Goal: Task Accomplishment & Management: Manage account settings

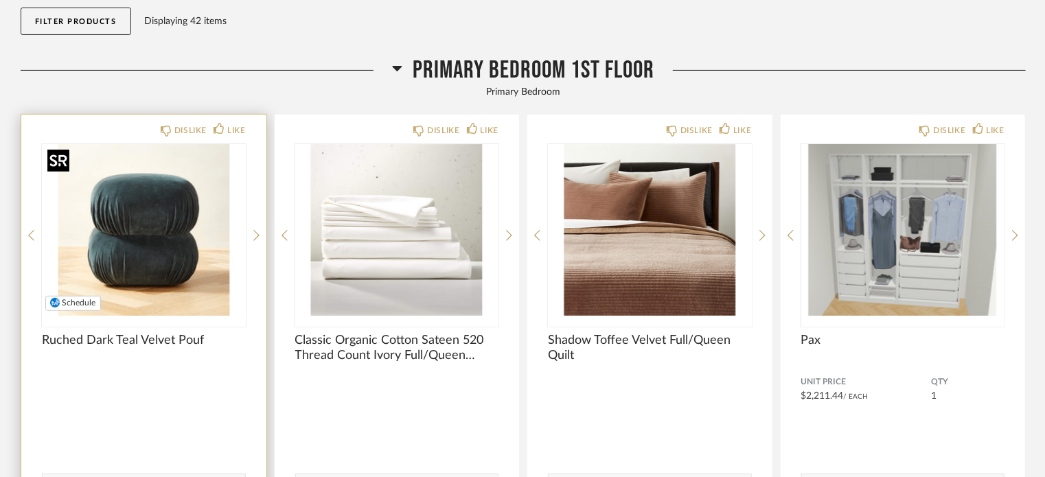
scroll to position [137, 0]
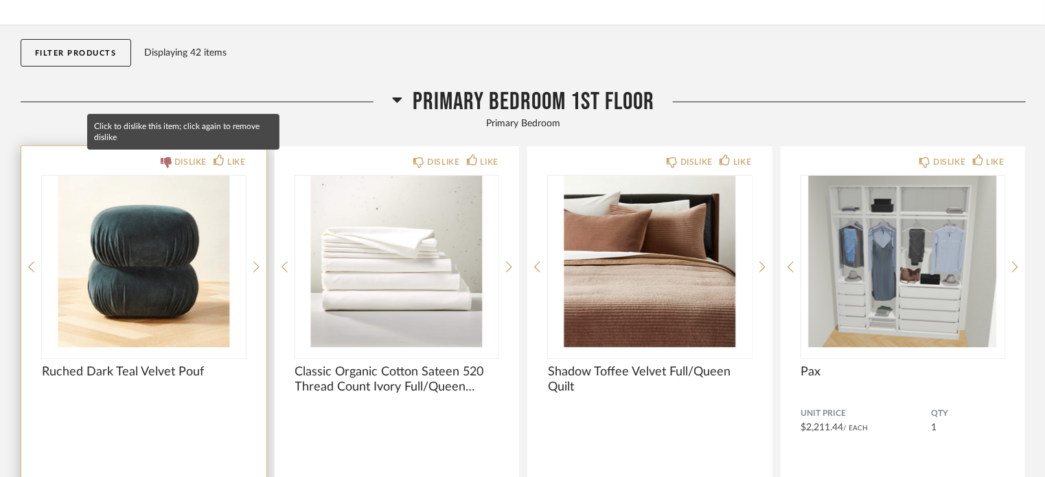
click at [168, 163] on icon at bounding box center [166, 162] width 11 height 11
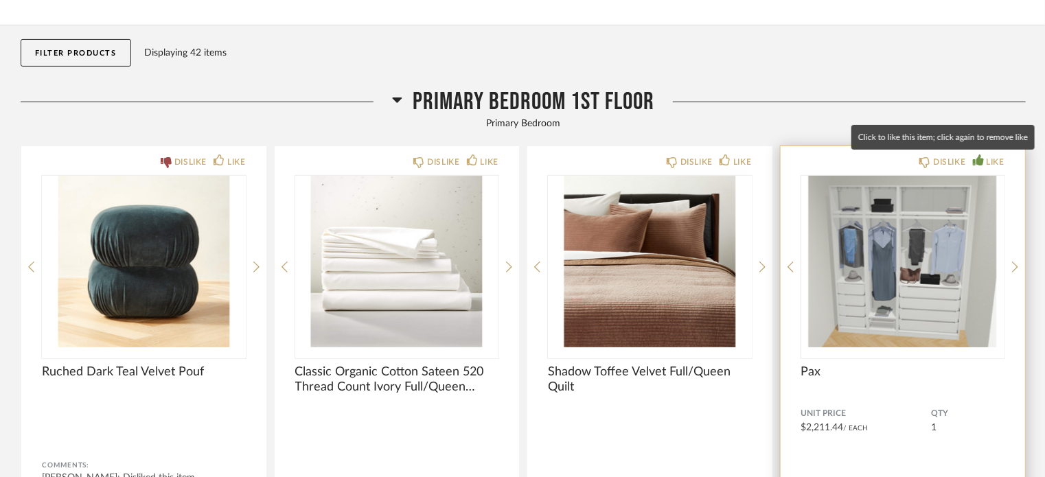
click at [984, 161] on div "LIKE" at bounding box center [989, 162] width 32 height 14
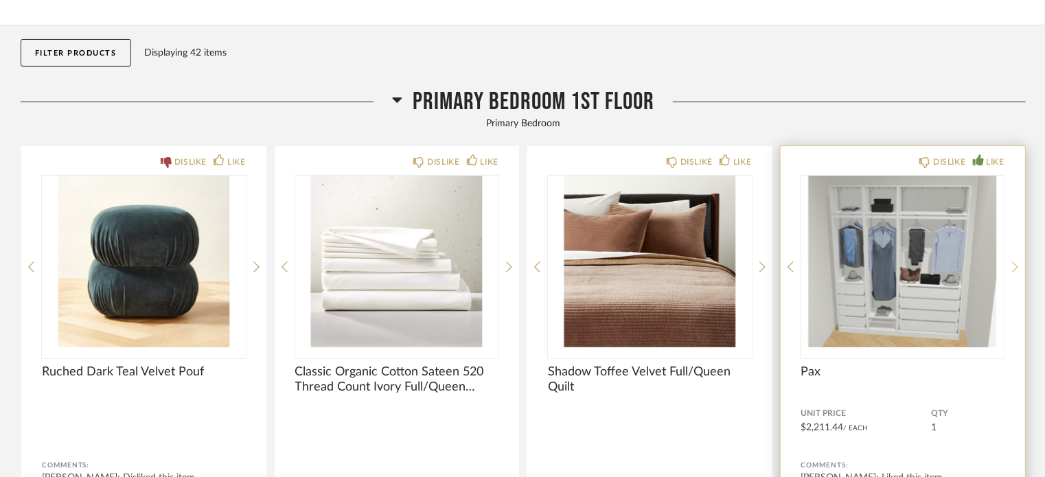
click at [1012, 267] on icon at bounding box center [1015, 267] width 6 height 12
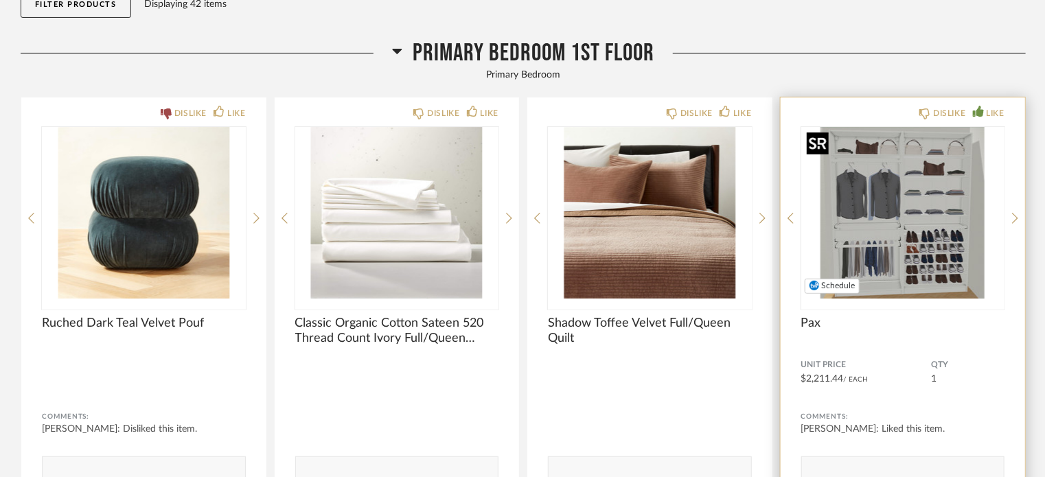
scroll to position [206, 0]
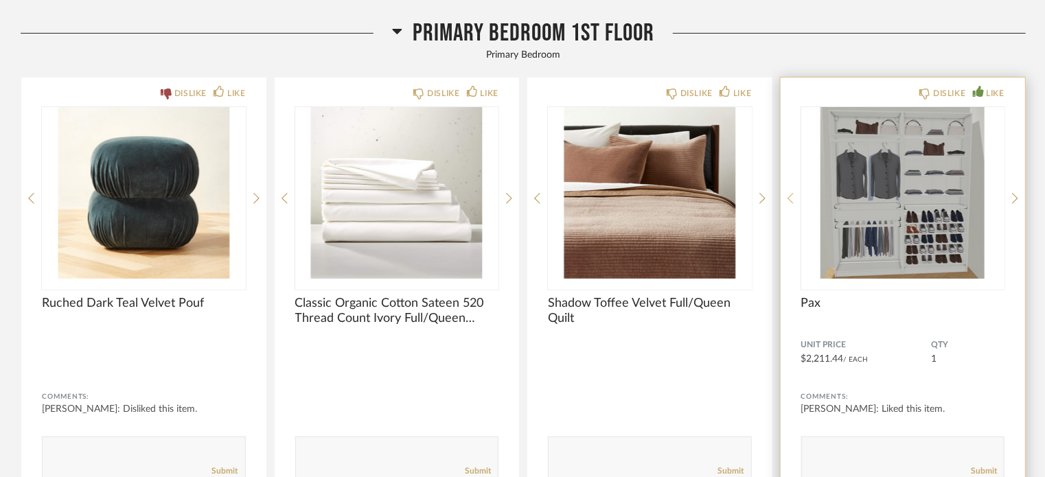
click at [789, 200] on icon at bounding box center [790, 198] width 6 height 11
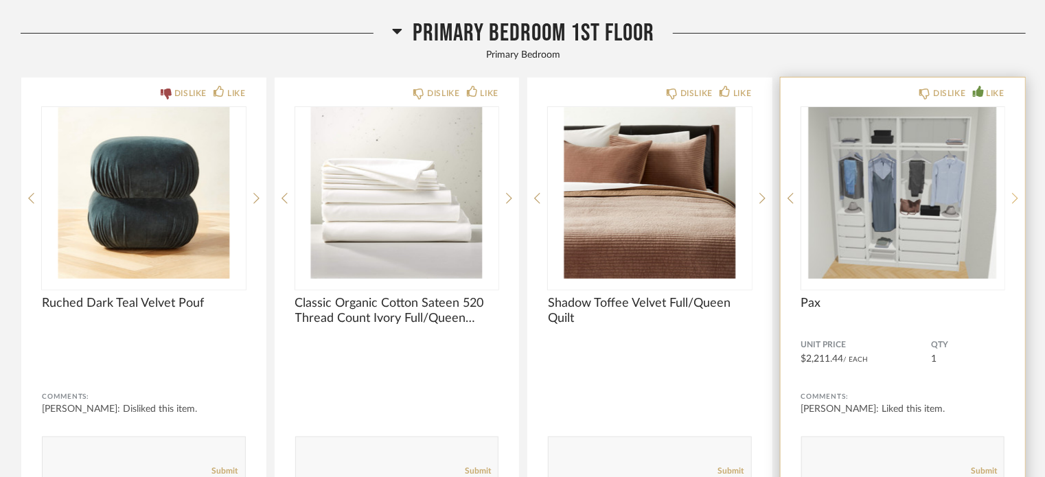
click at [1017, 200] on icon at bounding box center [1015, 198] width 6 height 12
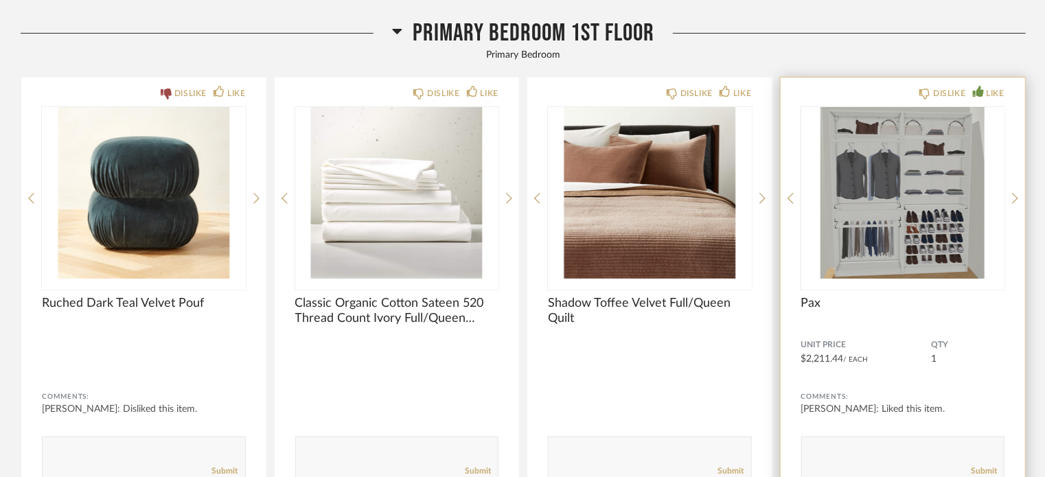
click at [793, 201] on div "DISLIKE LIKE Pax Unit Price $2,211.44 / Each QTY 1 Comments: [PERSON_NAME]: Lik…" at bounding box center [902, 290] width 245 height 424
click at [790, 199] on icon at bounding box center [790, 198] width 6 height 12
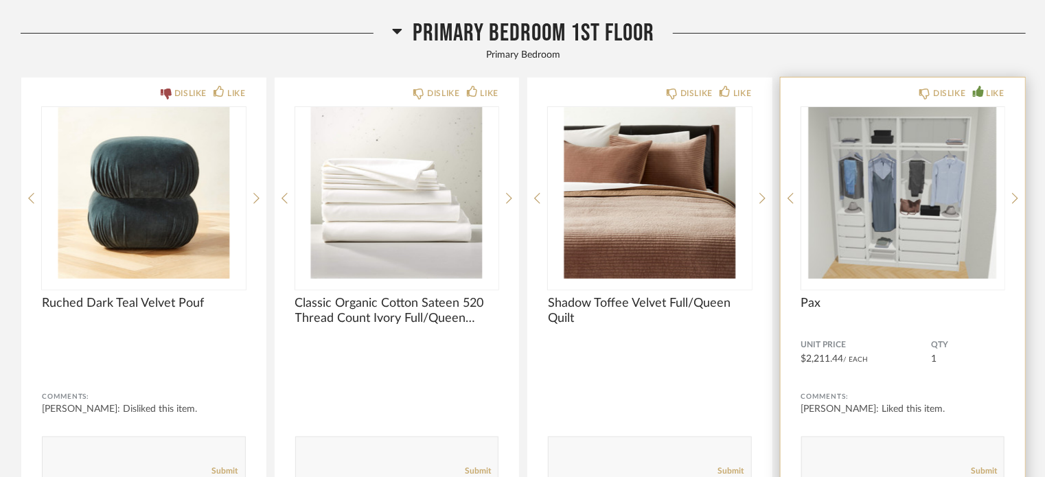
click at [1010, 200] on div "DISLIKE LIKE Pax Unit Price $2,211.44 / Each QTY 1 Comments: [PERSON_NAME]: Lik…" at bounding box center [902, 290] width 245 height 424
click at [1016, 197] on icon at bounding box center [1015, 198] width 6 height 11
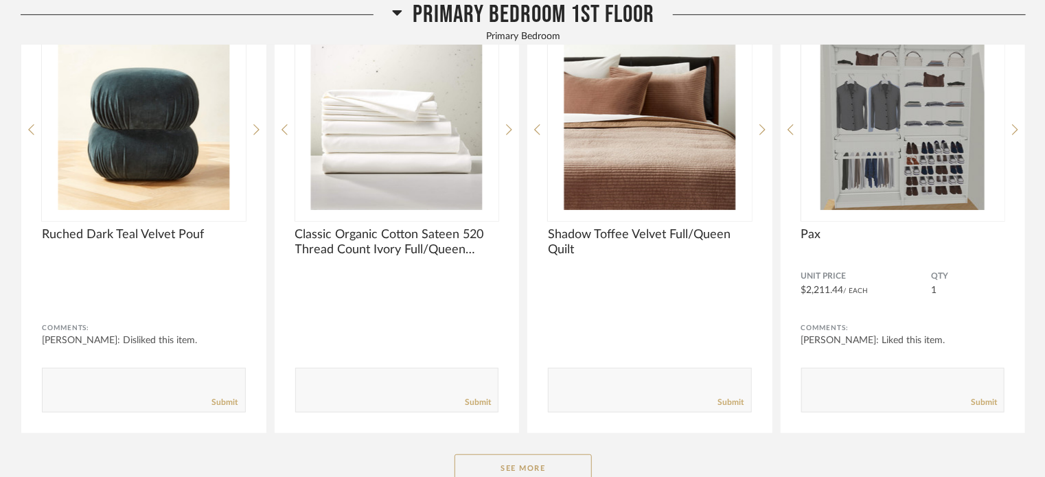
scroll to position [343, 0]
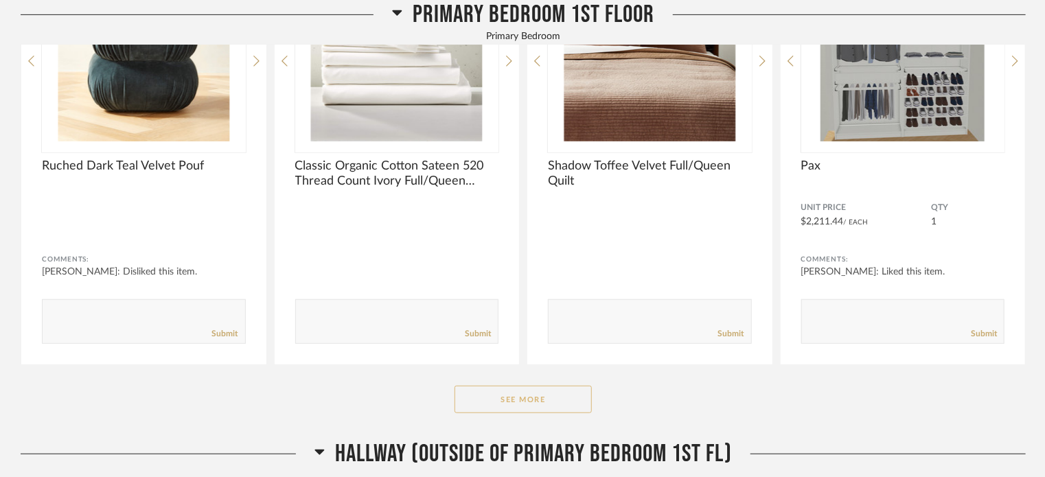
click at [533, 400] on button "See More" at bounding box center [522, 399] width 137 height 27
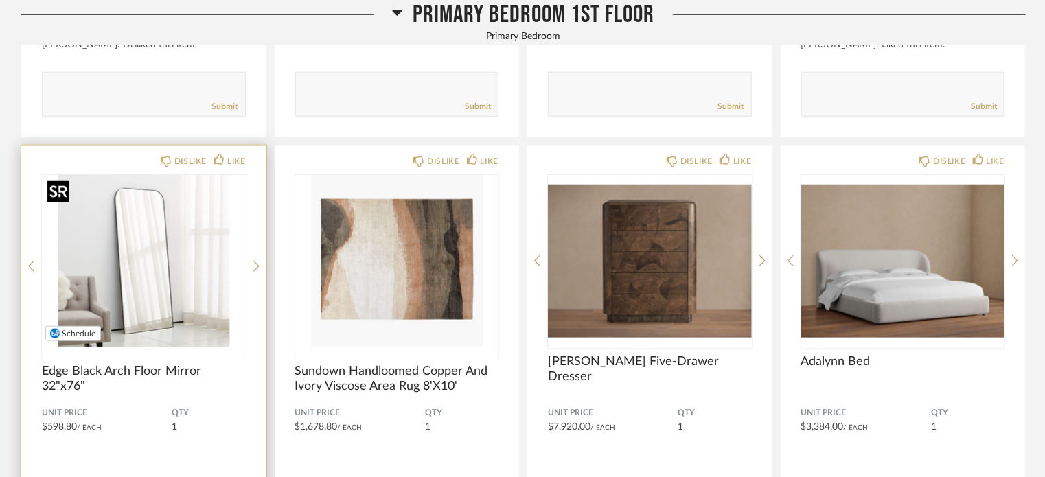
scroll to position [549, 0]
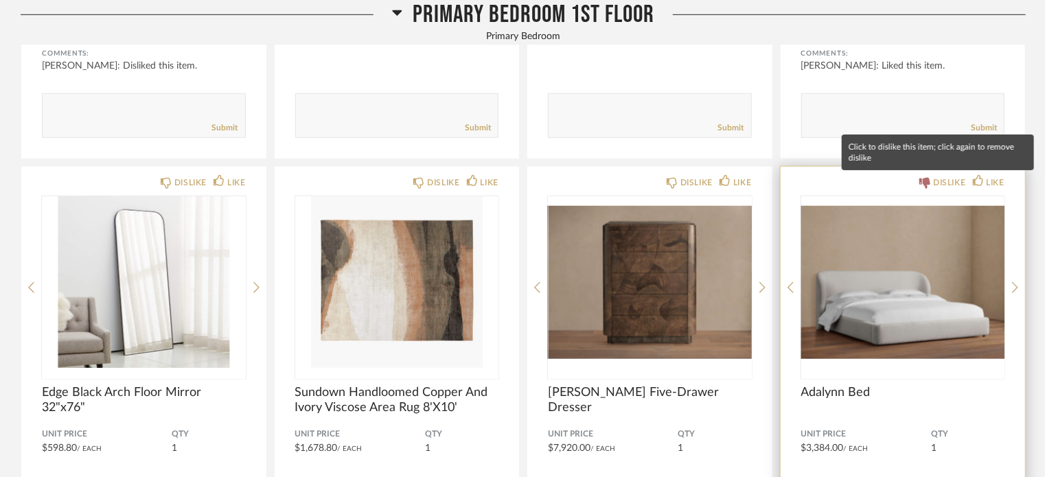
click at [930, 178] on div "DISLIKE" at bounding box center [942, 183] width 46 height 14
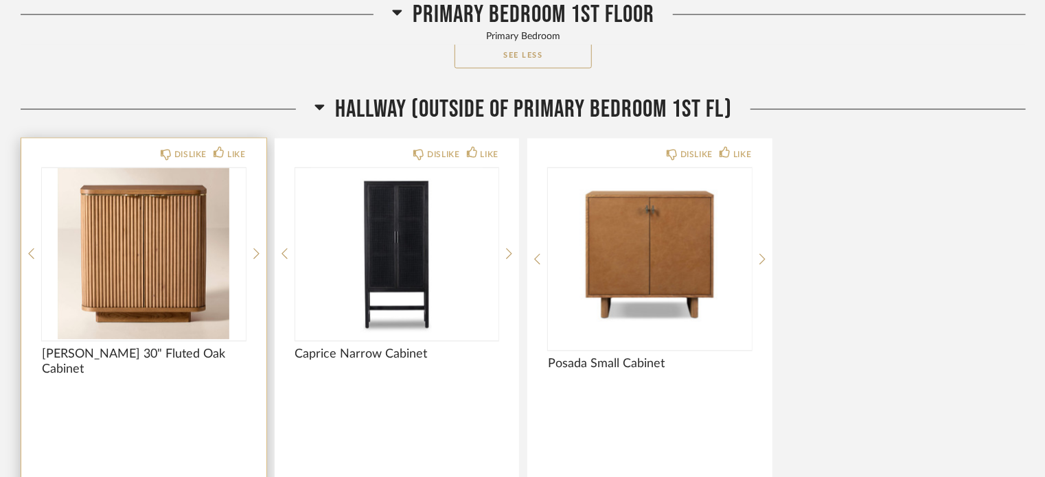
scroll to position [1098, 0]
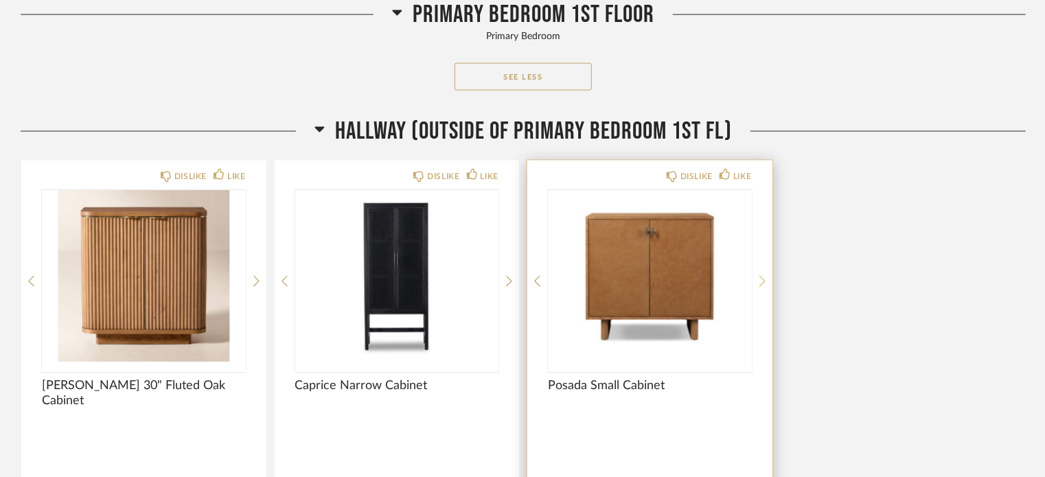
click at [765, 284] on icon at bounding box center [762, 281] width 6 height 12
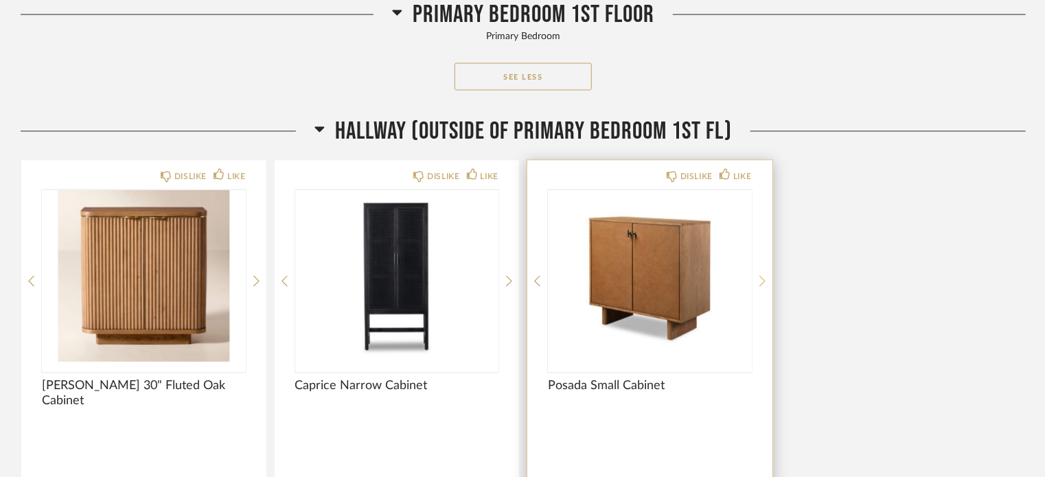
click at [765, 284] on icon at bounding box center [762, 281] width 6 height 12
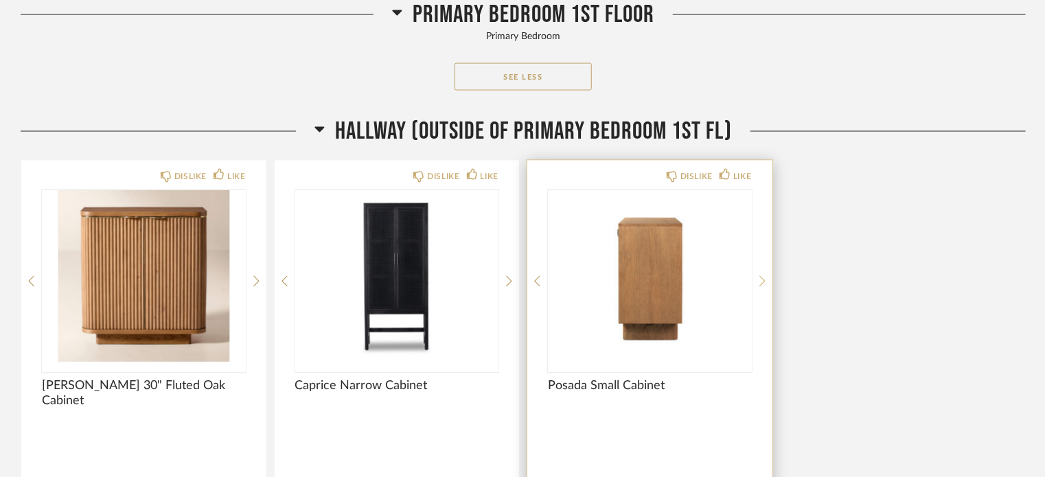
click at [765, 284] on icon at bounding box center [762, 281] width 6 height 12
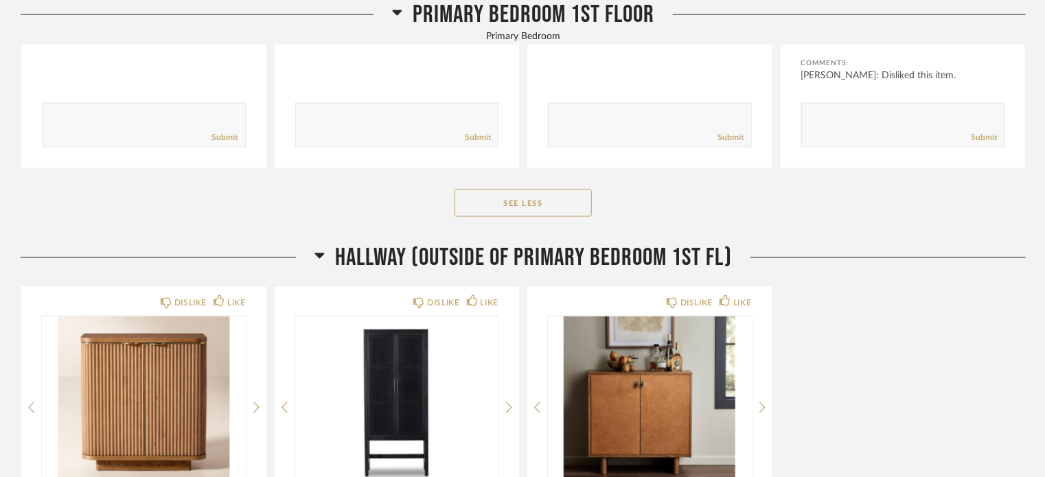
scroll to position [892, 0]
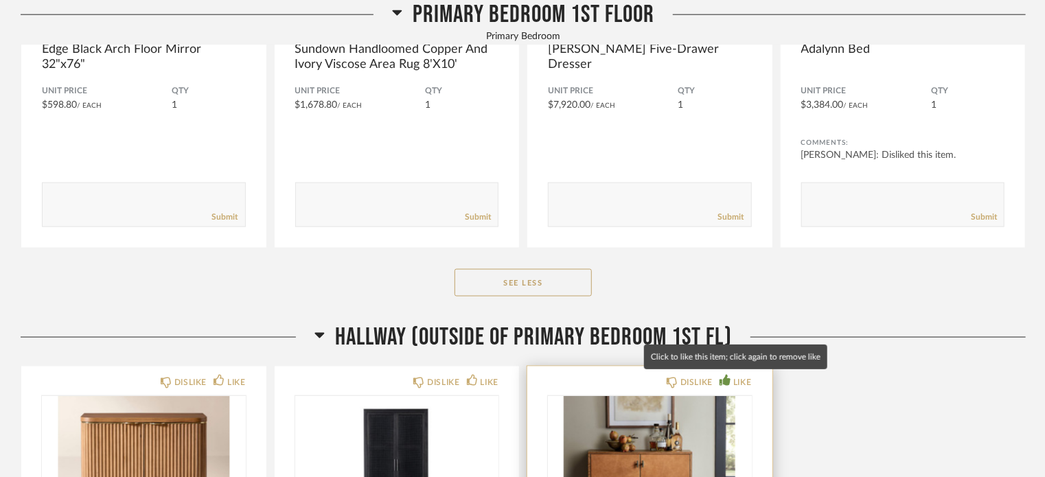
click at [725, 381] on icon at bounding box center [724, 380] width 11 height 11
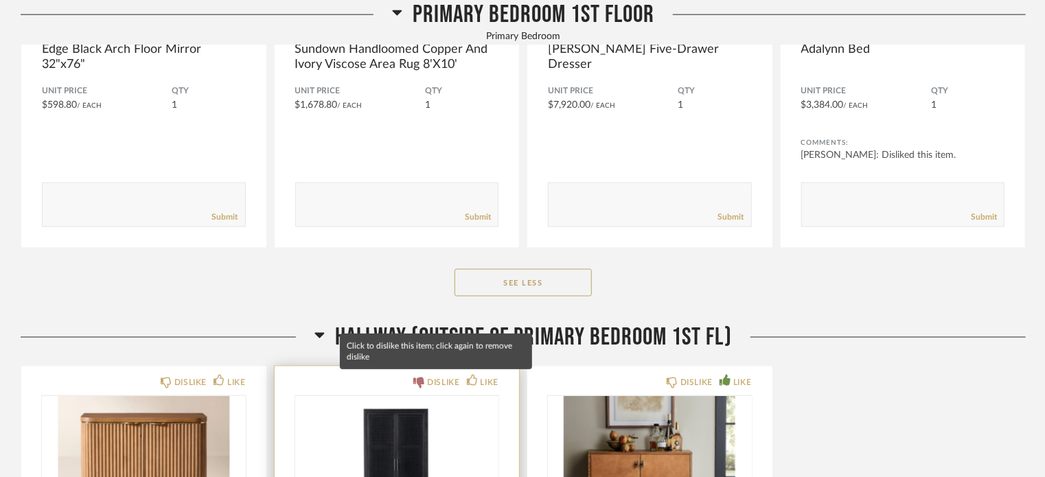
click at [420, 386] on icon at bounding box center [418, 383] width 11 height 11
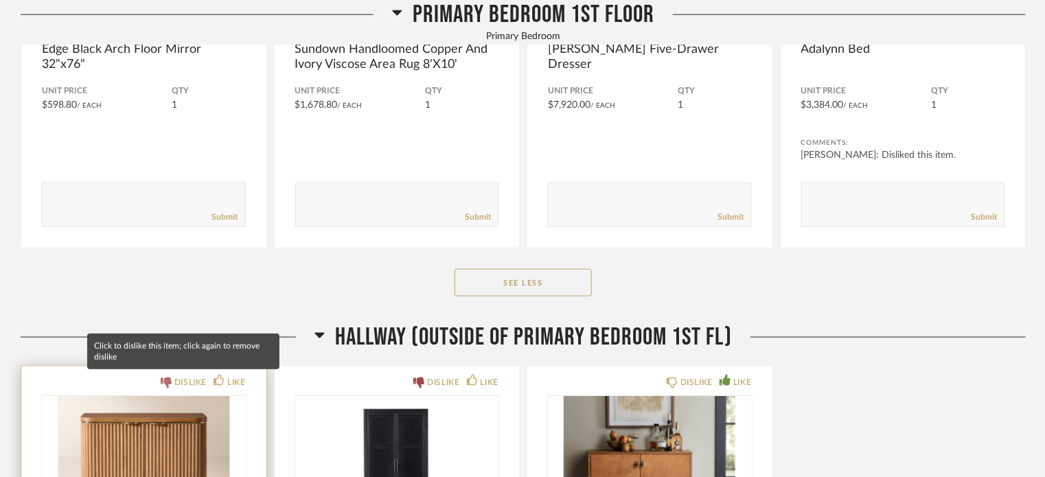
click at [162, 381] on icon at bounding box center [166, 383] width 11 height 11
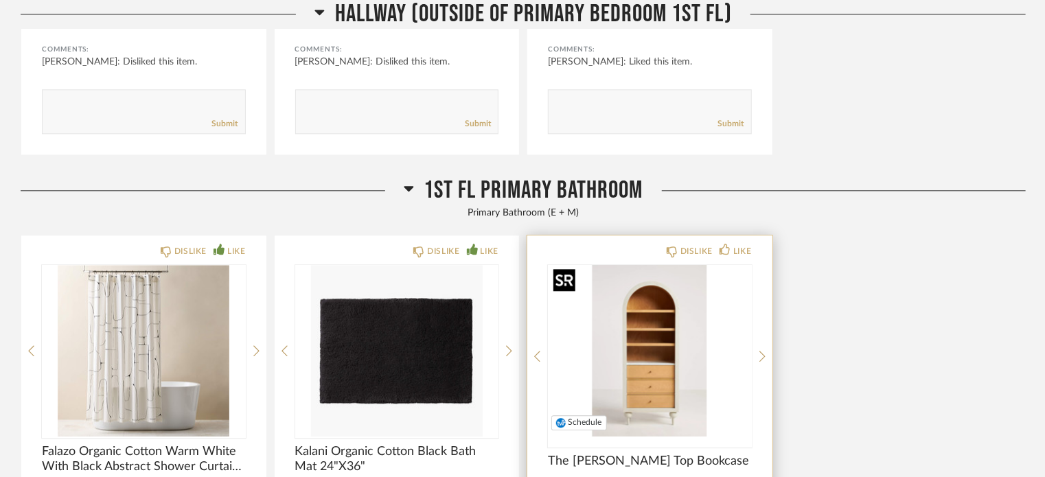
scroll to position [1510, 0]
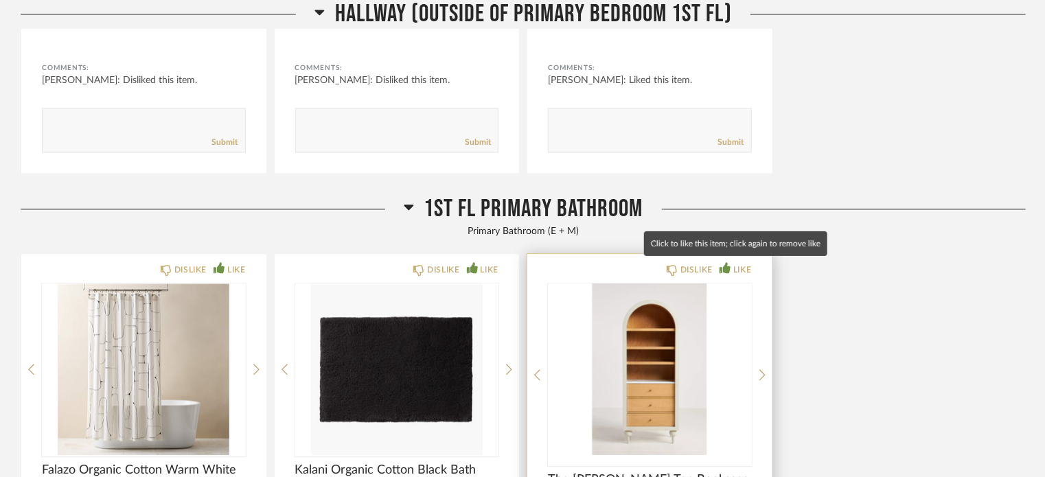
click at [726, 264] on icon at bounding box center [724, 267] width 11 height 11
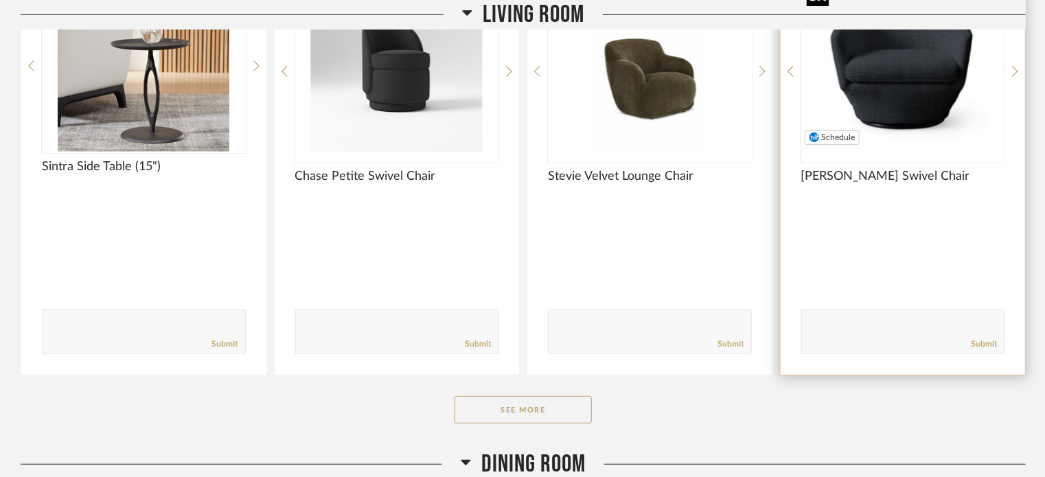
scroll to position [2814, 0]
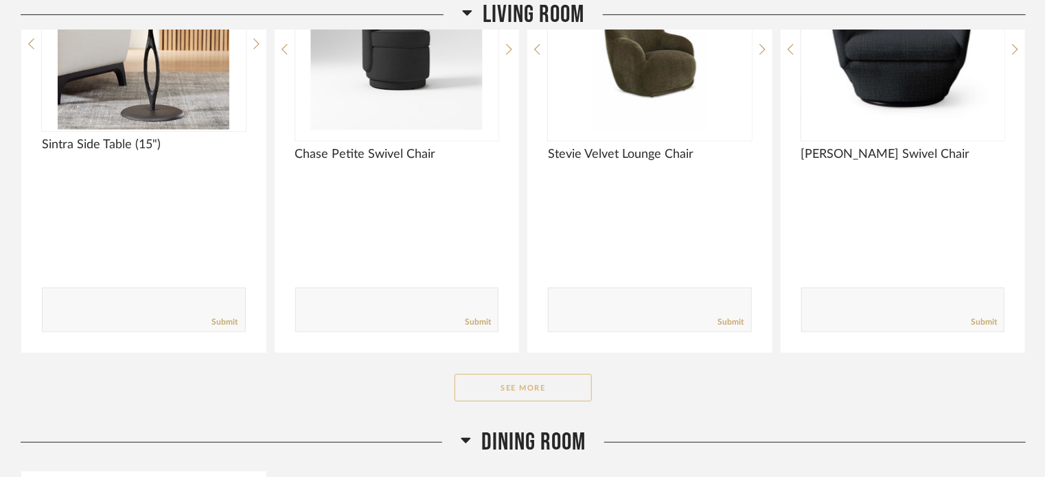
click at [553, 375] on button "See More" at bounding box center [522, 387] width 137 height 27
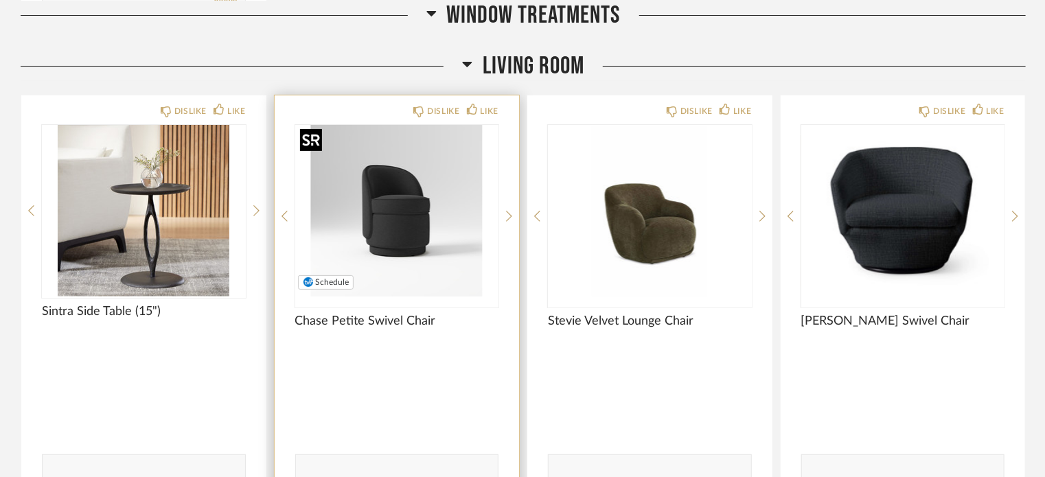
scroll to position [2677, 0]
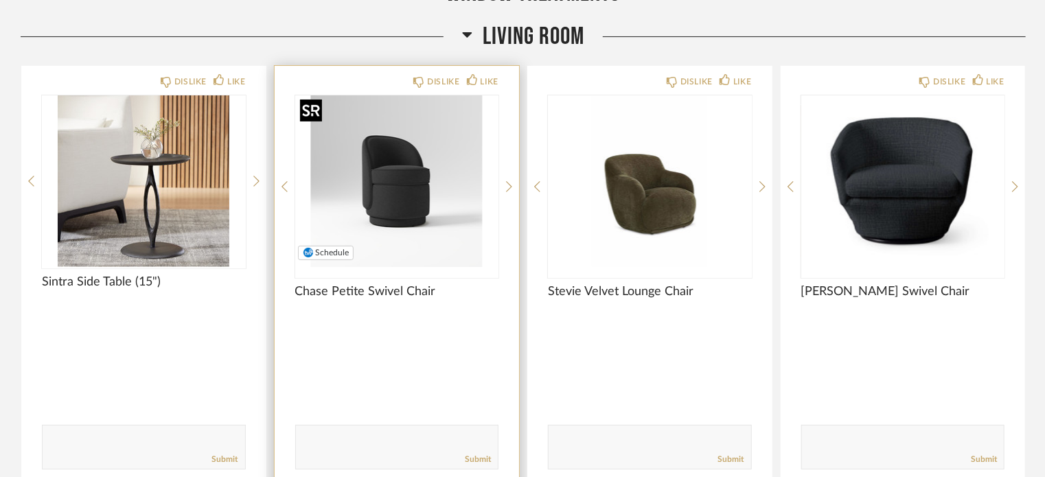
click at [415, 161] on img "0" at bounding box center [397, 181] width 204 height 172
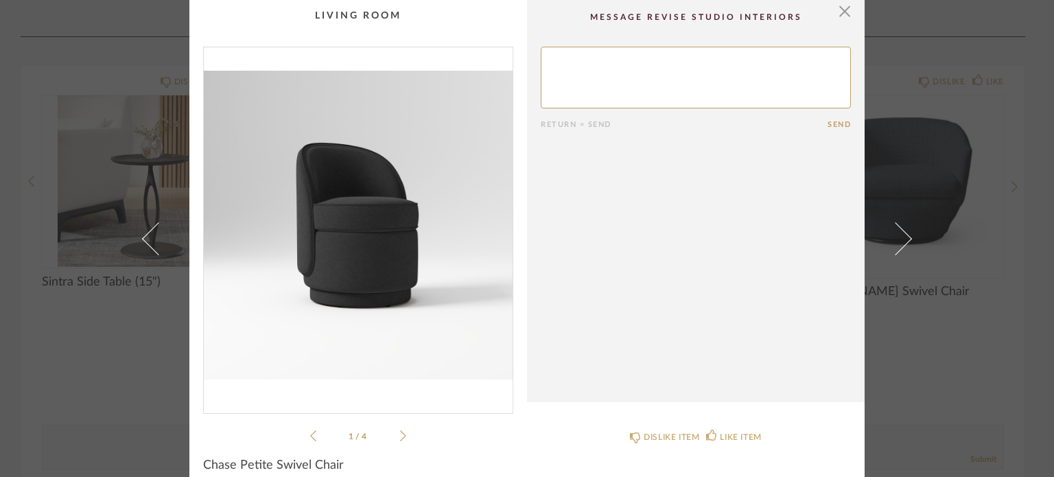
scroll to position [0, 0]
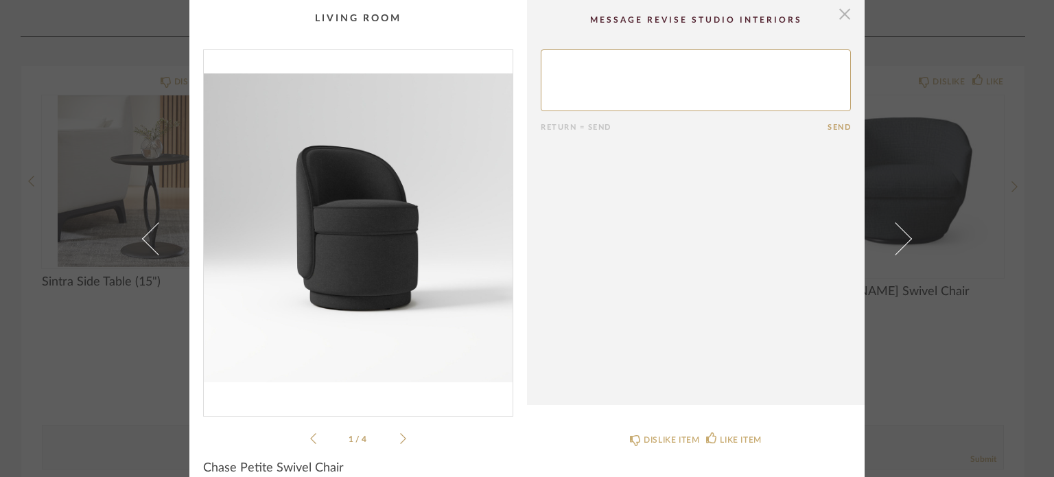
click at [838, 12] on span "button" at bounding box center [844, 13] width 27 height 27
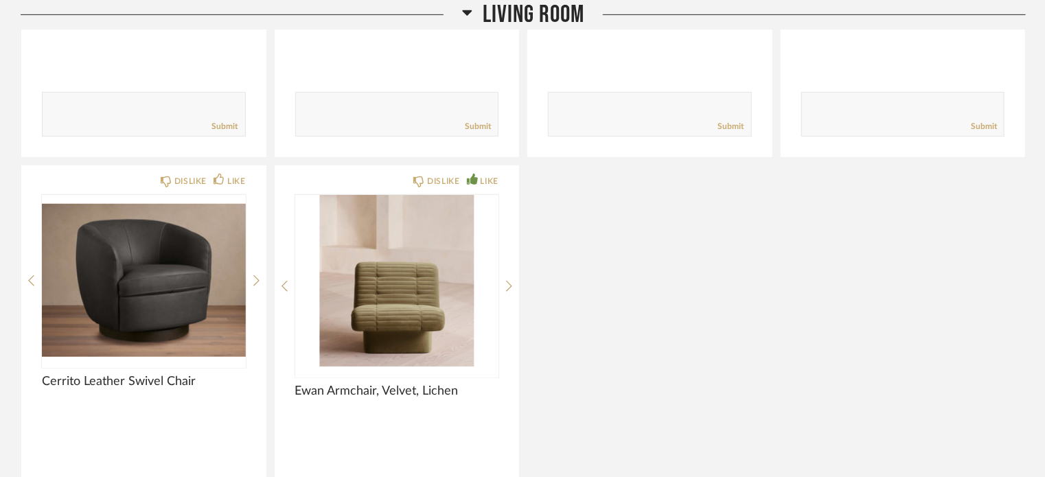
scroll to position [3020, 0]
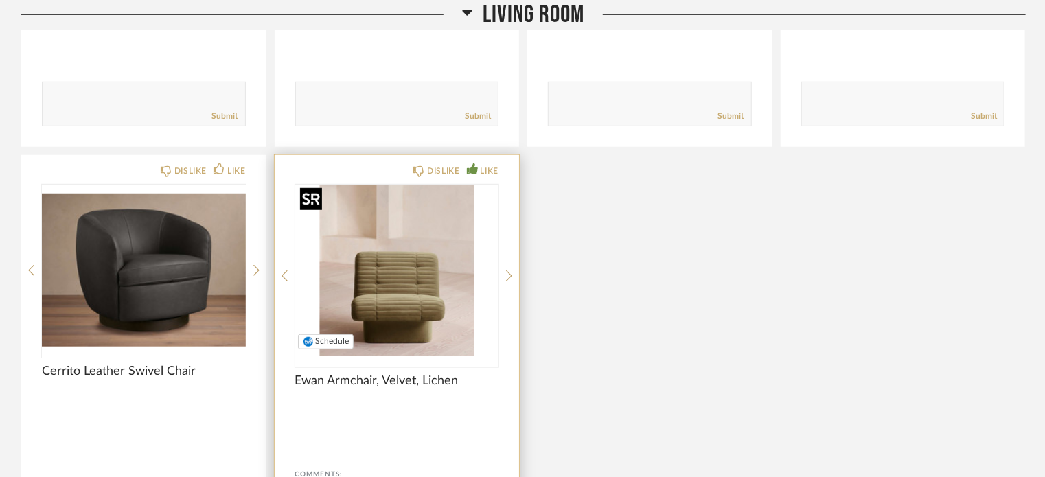
click at [388, 284] on img "0" at bounding box center [397, 271] width 204 height 172
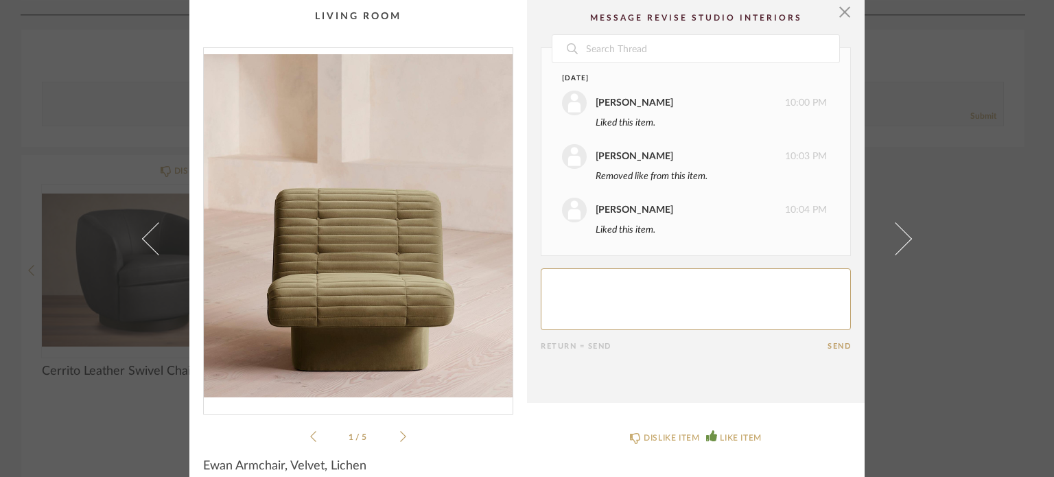
scroll to position [0, 0]
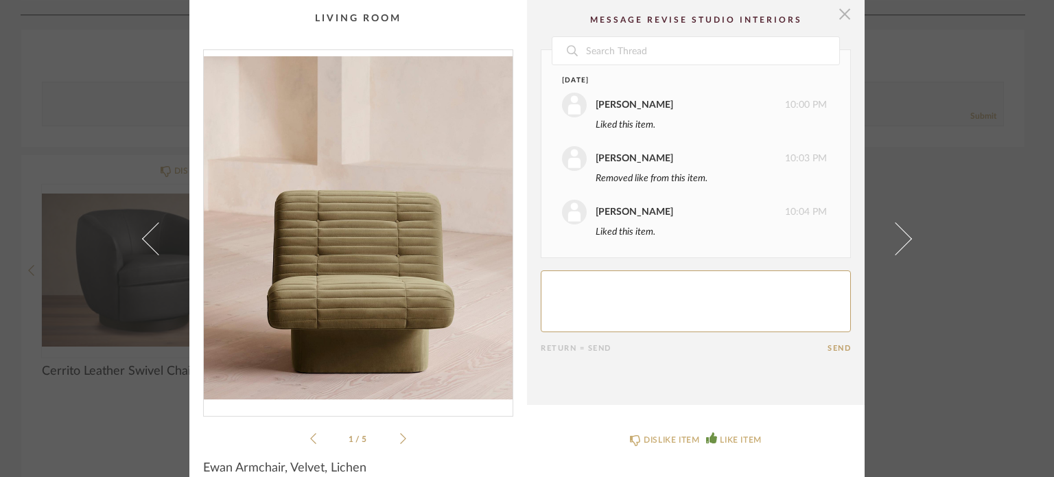
click at [837, 8] on span "button" at bounding box center [844, 13] width 27 height 27
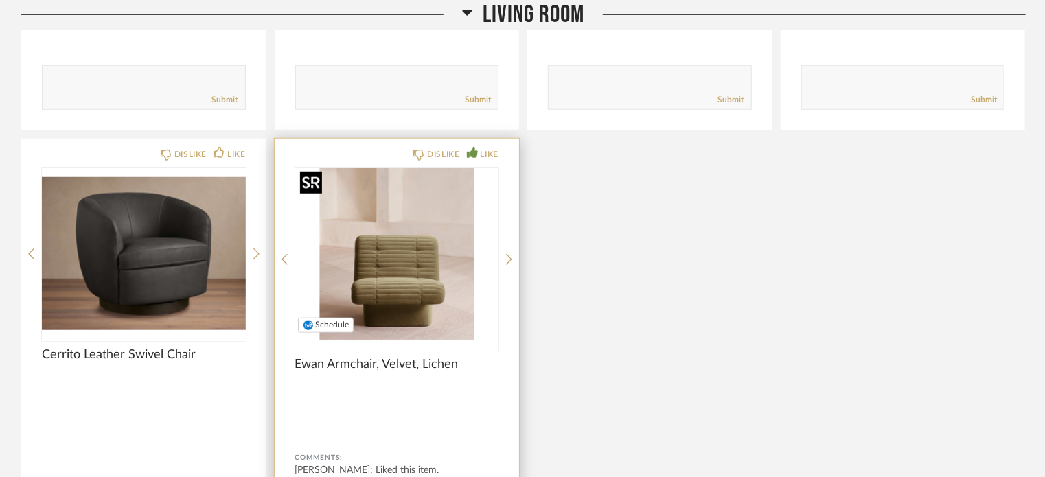
scroll to position [3089, 0]
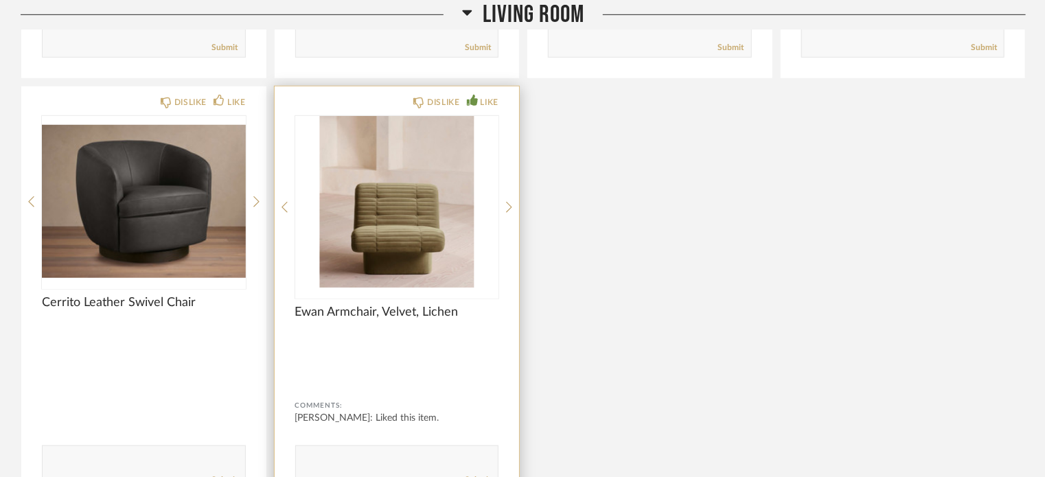
click at [384, 308] on span "Ewan Armchair, Velvet, Lichen" at bounding box center [397, 312] width 204 height 15
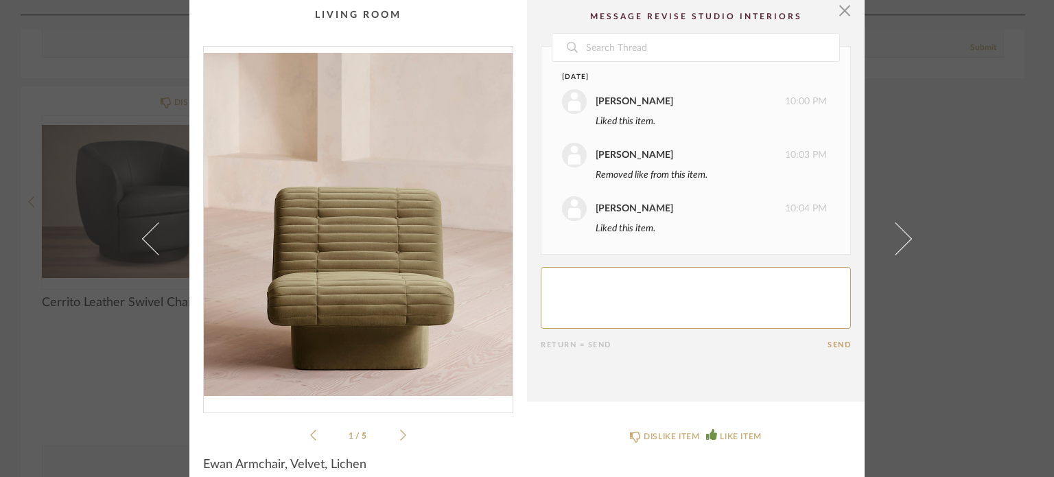
scroll to position [0, 0]
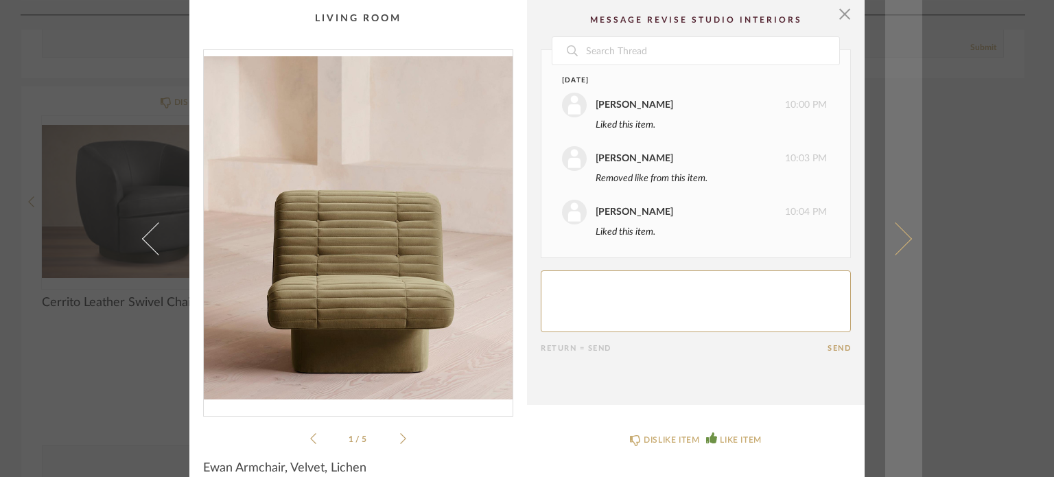
click at [898, 227] on link at bounding box center [903, 238] width 37 height 477
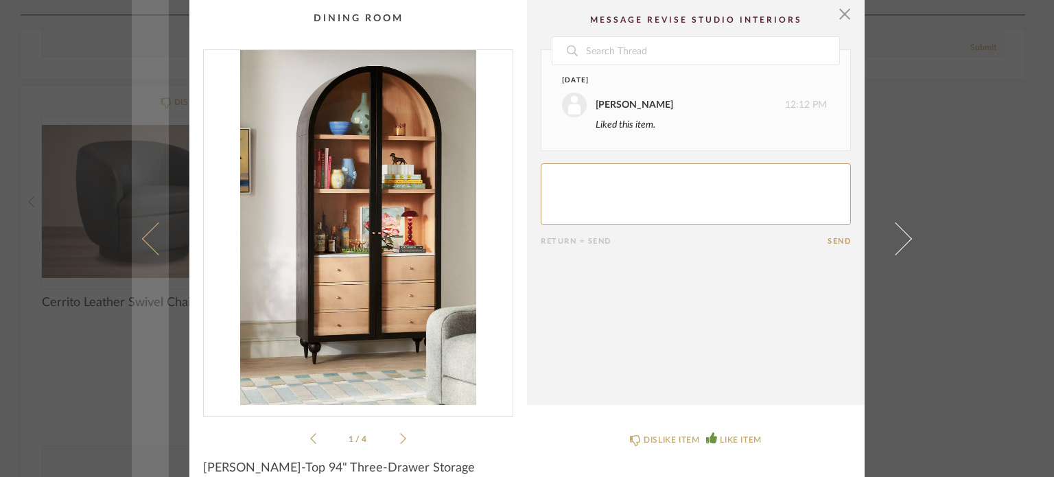
click at [134, 233] on link at bounding box center [150, 238] width 37 height 477
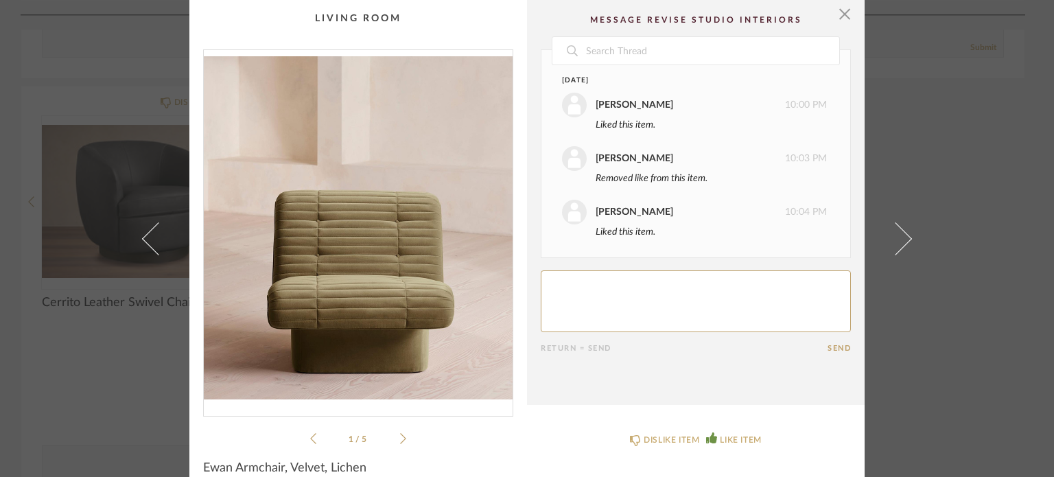
drag, startPoint x: 842, startPoint y: 16, endPoint x: 786, endPoint y: 95, distance: 96.0
click at [842, 16] on span "button" at bounding box center [844, 13] width 27 height 27
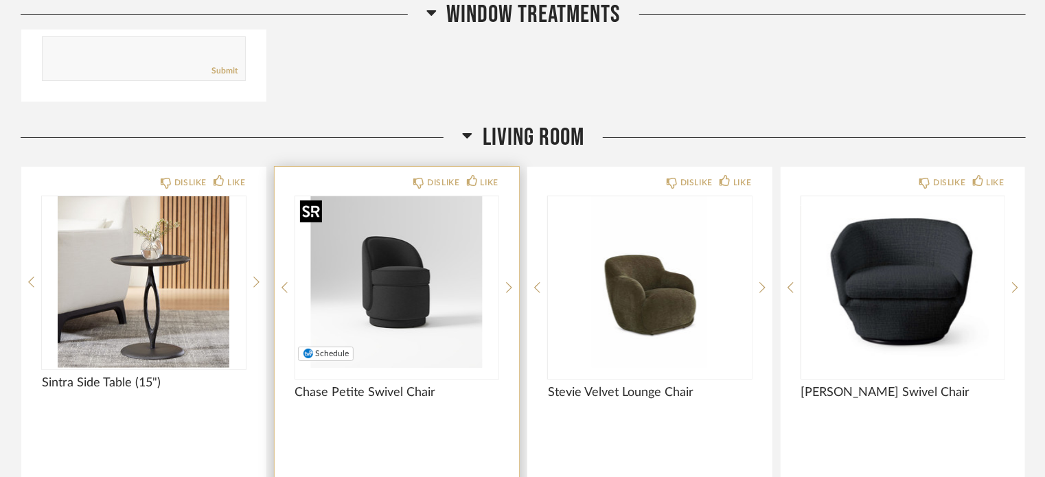
scroll to position [2608, 0]
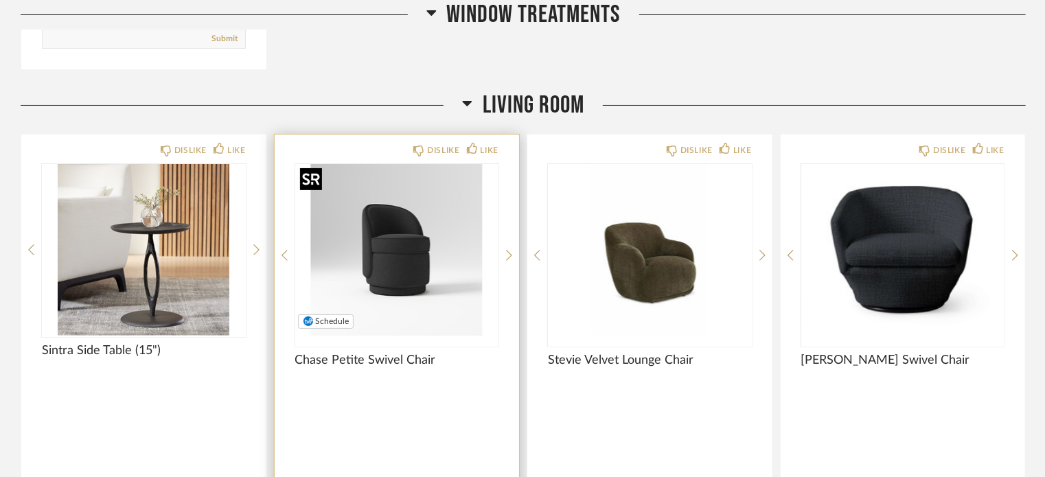
click at [380, 229] on img "0" at bounding box center [397, 250] width 204 height 172
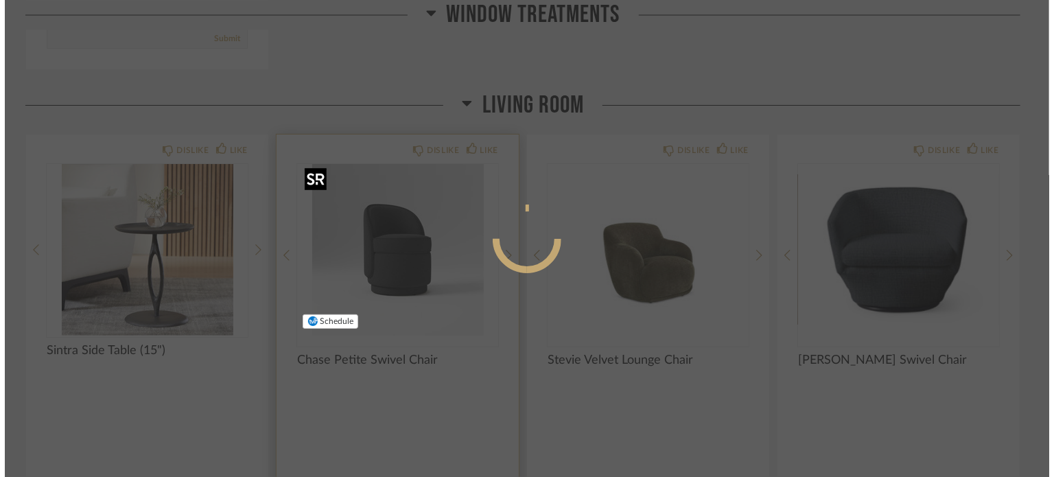
scroll to position [0, 0]
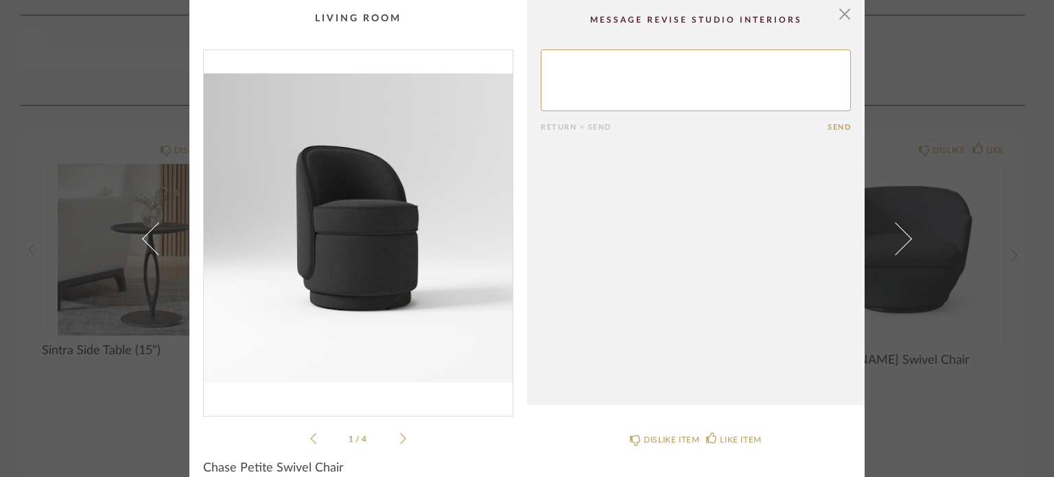
click at [400, 441] on icon at bounding box center [403, 438] width 6 height 12
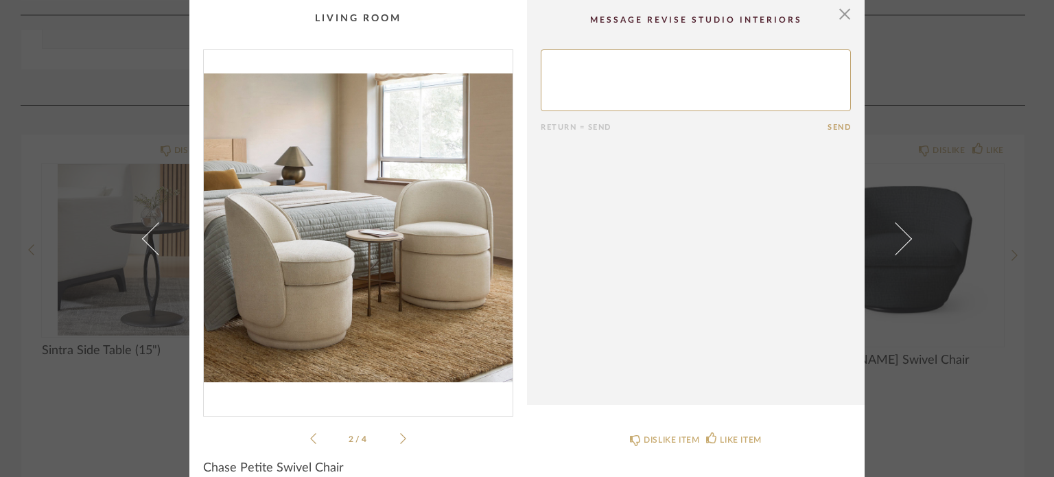
click at [400, 441] on icon at bounding box center [403, 438] width 6 height 12
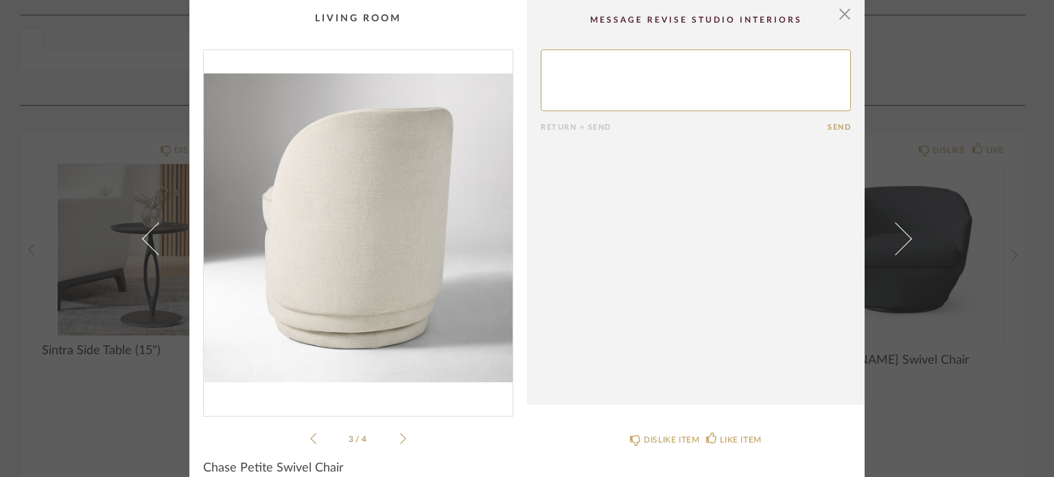
click at [400, 443] on icon at bounding box center [403, 438] width 6 height 12
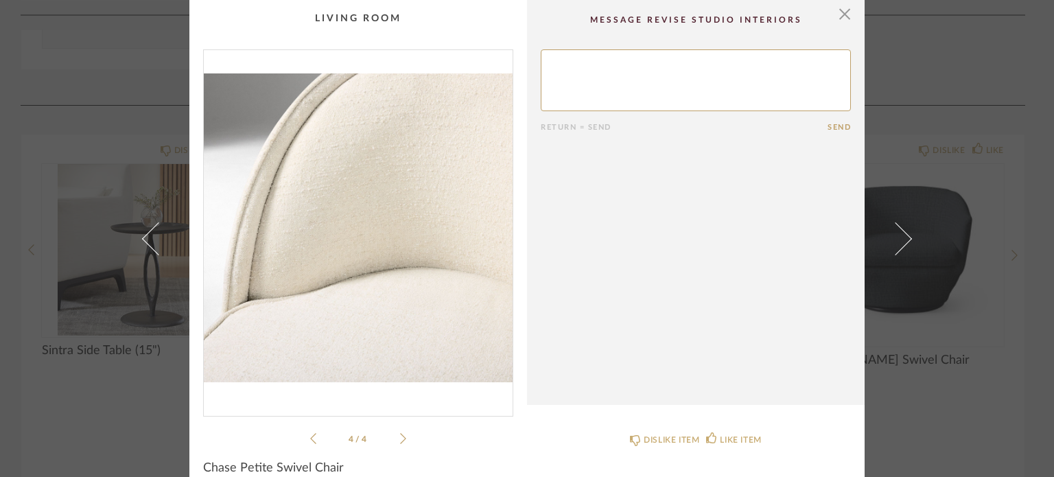
click at [400, 443] on icon at bounding box center [403, 438] width 6 height 12
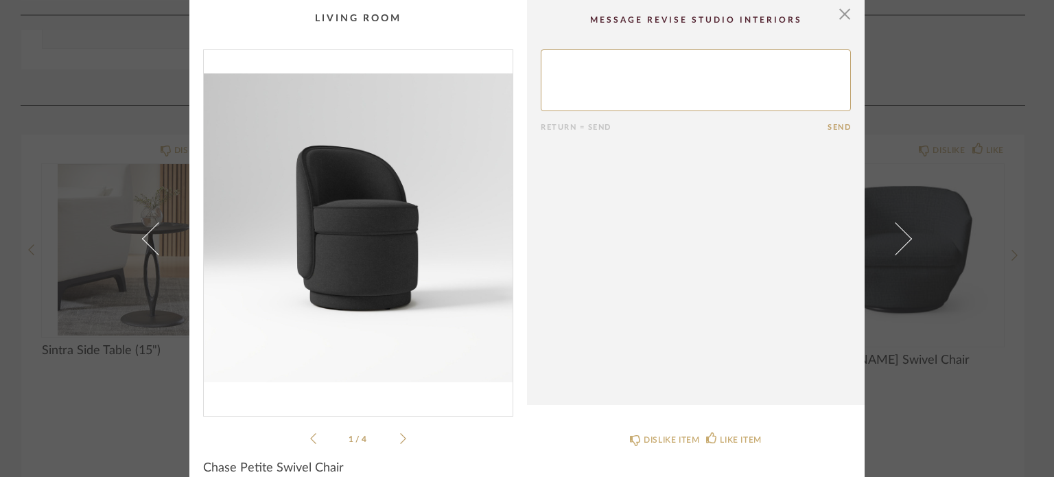
click at [400, 443] on icon at bounding box center [403, 438] width 6 height 12
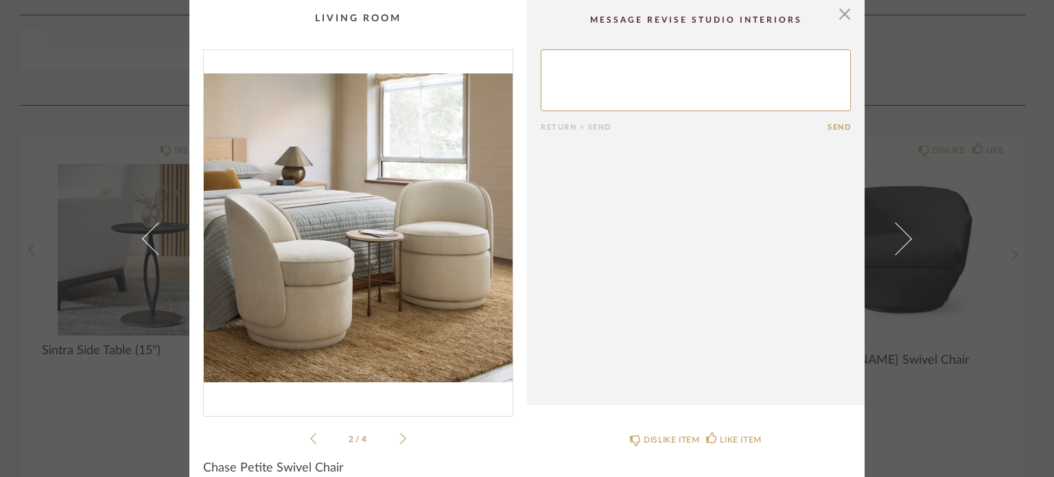
click at [303, 437] on div "2 / 4" at bounding box center [358, 247] width 310 height 397
click at [310, 436] on icon at bounding box center [313, 438] width 6 height 12
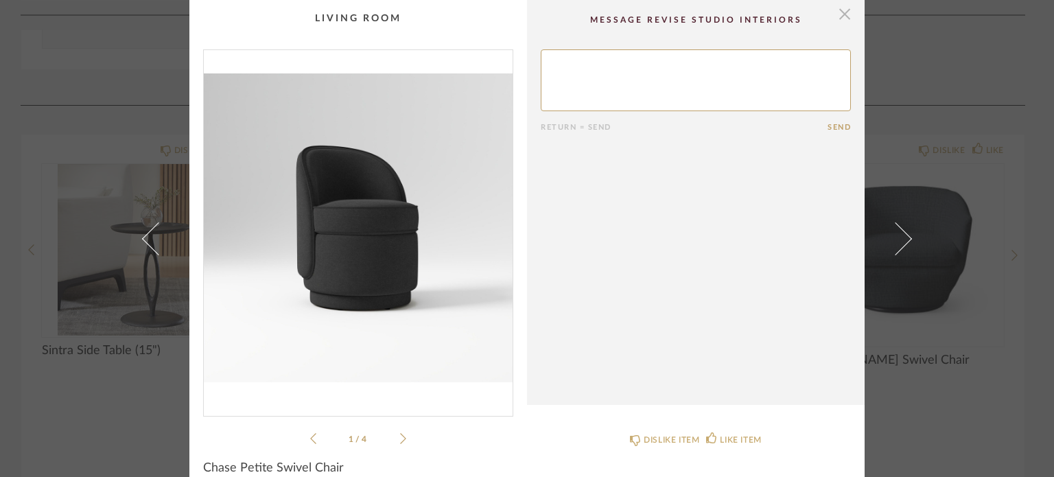
click at [839, 13] on span "button" at bounding box center [844, 13] width 27 height 27
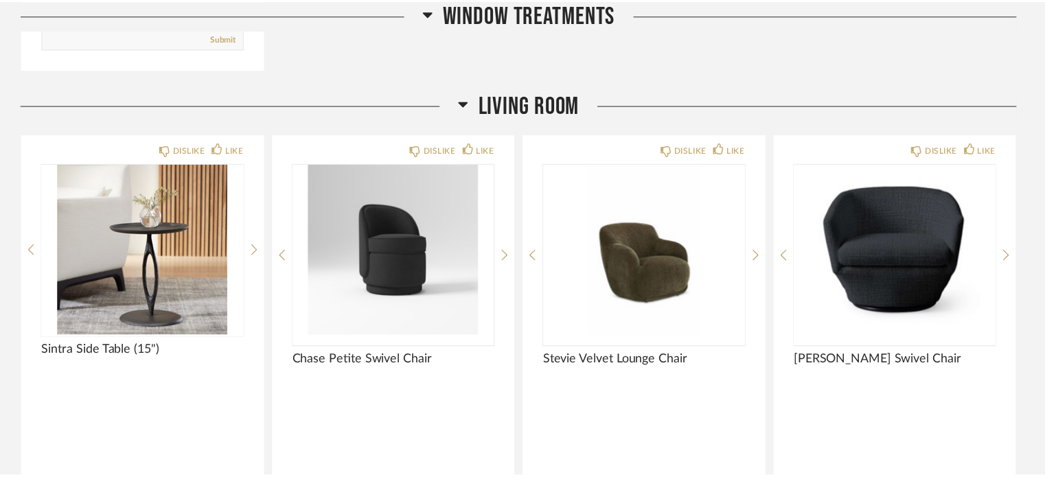
scroll to position [2608, 0]
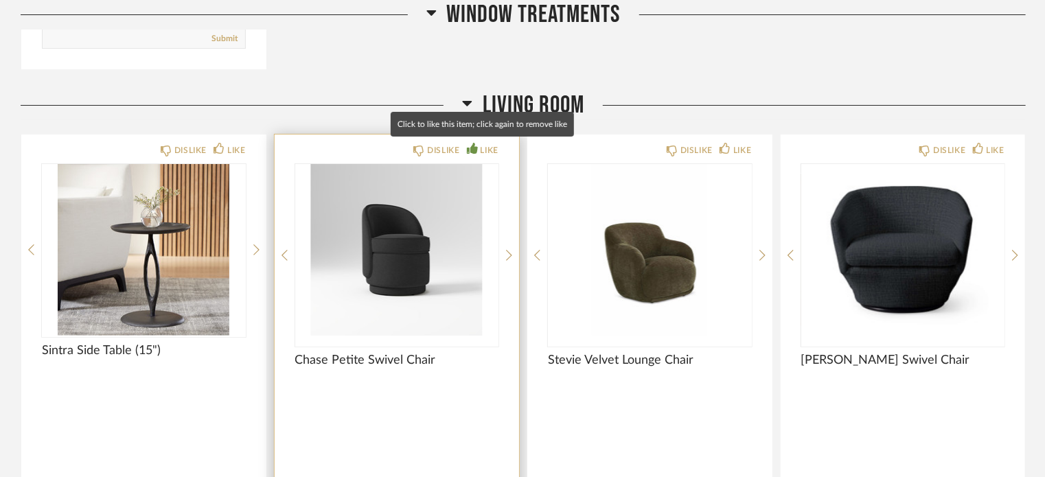
click at [470, 145] on icon at bounding box center [472, 148] width 11 height 11
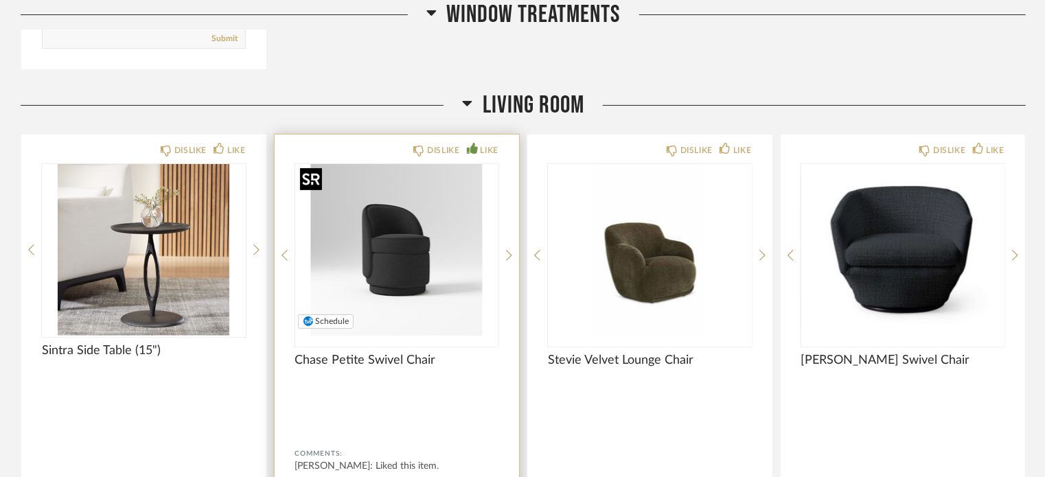
scroll to position [2814, 0]
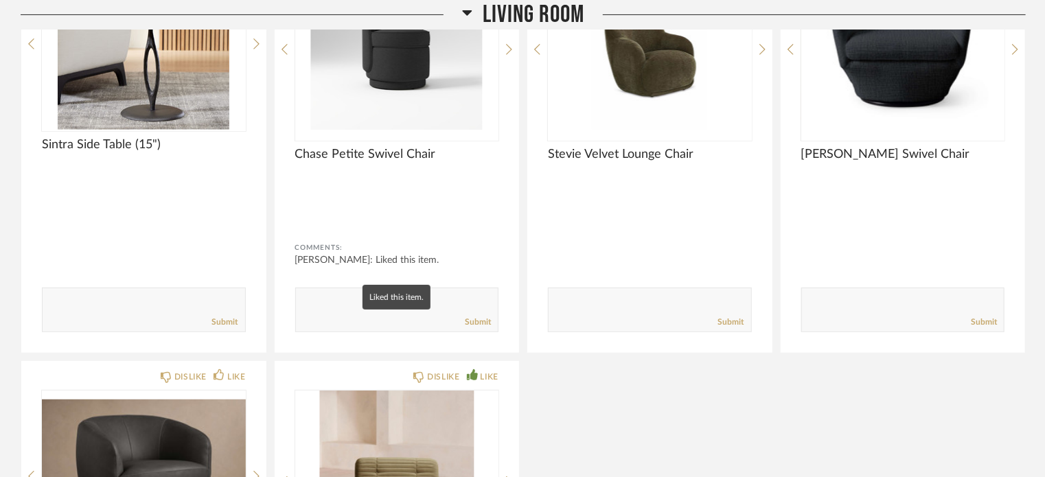
click at [366, 302] on mat-tooltip-component "Liked this item." at bounding box center [396, 297] width 68 height 25
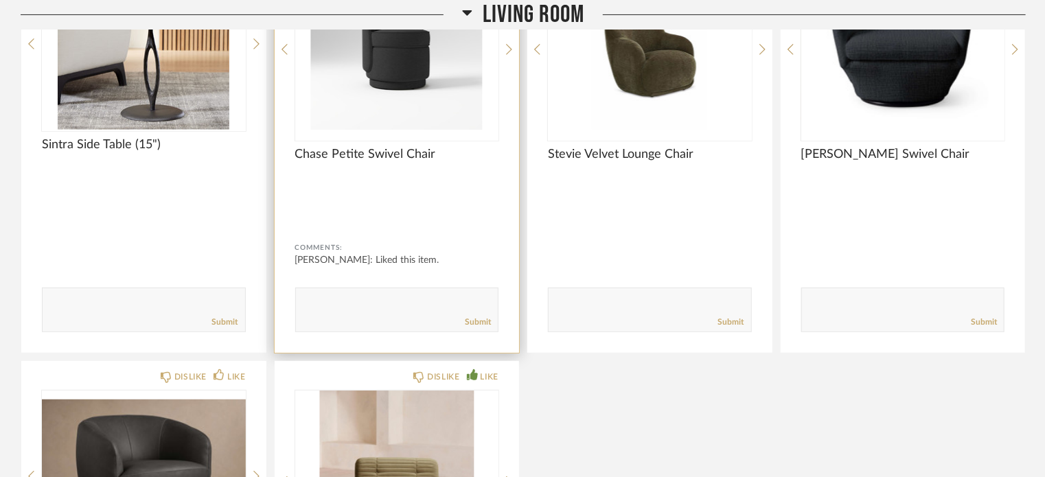
click at [318, 299] on textarea at bounding box center [397, 303] width 202 height 19
type textarea "in green spruce distressed velvet"
click at [391, 192] on div at bounding box center [397, 209] width 204 height 36
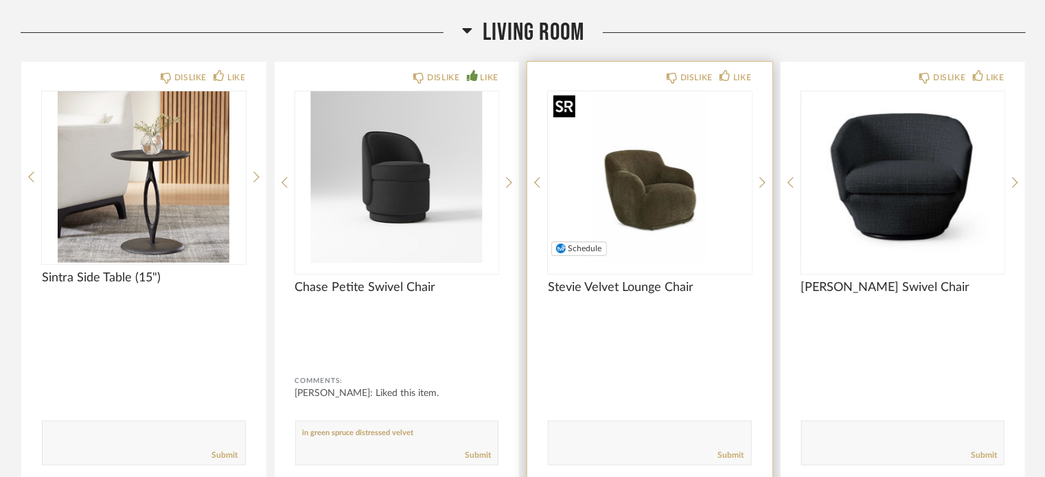
scroll to position [2608, 0]
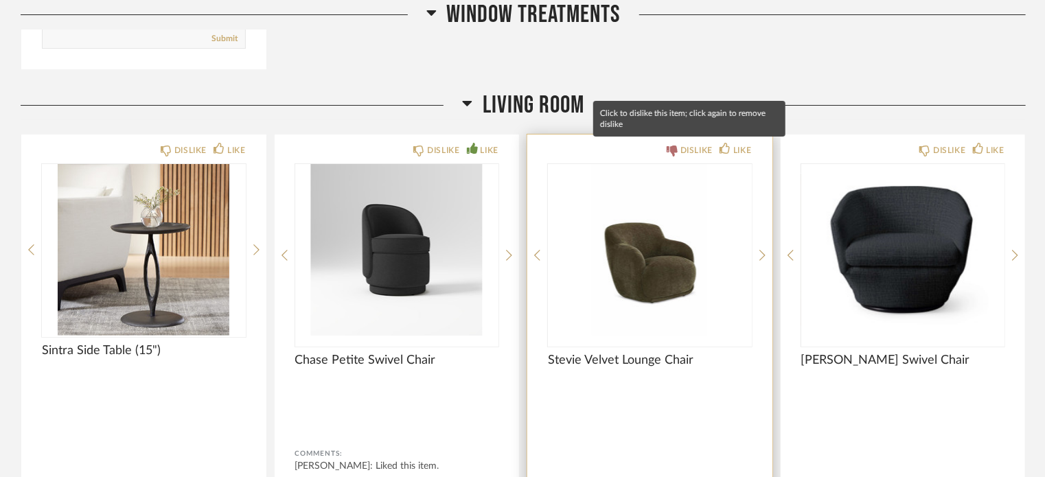
click at [669, 154] on icon at bounding box center [672, 151] width 11 height 11
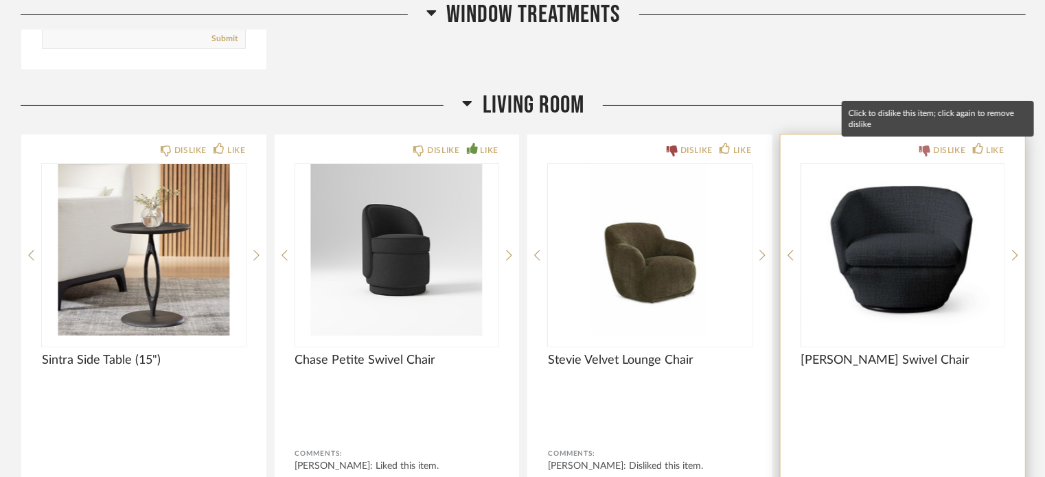
click at [925, 146] on icon at bounding box center [924, 151] width 11 height 11
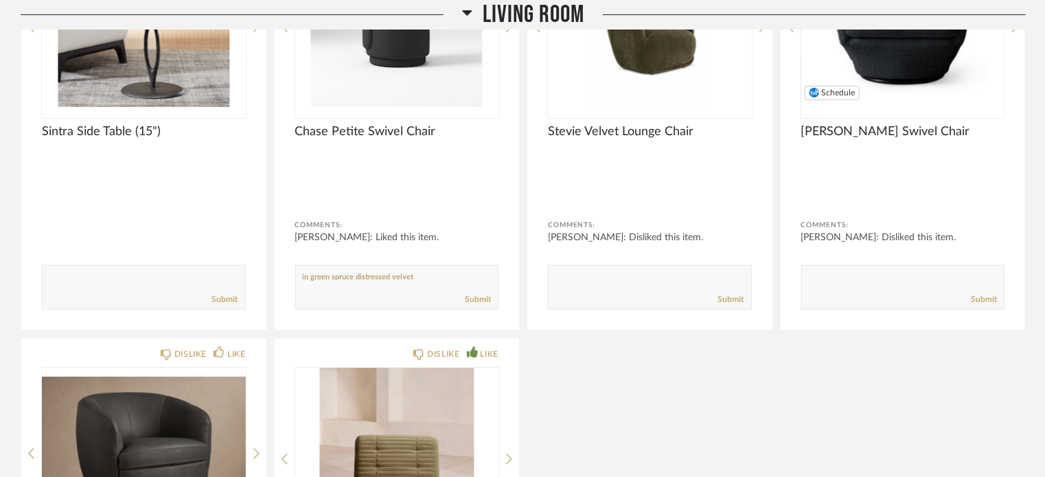
scroll to position [2883, 0]
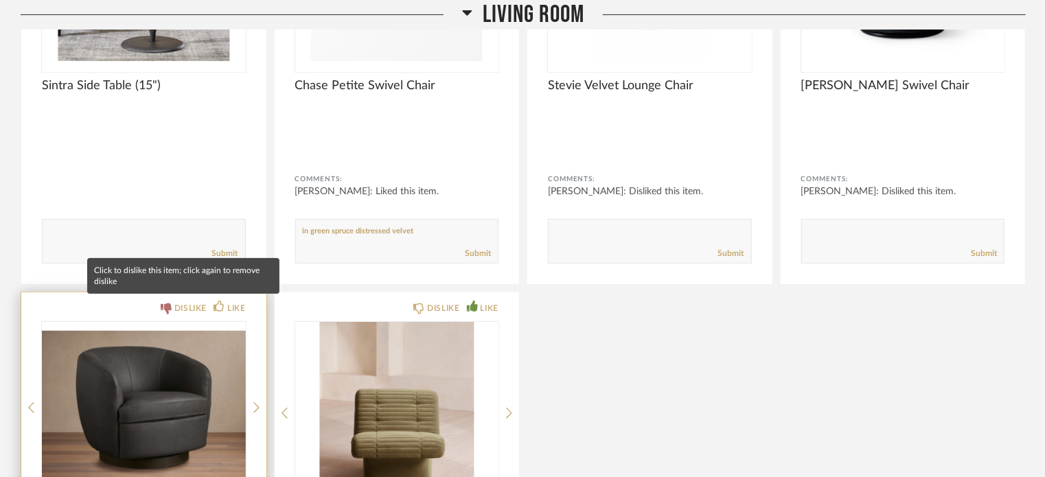
click at [170, 306] on icon at bounding box center [166, 308] width 11 height 11
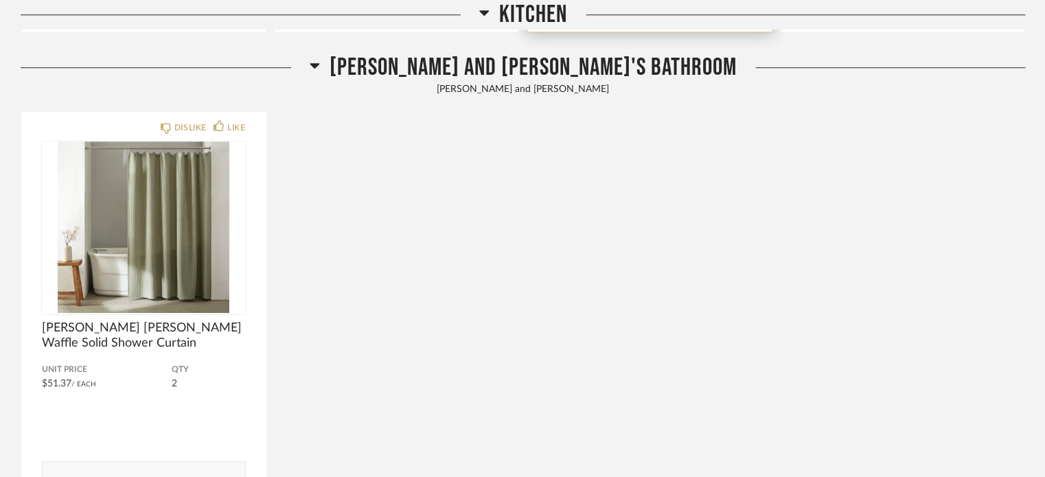
scroll to position [4599, 0]
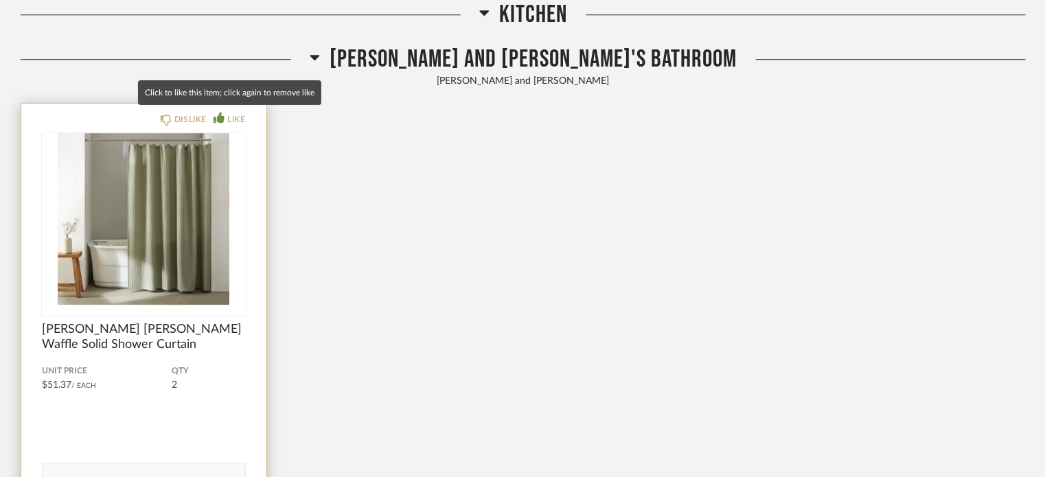
click at [218, 112] on icon at bounding box center [218, 117] width 11 height 11
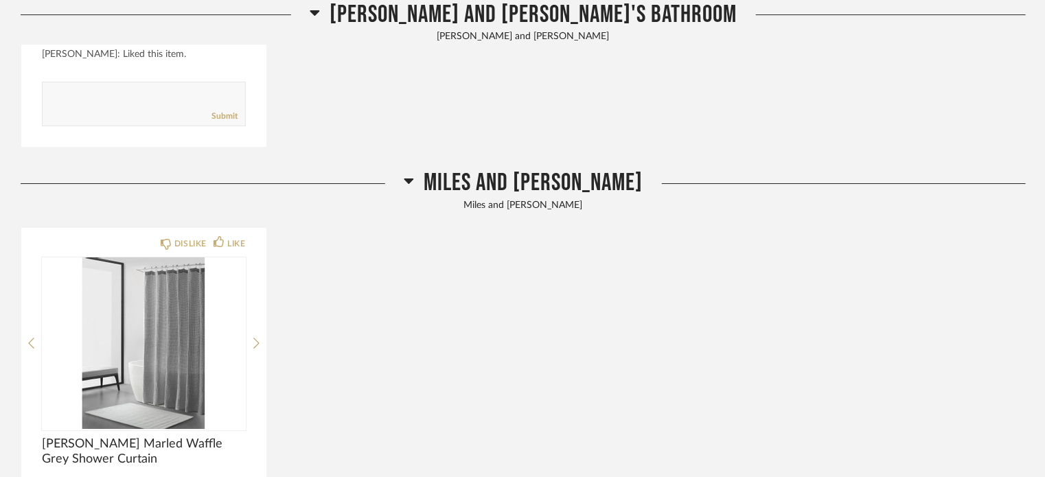
scroll to position [5079, 0]
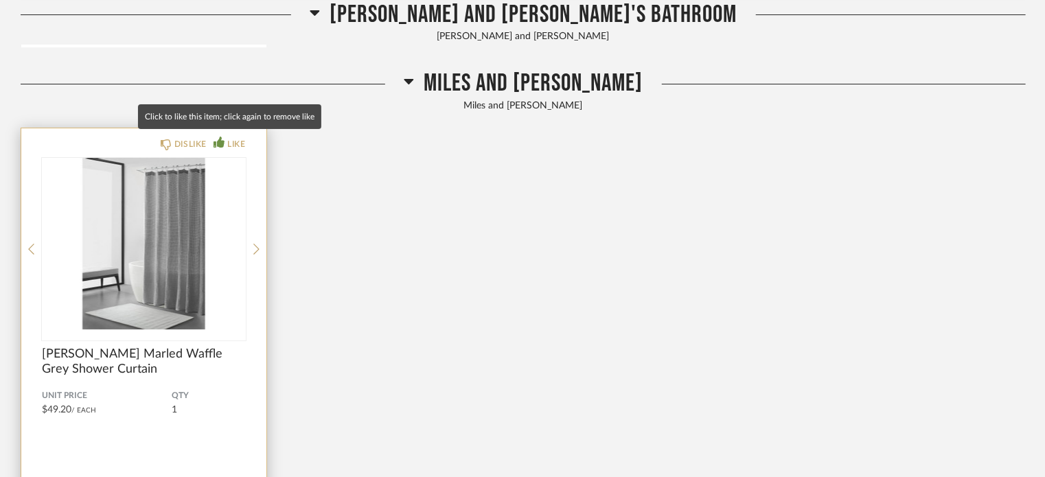
drag, startPoint x: 216, startPoint y: 136, endPoint x: 256, endPoint y: 140, distance: 40.0
click at [217, 137] on icon at bounding box center [218, 142] width 11 height 11
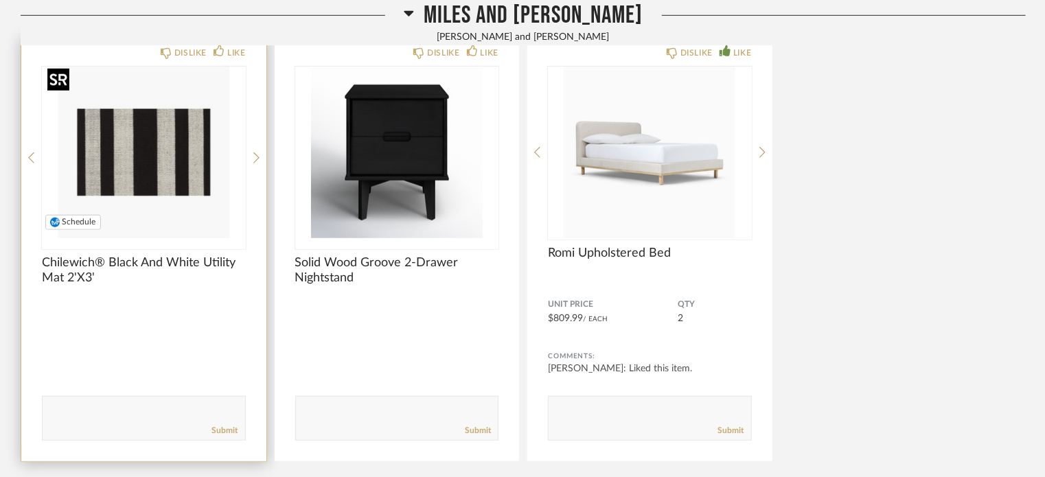
scroll to position [5697, 0]
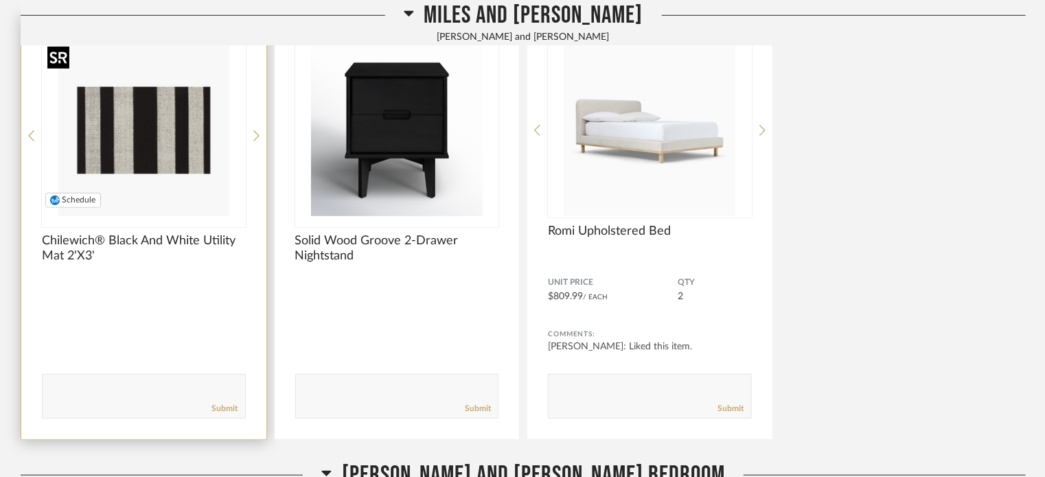
click at [132, 134] on img "0" at bounding box center [144, 131] width 204 height 172
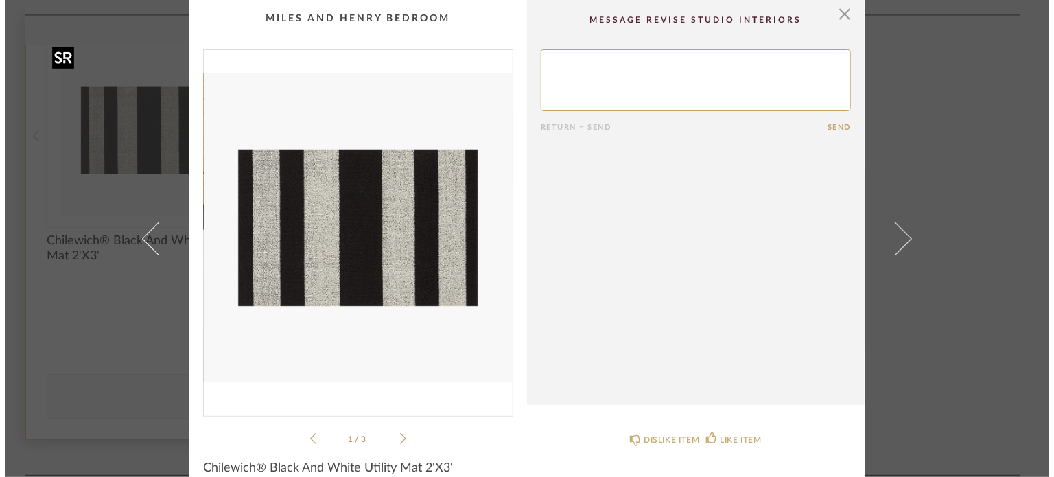
scroll to position [0, 0]
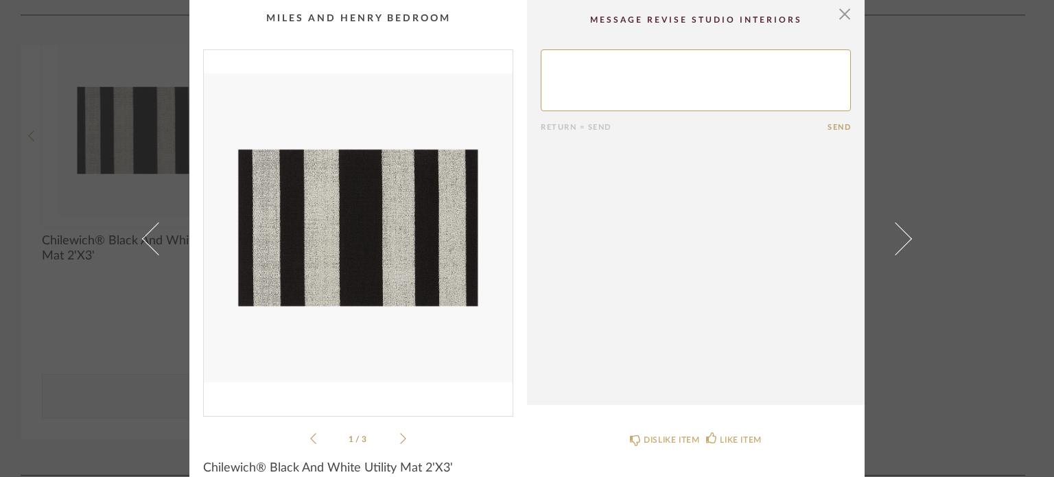
click at [401, 437] on icon at bounding box center [403, 438] width 6 height 12
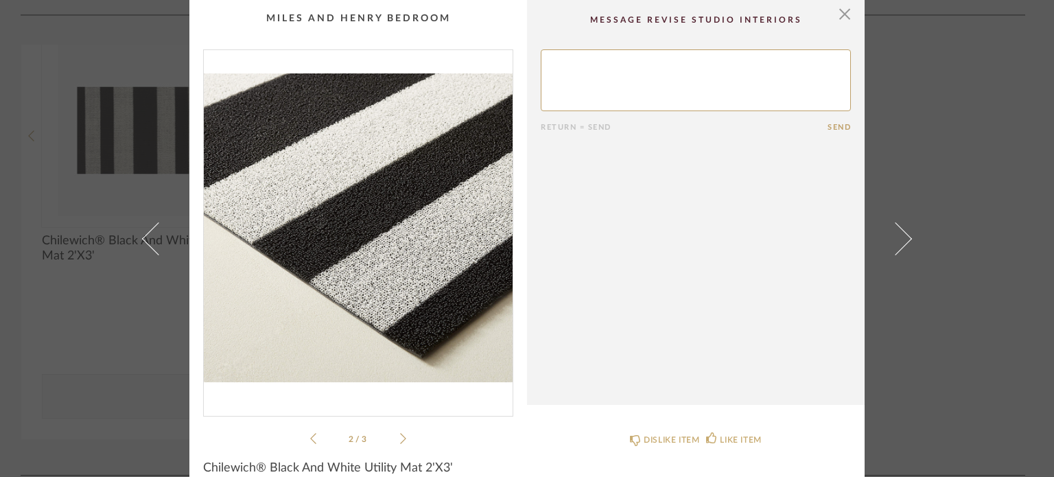
click at [401, 437] on icon at bounding box center [403, 438] width 6 height 12
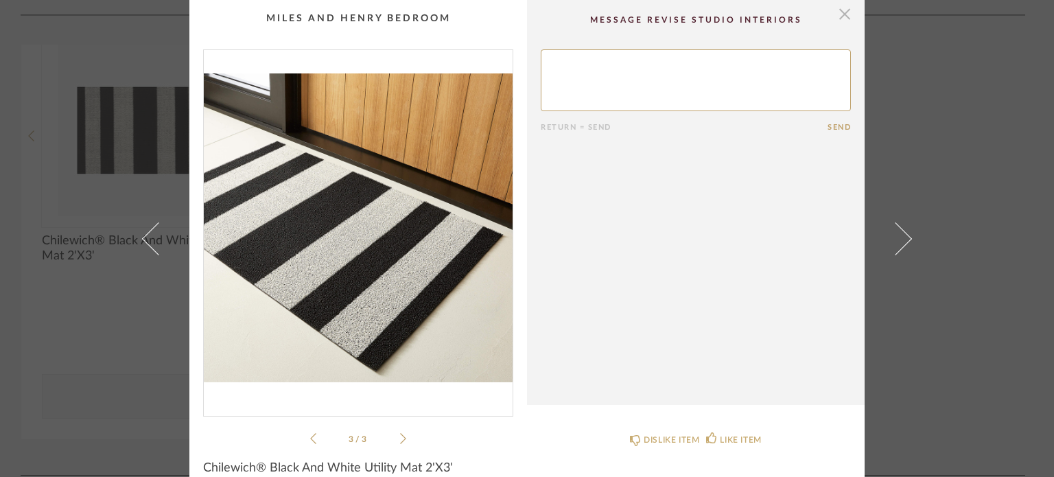
click at [846, 13] on span "button" at bounding box center [844, 13] width 27 height 27
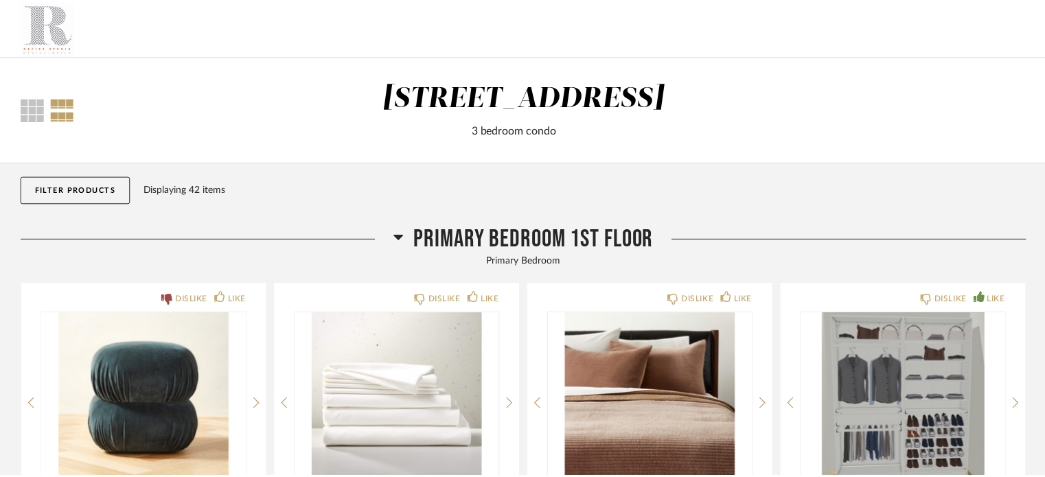
scroll to position [5697, 0]
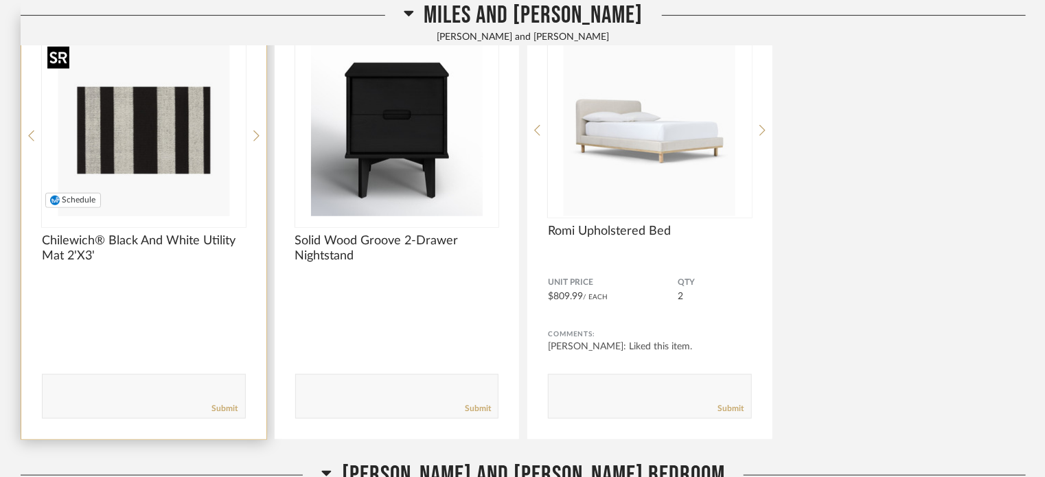
click at [185, 162] on img "0" at bounding box center [144, 131] width 204 height 172
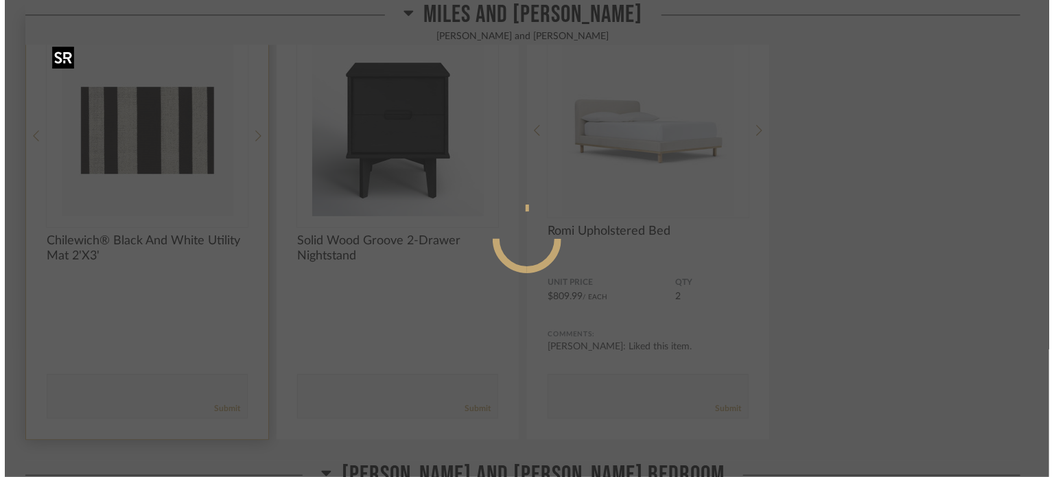
scroll to position [0, 0]
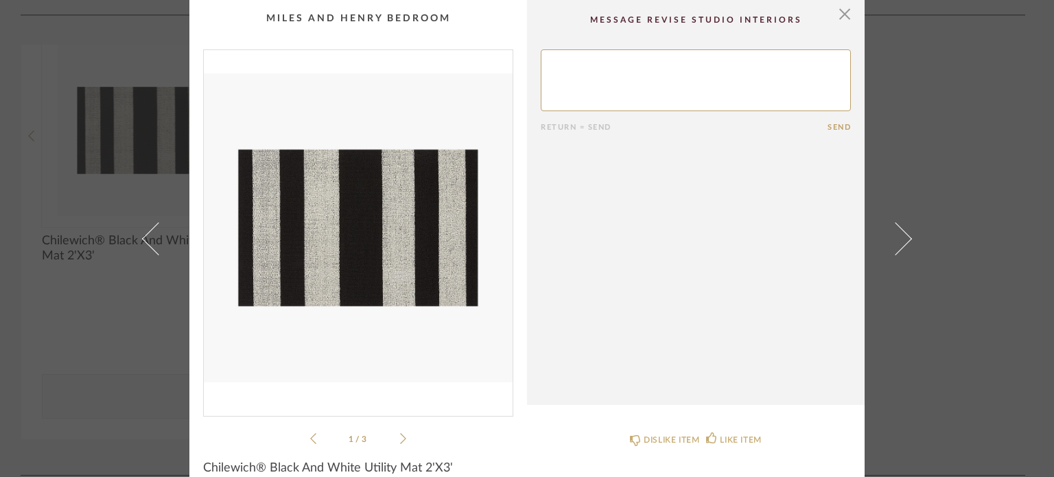
click at [395, 444] on li "1 / 3" at bounding box center [358, 438] width 84 height 16
click at [839, 16] on span "button" at bounding box center [844, 13] width 27 height 27
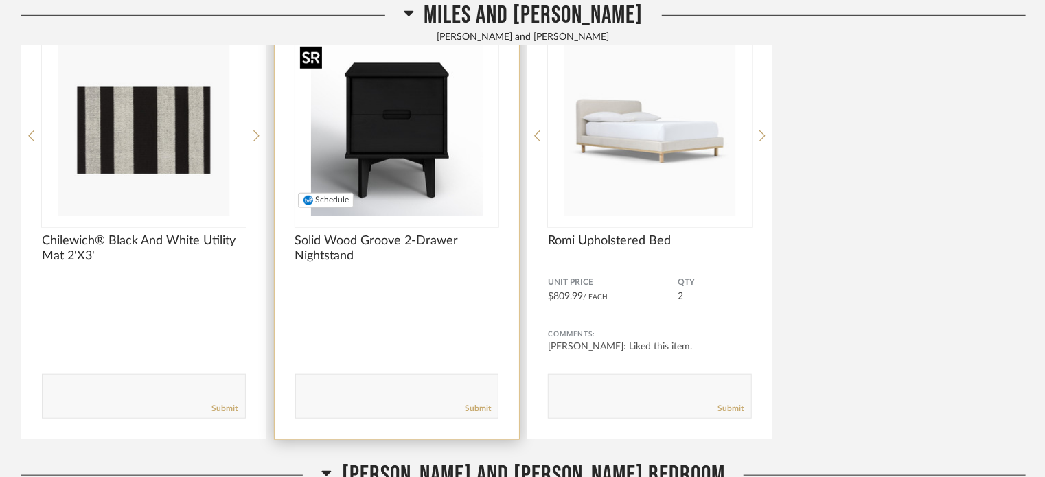
scroll to position [5629, 0]
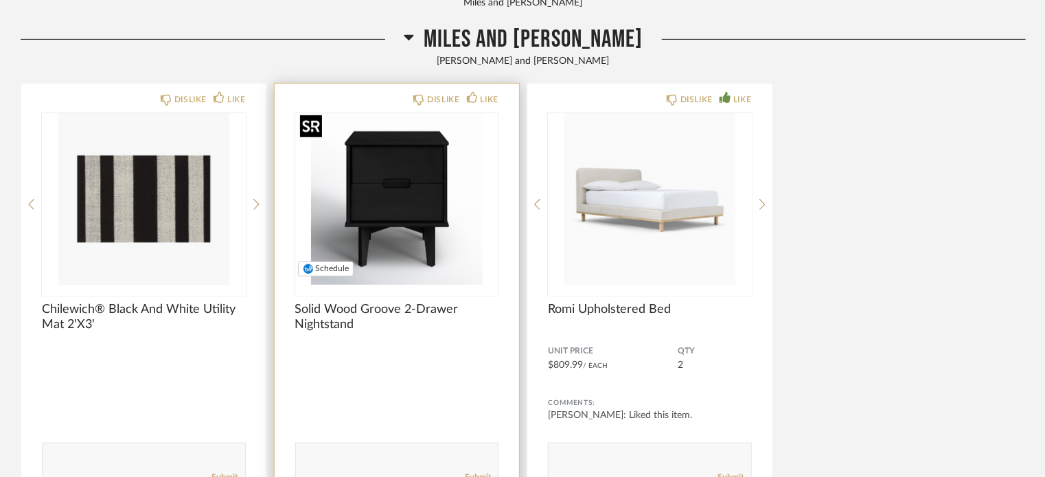
click at [399, 178] on img "0" at bounding box center [397, 199] width 204 height 172
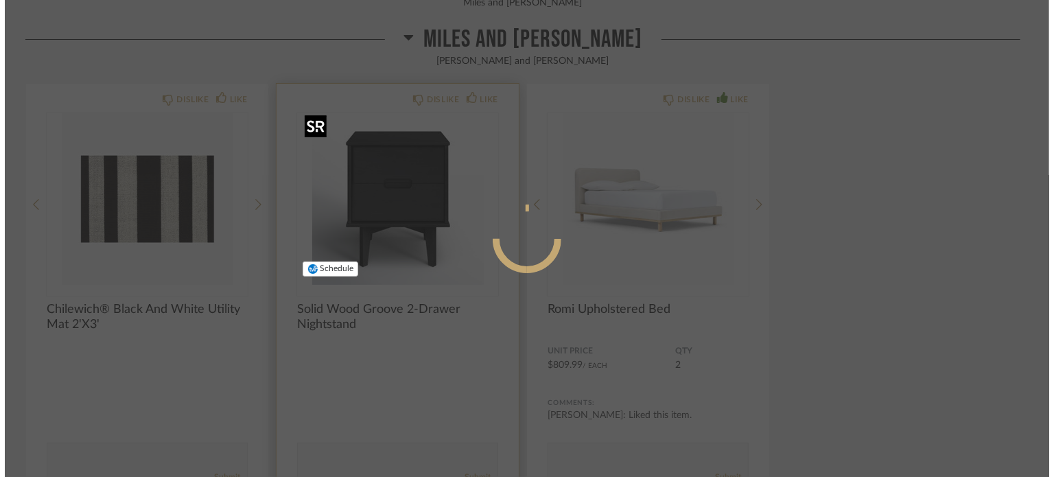
scroll to position [0, 0]
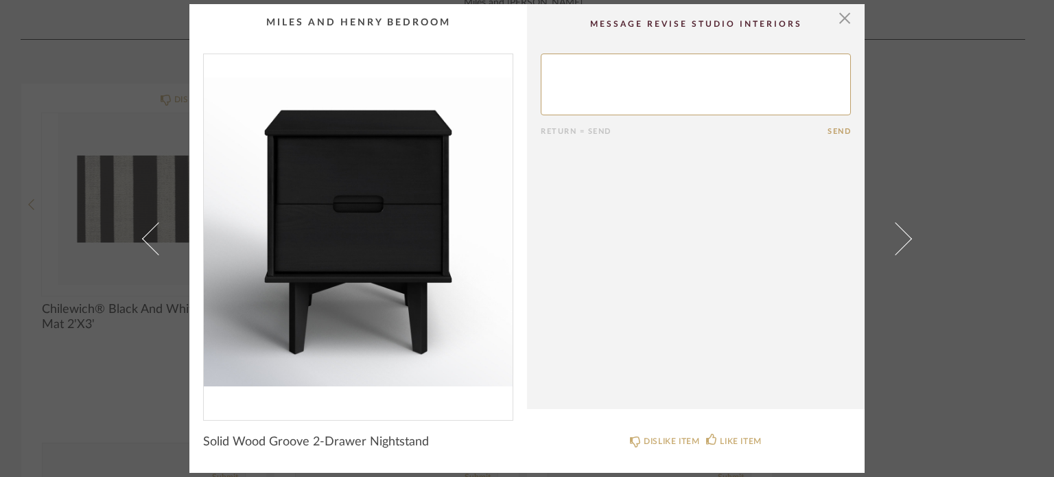
click at [668, 188] on cpp-summary-comments "Return = Send Send" at bounding box center [696, 206] width 338 height 405
click at [839, 16] on span "button" at bounding box center [844, 17] width 27 height 27
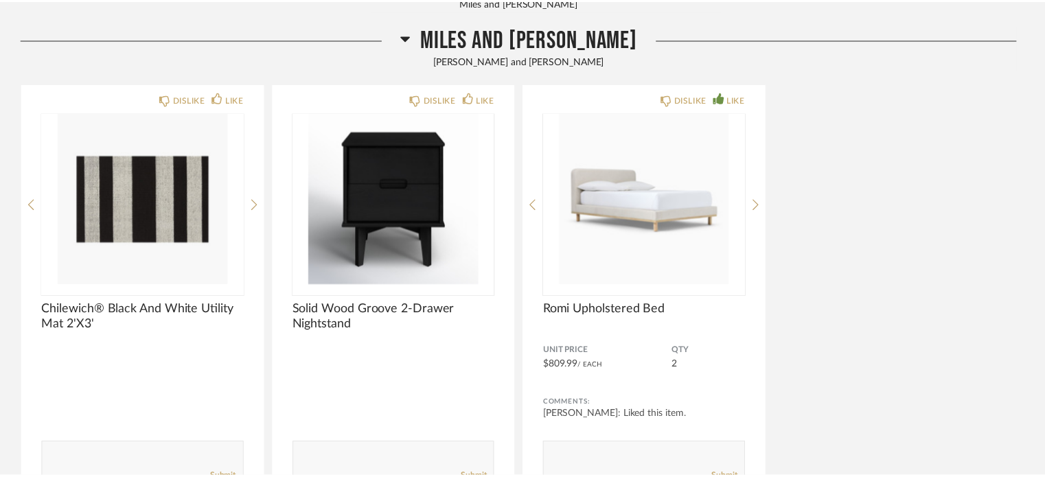
scroll to position [5629, 0]
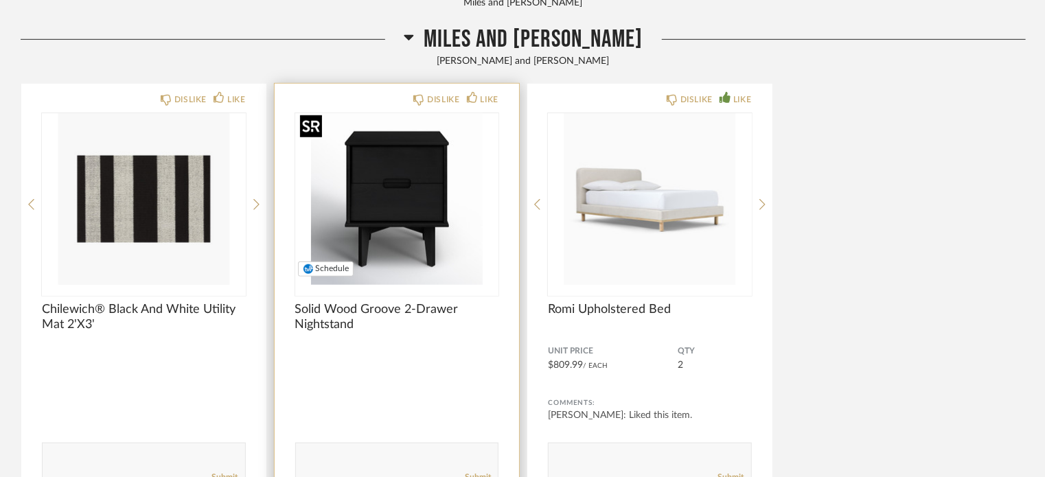
click at [368, 218] on img "0" at bounding box center [397, 199] width 204 height 172
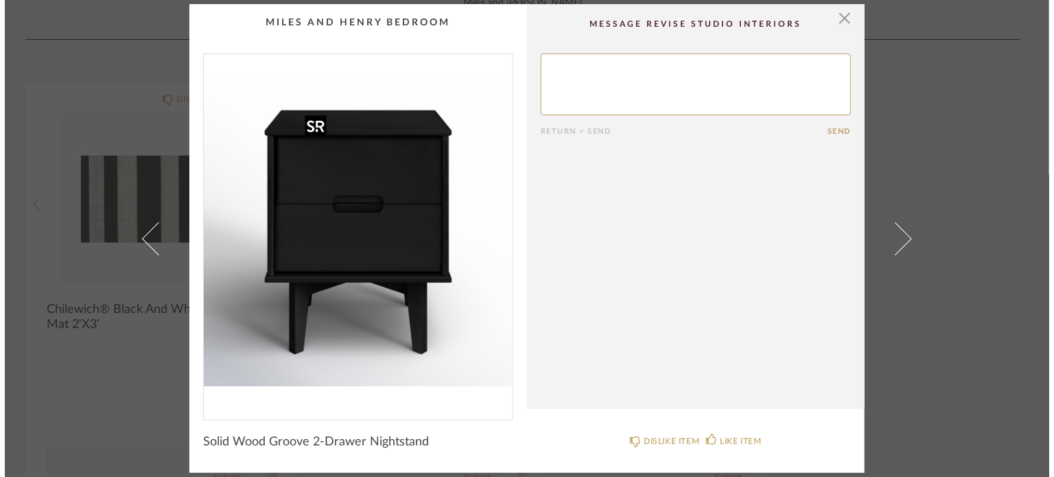
scroll to position [0, 0]
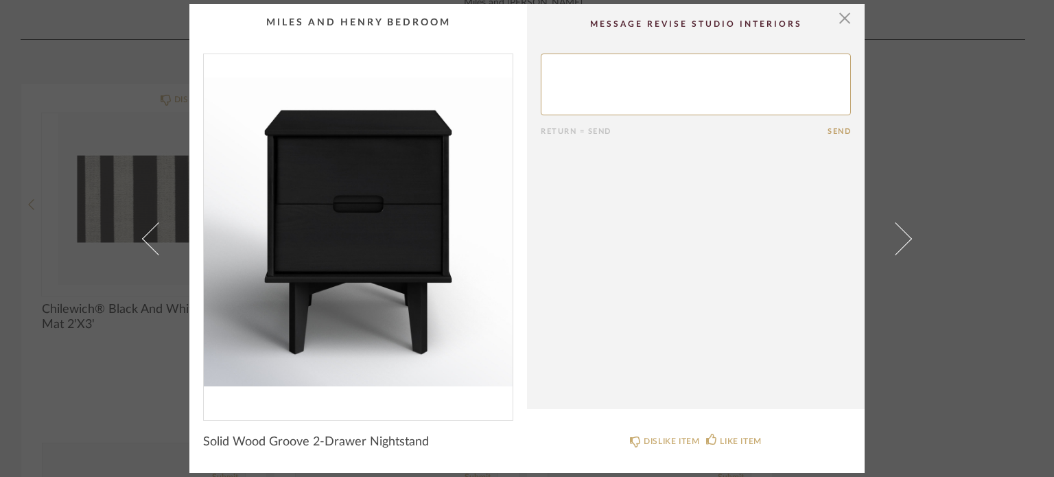
click at [1010, 78] on div "× Return = Send Send Solid Wood Groove 2-Drawer Nightstand DISLIKE ITEM LIKE IT…" at bounding box center [527, 238] width 1054 height 477
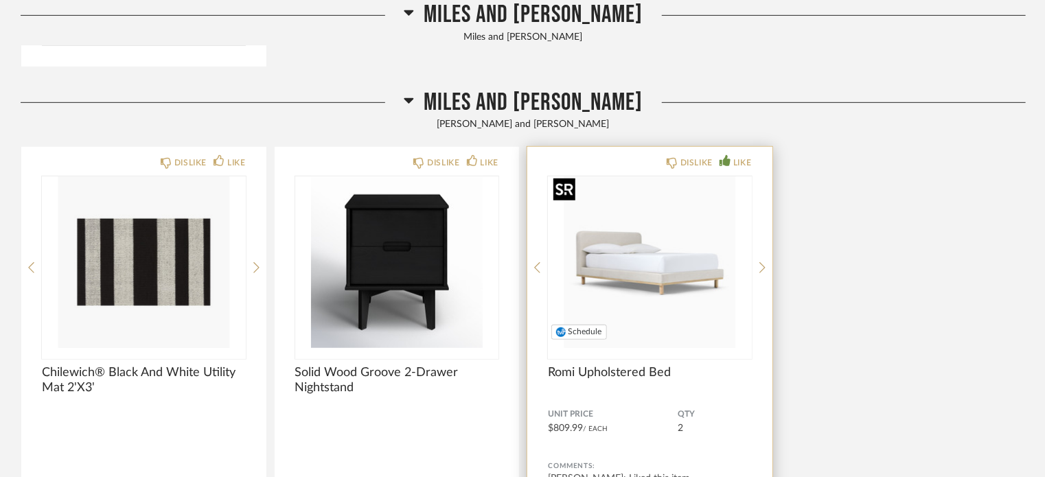
scroll to position [5560, 0]
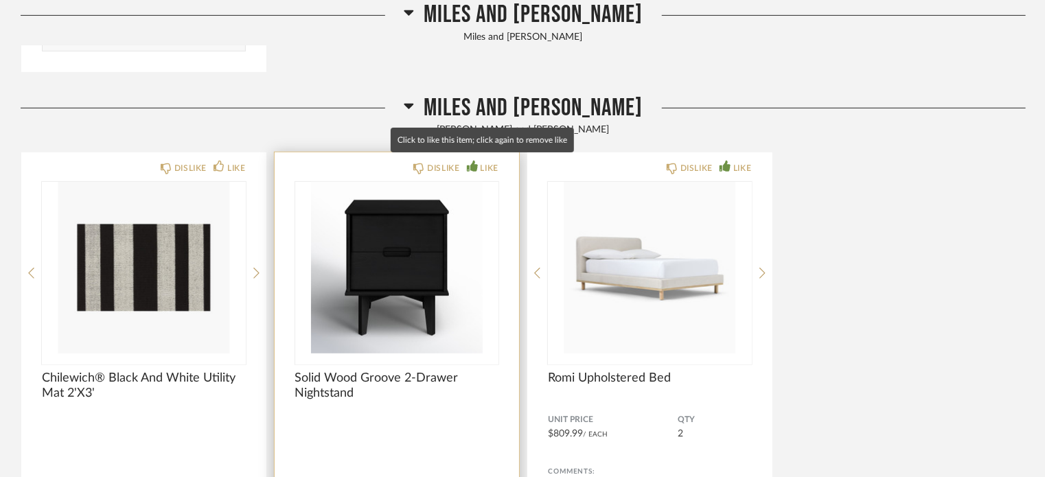
click at [470, 162] on icon at bounding box center [472, 166] width 11 height 11
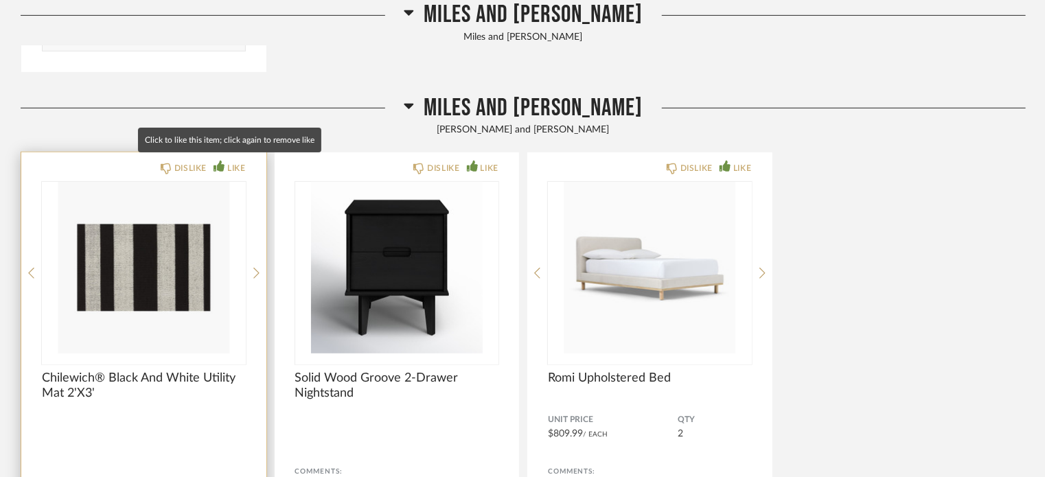
click at [226, 161] on div "LIKE" at bounding box center [229, 168] width 32 height 14
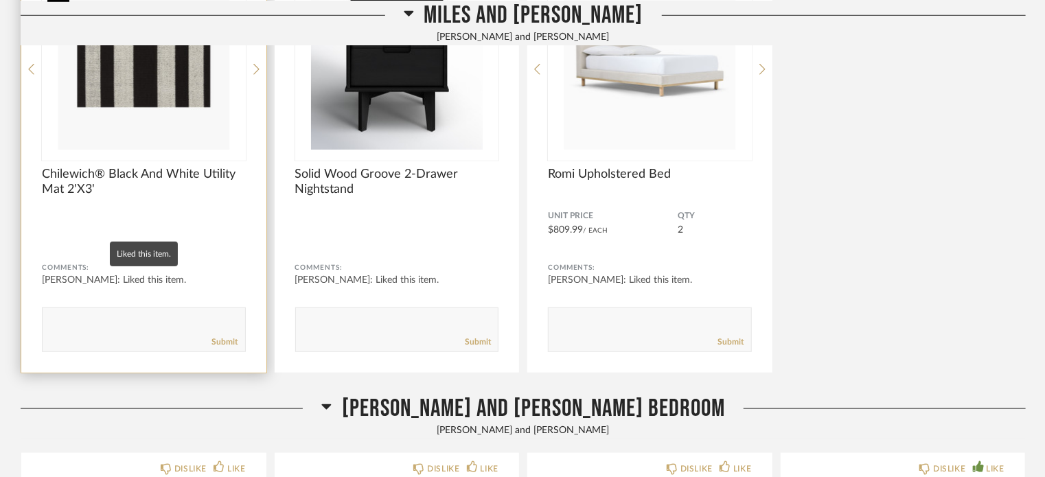
scroll to position [5834, 0]
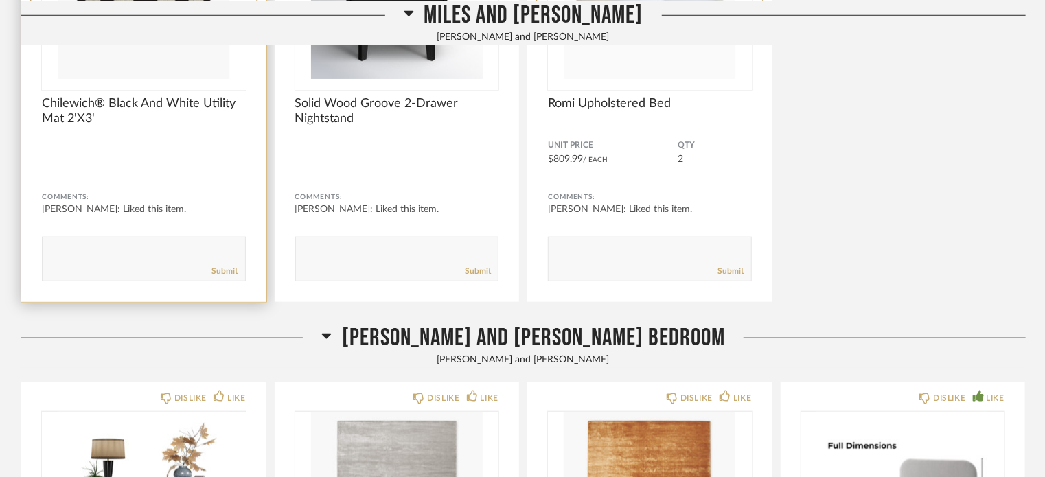
click at [174, 246] on textarea at bounding box center [144, 253] width 202 height 19
type textarea "`"
type textarea "1st floor"
click at [220, 266] on link "Submit" at bounding box center [225, 272] width 26 height 12
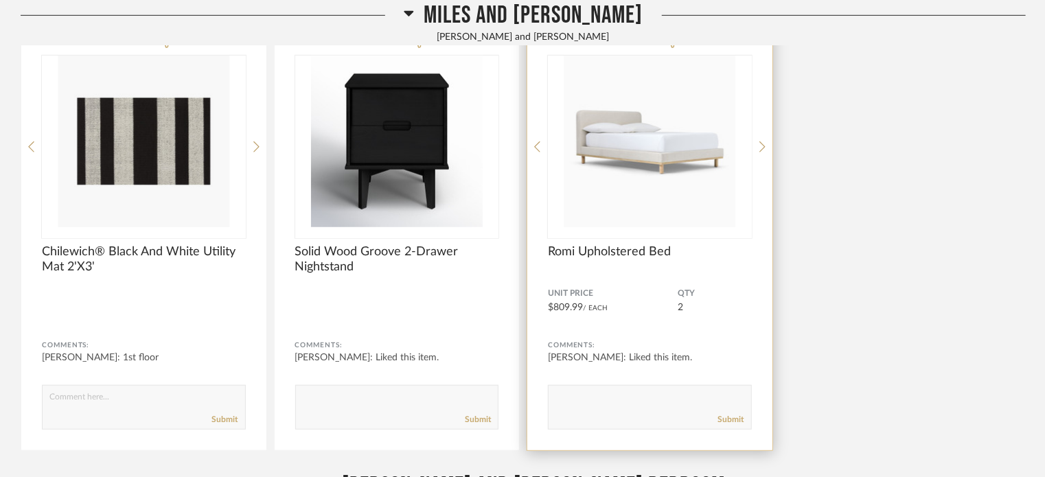
scroll to position [5560, 0]
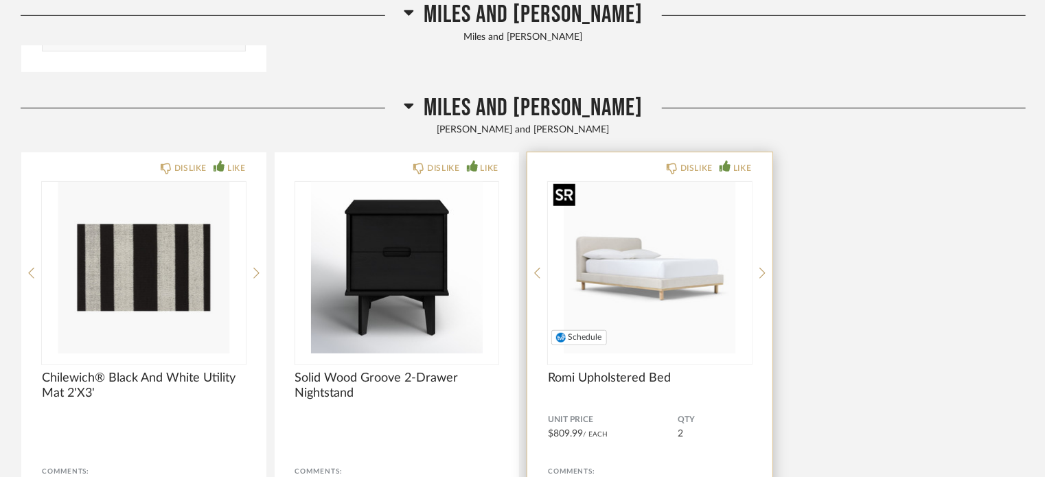
click at [656, 257] on img "0" at bounding box center [650, 268] width 204 height 172
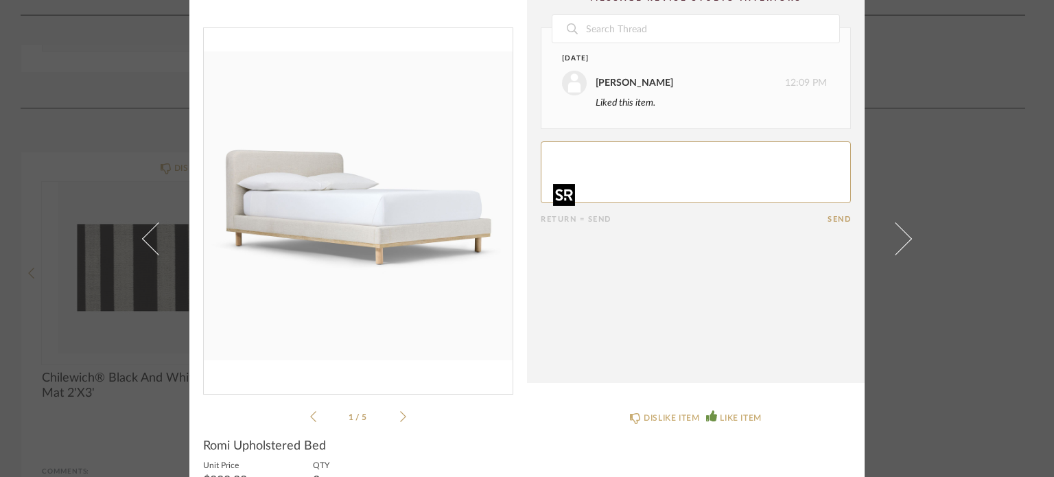
scroll to position [0, 0]
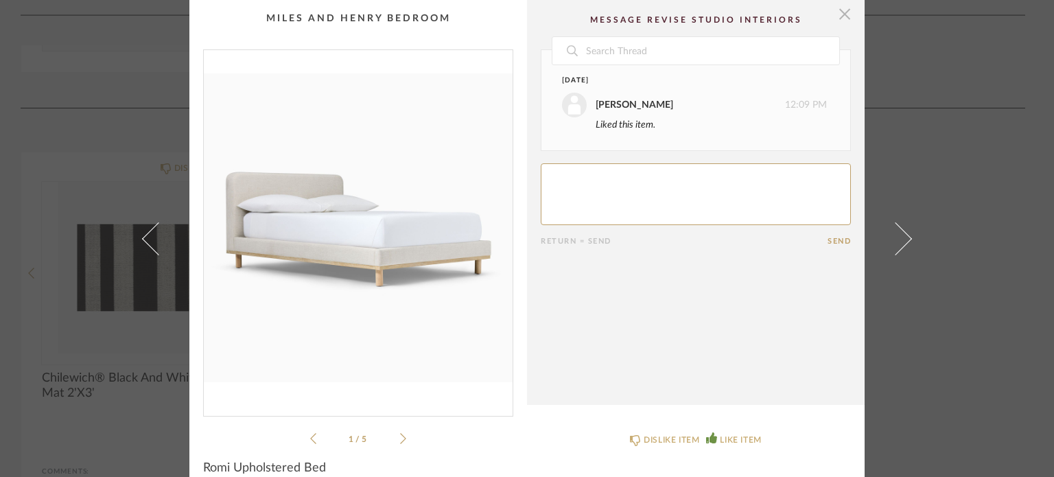
click at [834, 11] on span "button" at bounding box center [844, 13] width 27 height 27
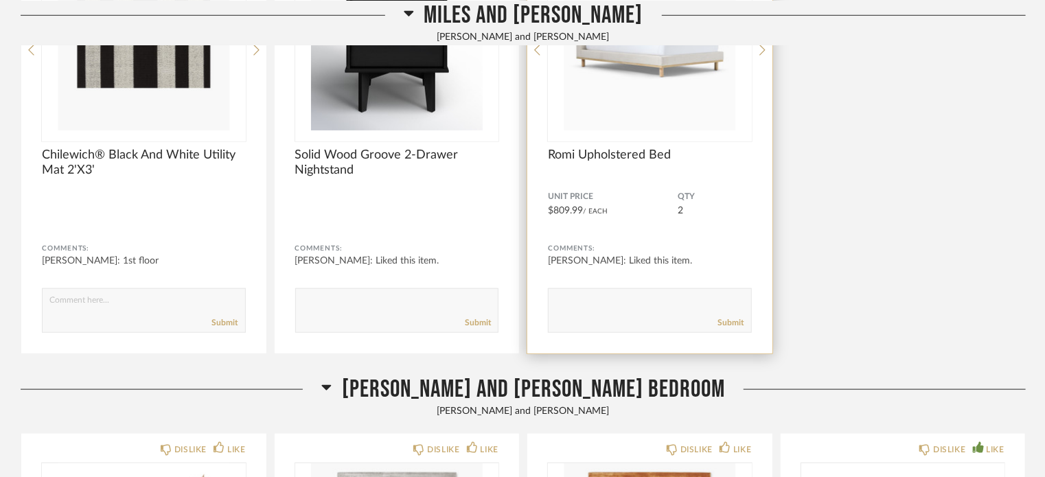
scroll to position [5834, 0]
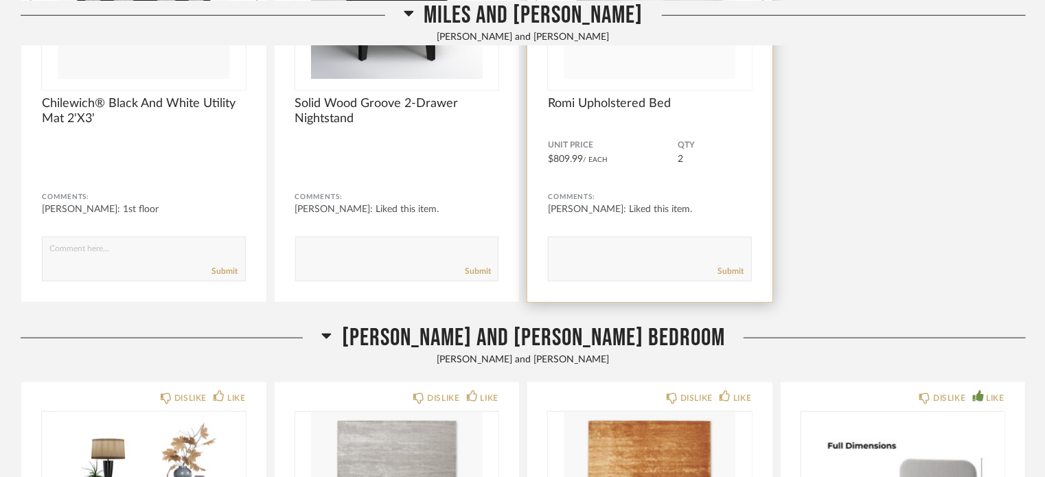
click at [592, 253] on textarea at bounding box center [649, 253] width 202 height 19
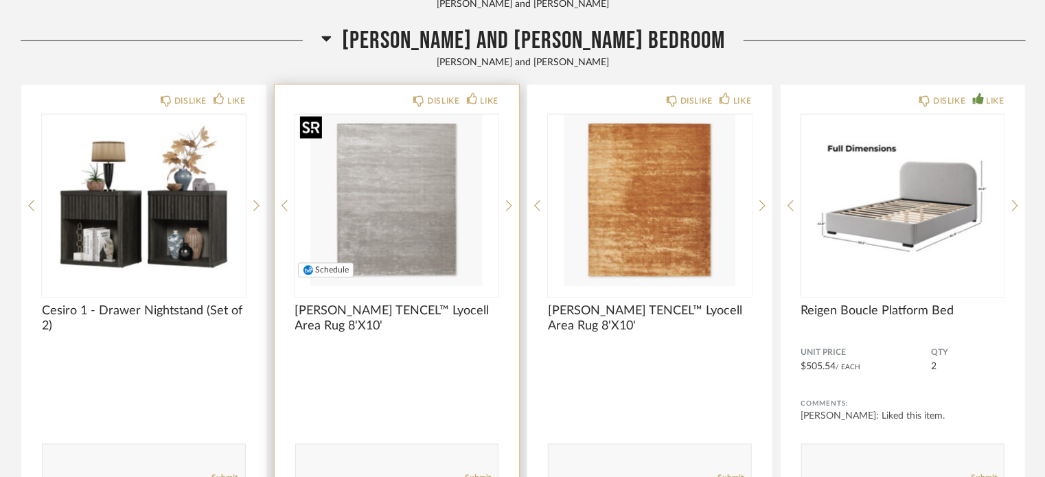
scroll to position [6109, 0]
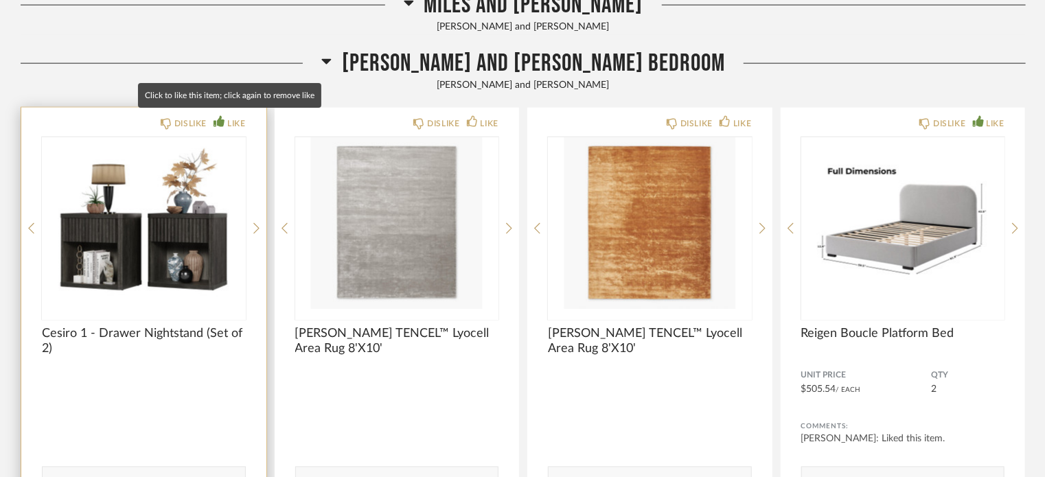
click at [220, 122] on icon at bounding box center [218, 121] width 11 height 11
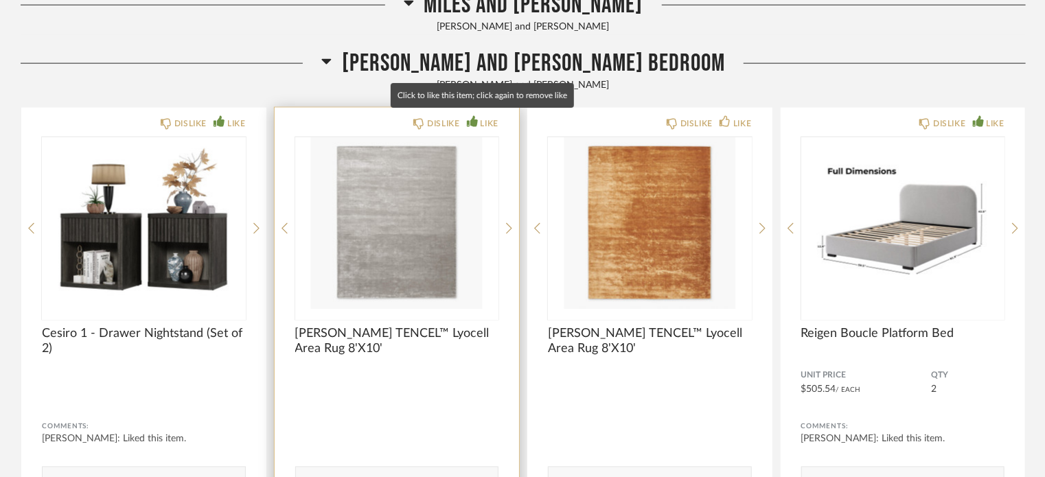
click at [470, 120] on icon at bounding box center [472, 121] width 11 height 11
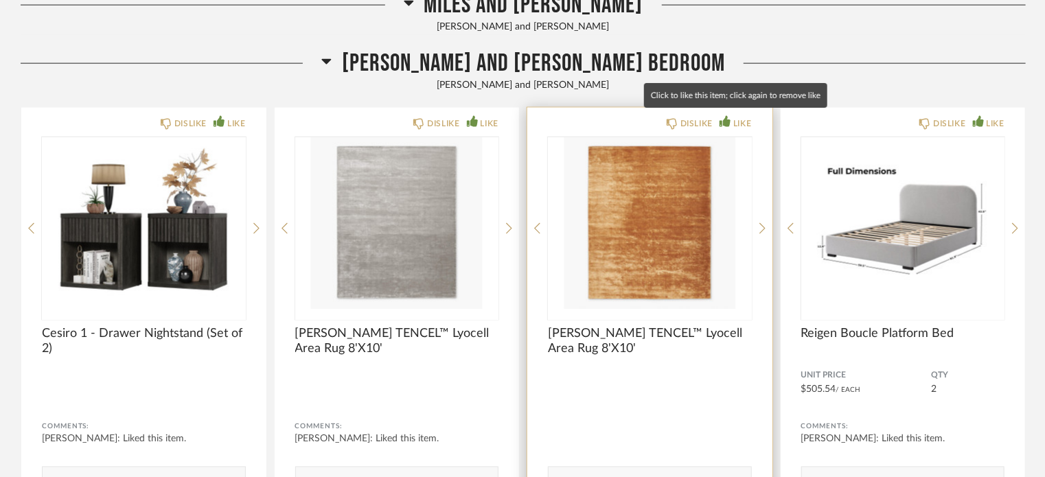
click at [728, 119] on icon at bounding box center [724, 121] width 11 height 11
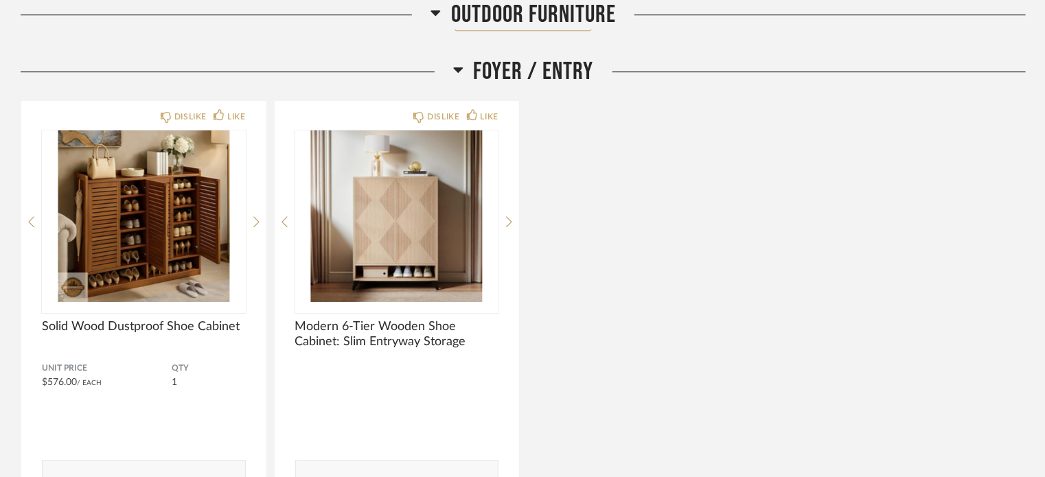
scroll to position [7098, 0]
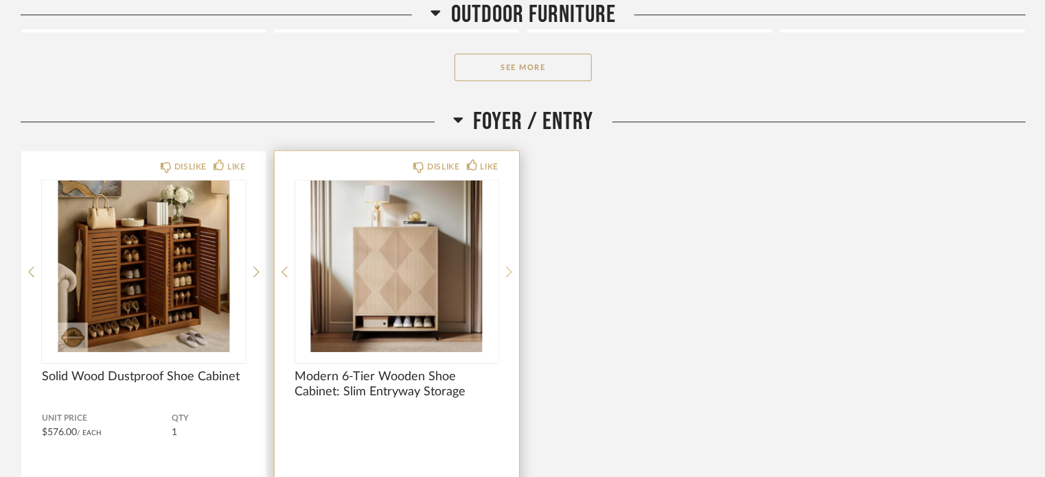
click at [511, 266] on icon at bounding box center [509, 272] width 6 height 12
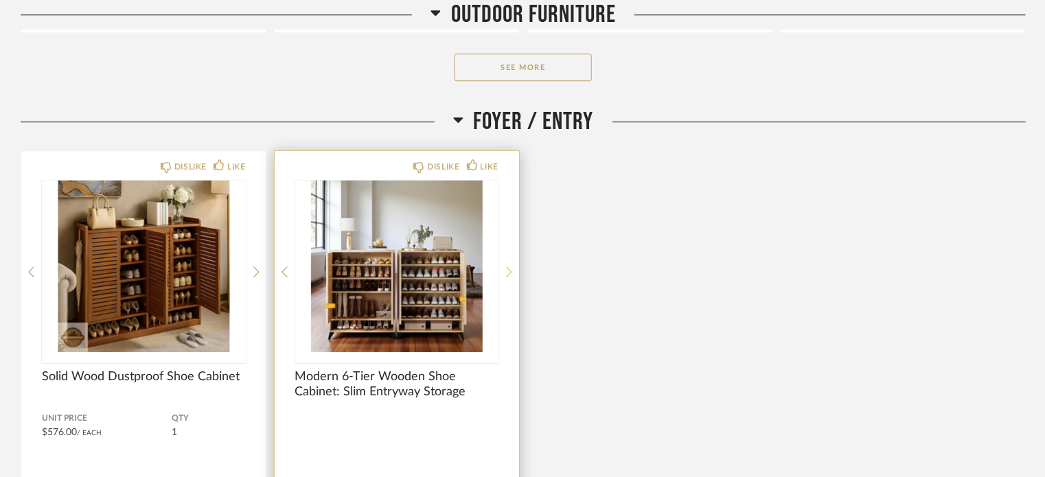
click at [511, 266] on icon at bounding box center [509, 272] width 6 height 12
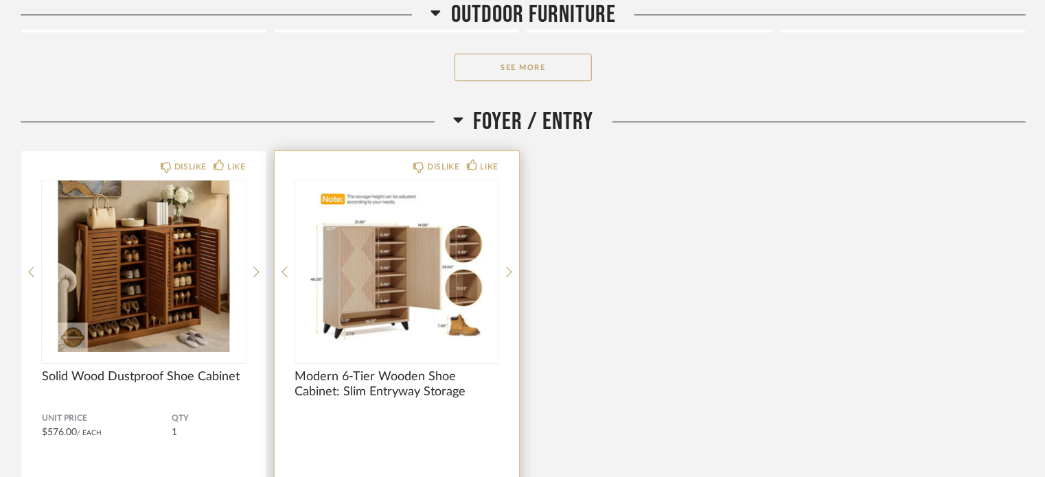
click at [512, 266] on div "DISLIKE LIKE Modern 6-Tier Wooden Shoe Cabinet: Slim Entryway Storage Comments:…" at bounding box center [397, 363] width 245 height 424
click at [286, 268] on icon at bounding box center [284, 272] width 6 height 12
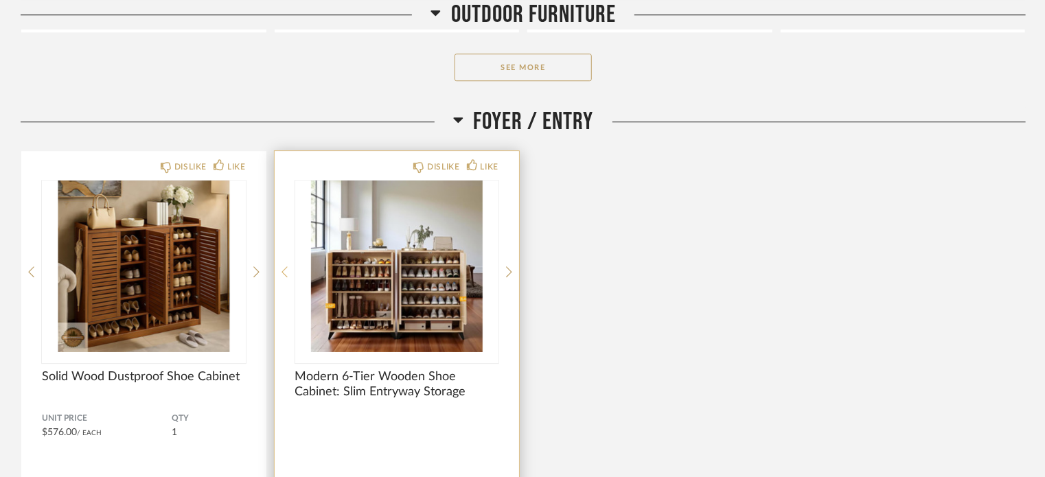
click at [286, 268] on icon at bounding box center [284, 272] width 6 height 12
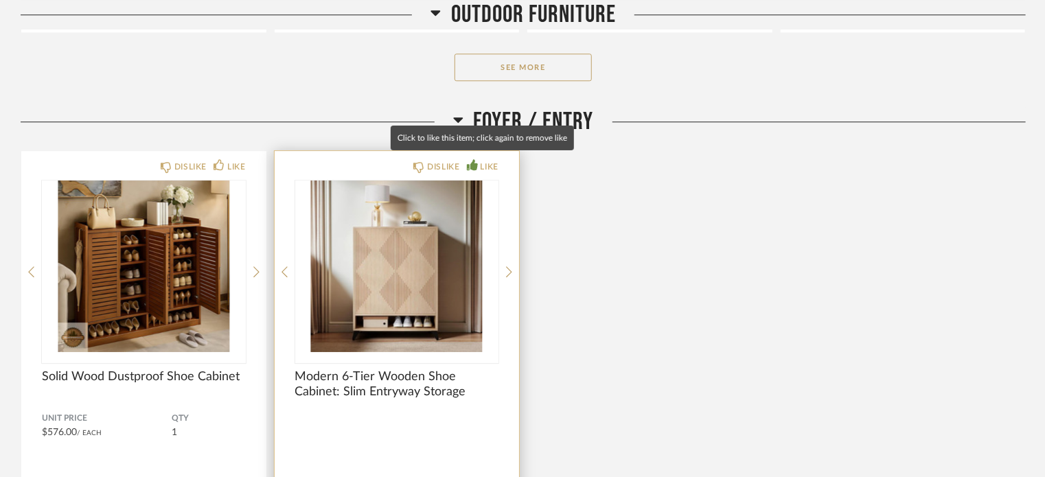
click at [475, 162] on icon at bounding box center [472, 164] width 11 height 11
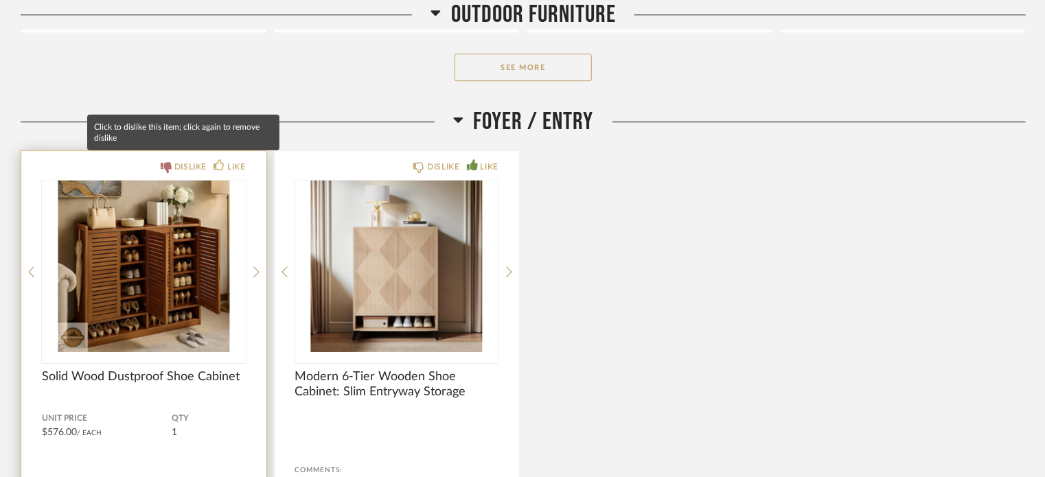
click at [169, 162] on icon at bounding box center [166, 167] width 11 height 11
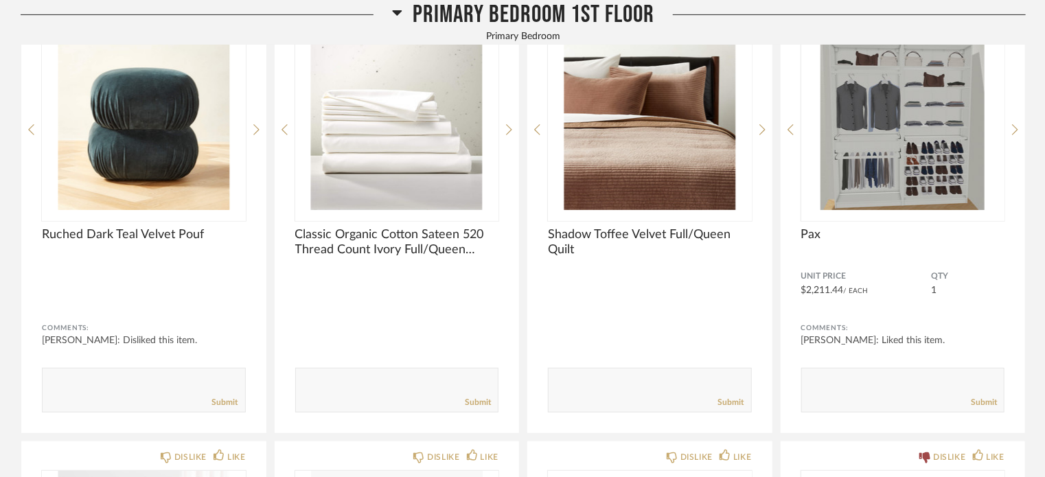
scroll to position [0, 0]
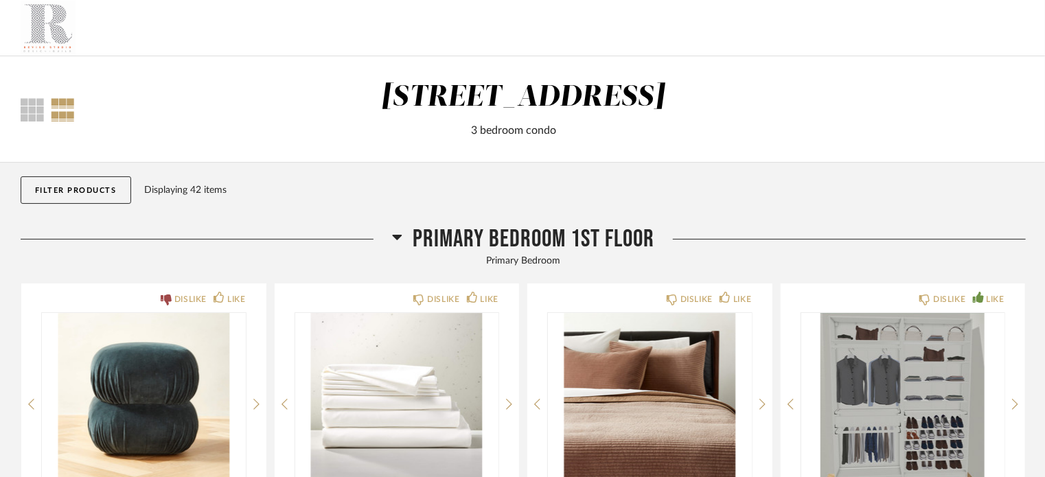
click at [778, 38] on div at bounding box center [522, 28] width 1045 height 56
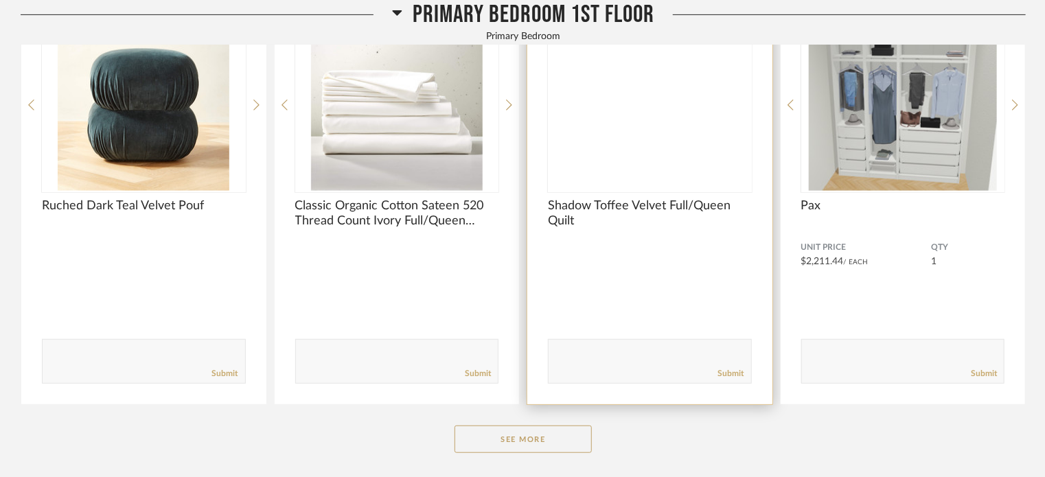
scroll to position [412, 0]
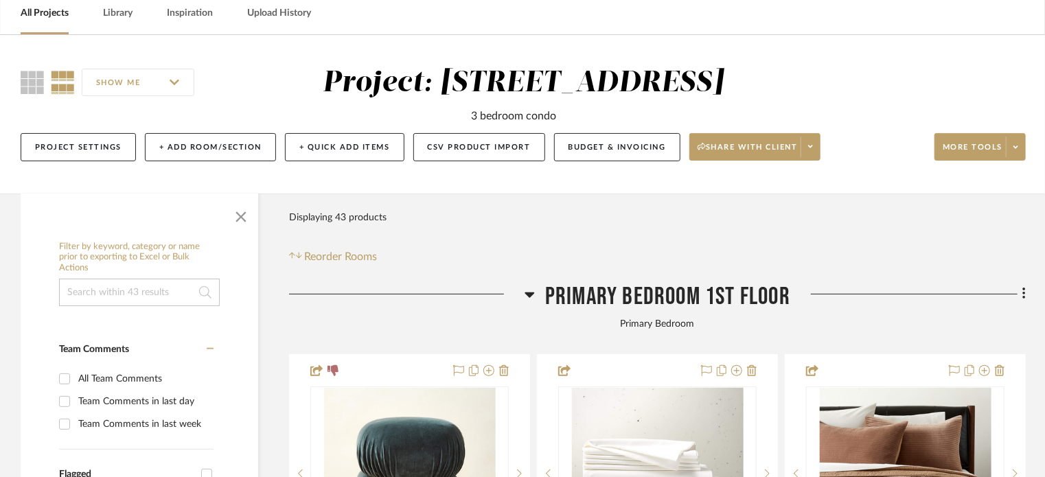
scroll to position [206, 0]
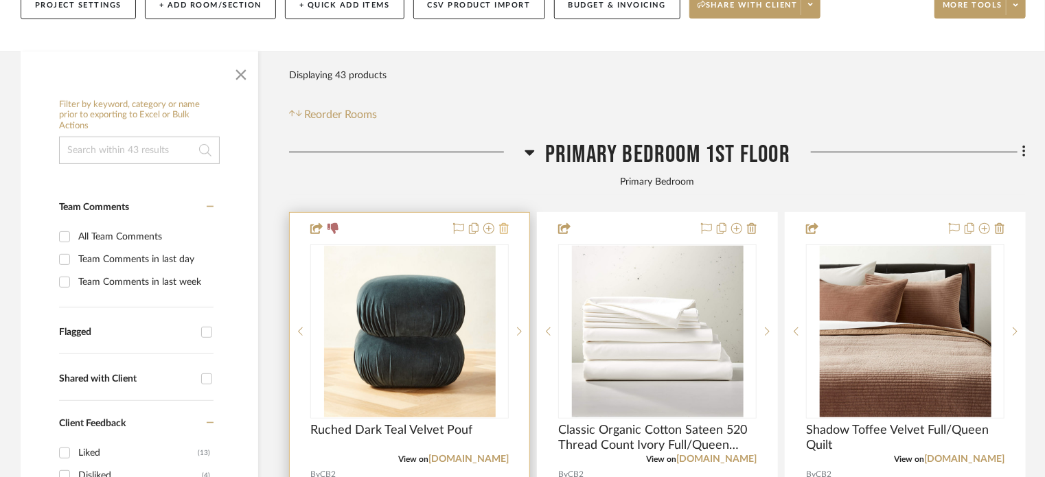
click at [504, 226] on icon at bounding box center [504, 228] width 10 height 11
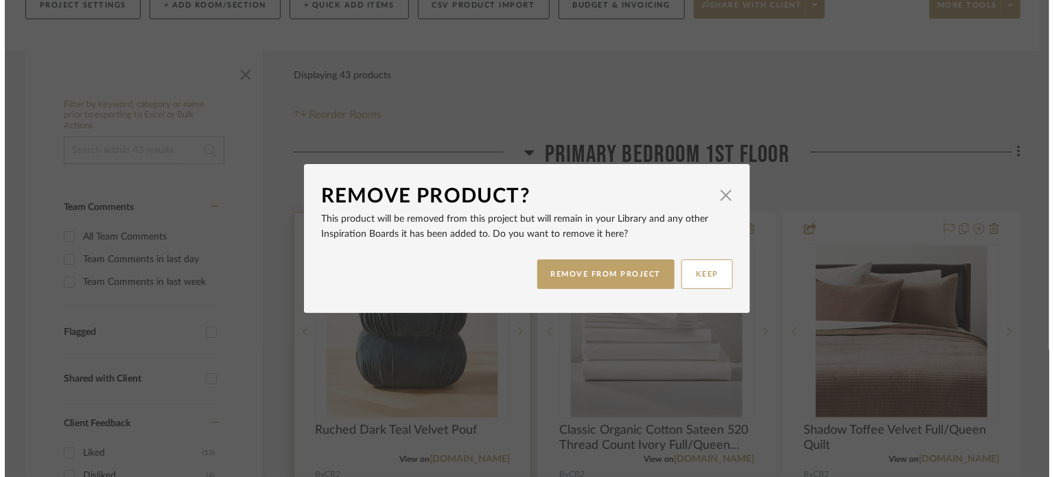
scroll to position [0, 0]
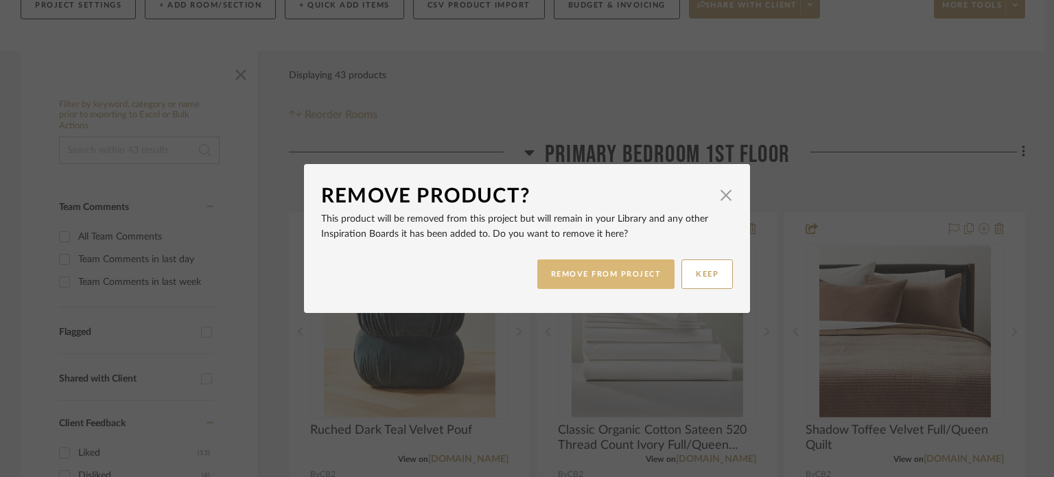
click at [637, 273] on button "REMOVE FROM PROJECT" at bounding box center [606, 274] width 138 height 30
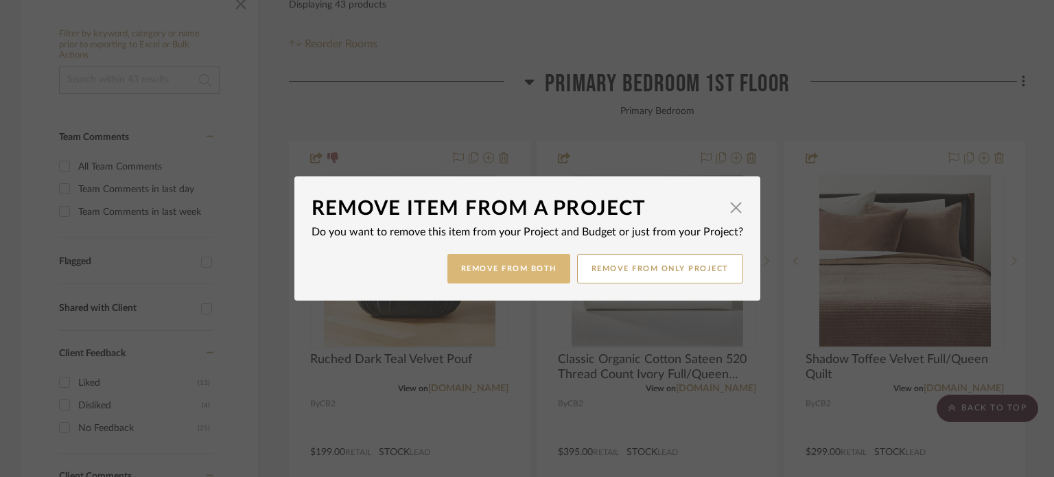
click at [509, 266] on button "Remove from Both" at bounding box center [509, 269] width 123 height 30
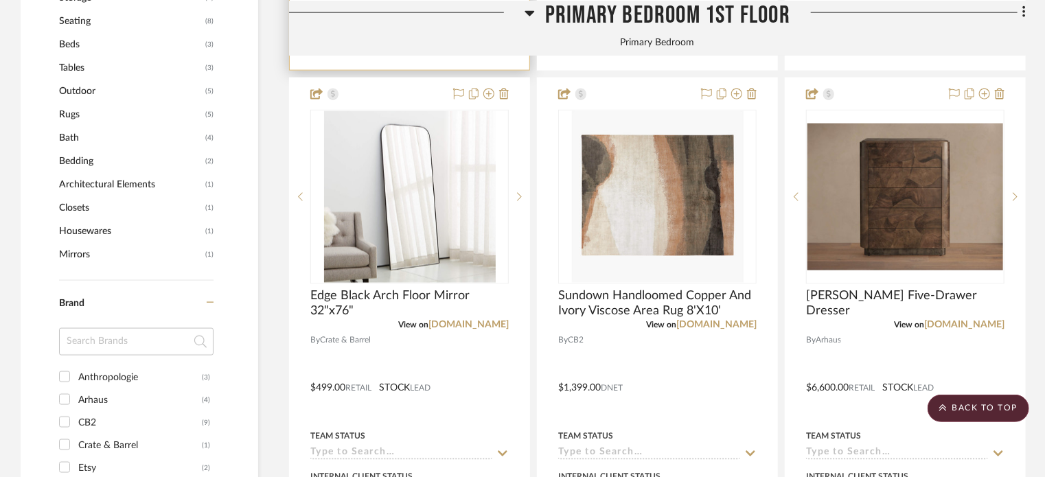
scroll to position [962, 0]
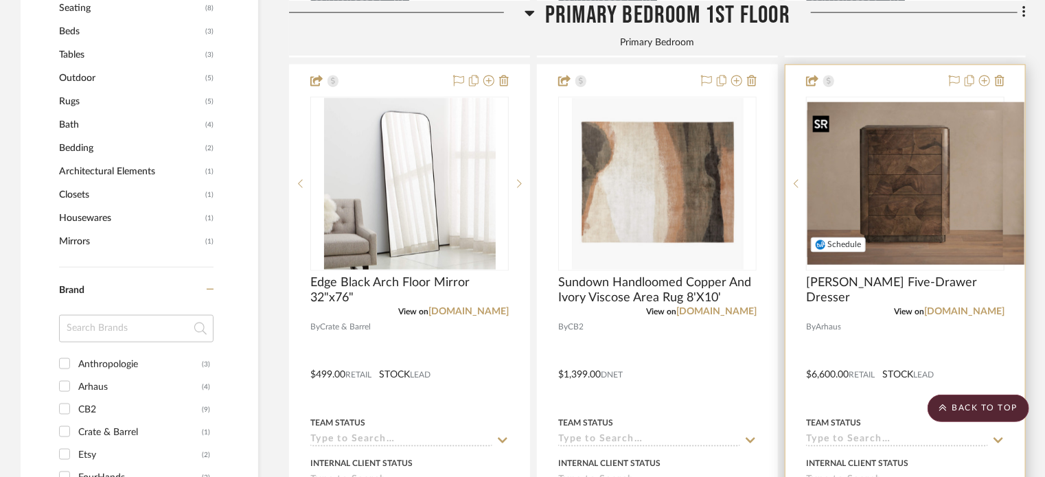
click at [923, 190] on img "0" at bounding box center [915, 183] width 217 height 163
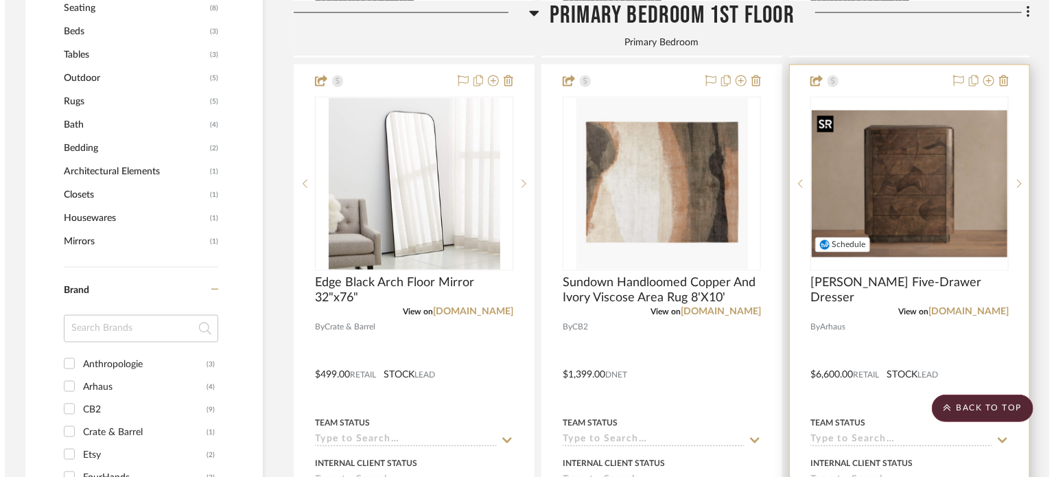
scroll to position [0, 0]
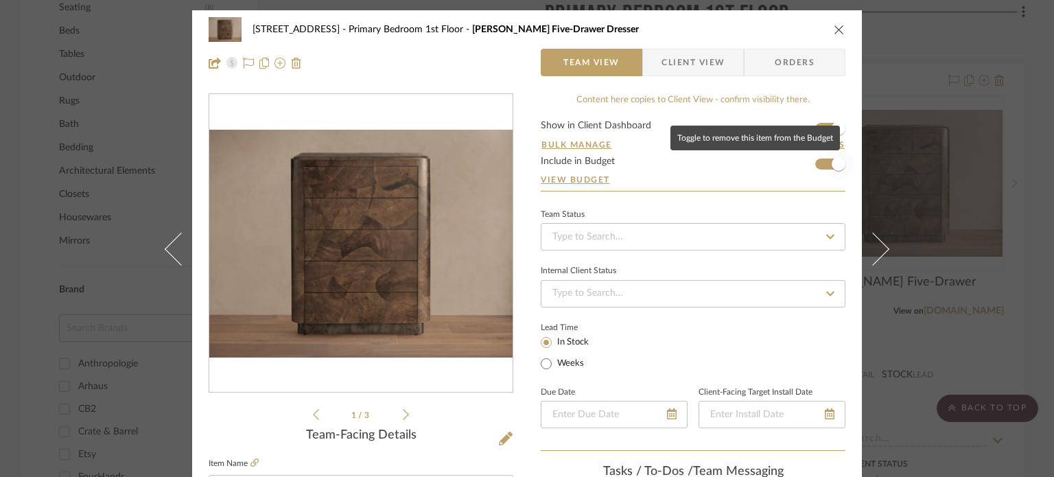
click at [836, 161] on span "button" at bounding box center [839, 164] width 14 height 14
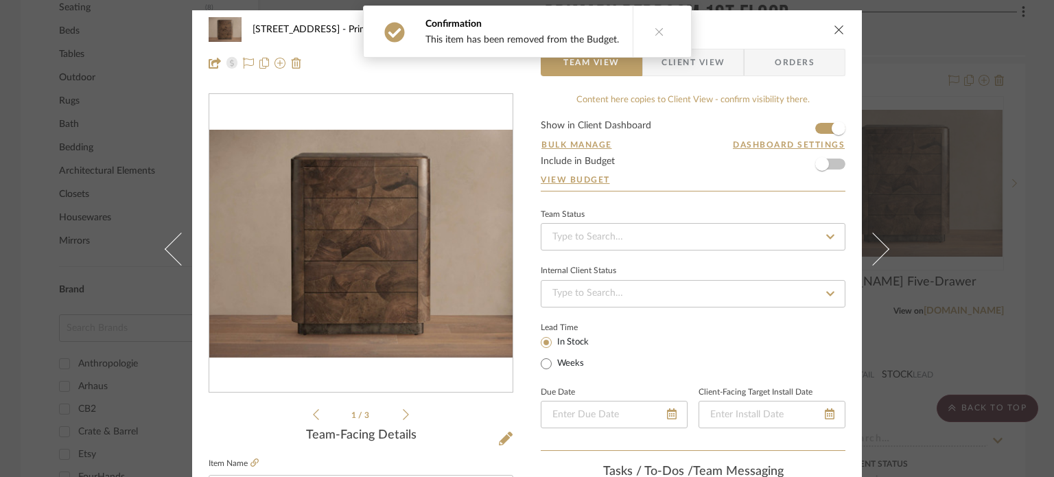
click at [835, 28] on icon "close" at bounding box center [839, 29] width 11 height 11
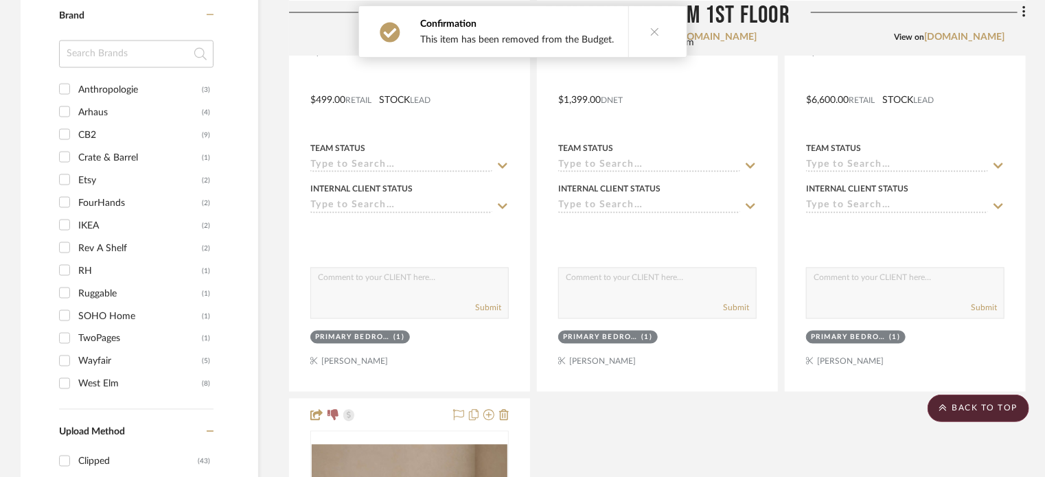
scroll to position [1511, 0]
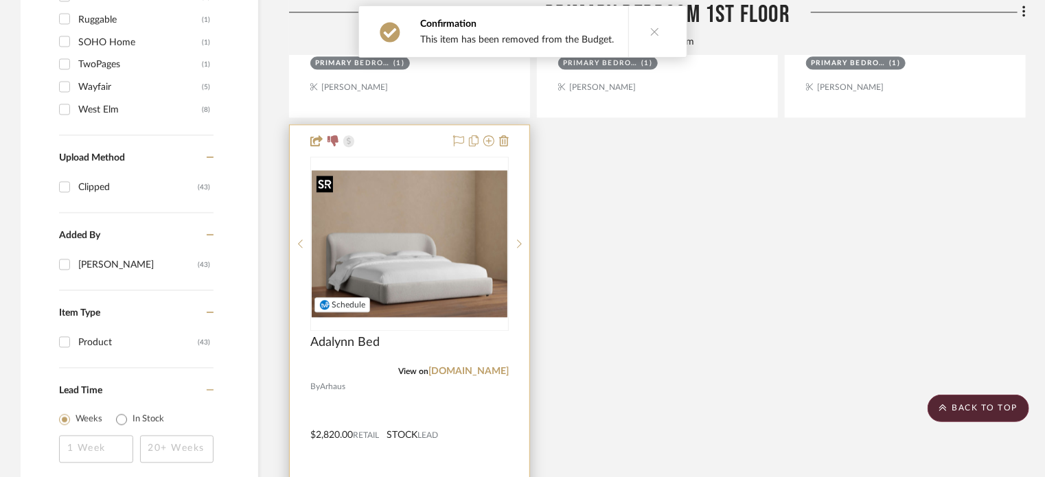
click at [0, 0] on img at bounding box center [0, 0] width 0 height 0
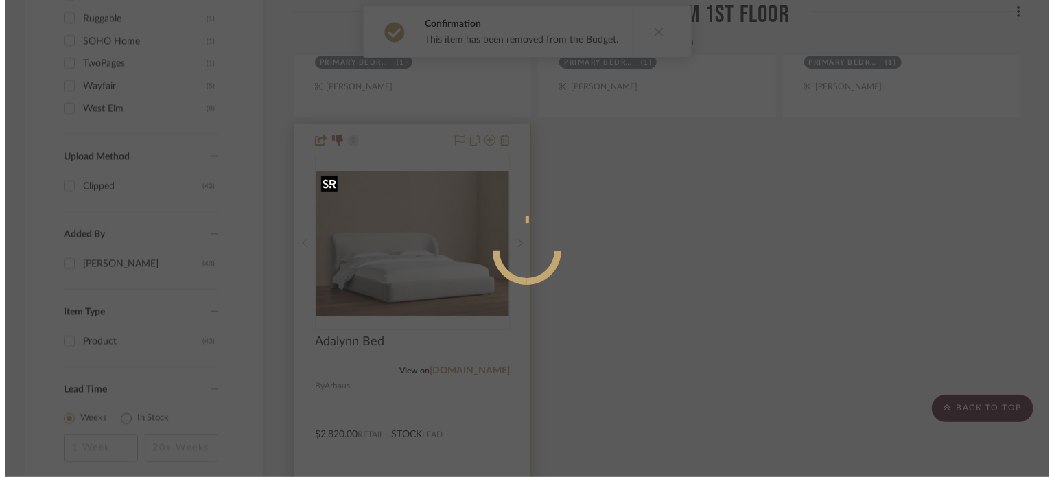
scroll to position [0, 0]
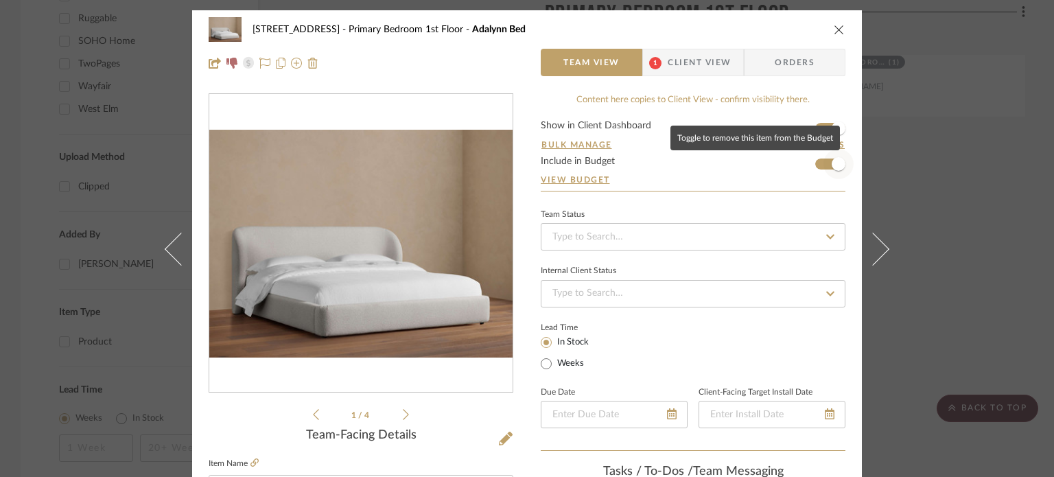
click at [833, 158] on span "button" at bounding box center [839, 164] width 14 height 14
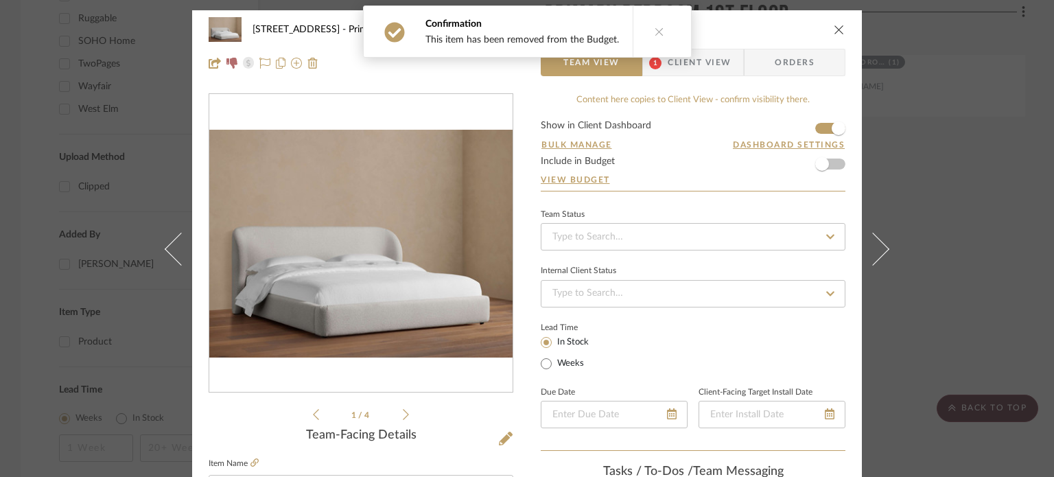
click at [834, 25] on icon "close" at bounding box center [839, 29] width 11 height 11
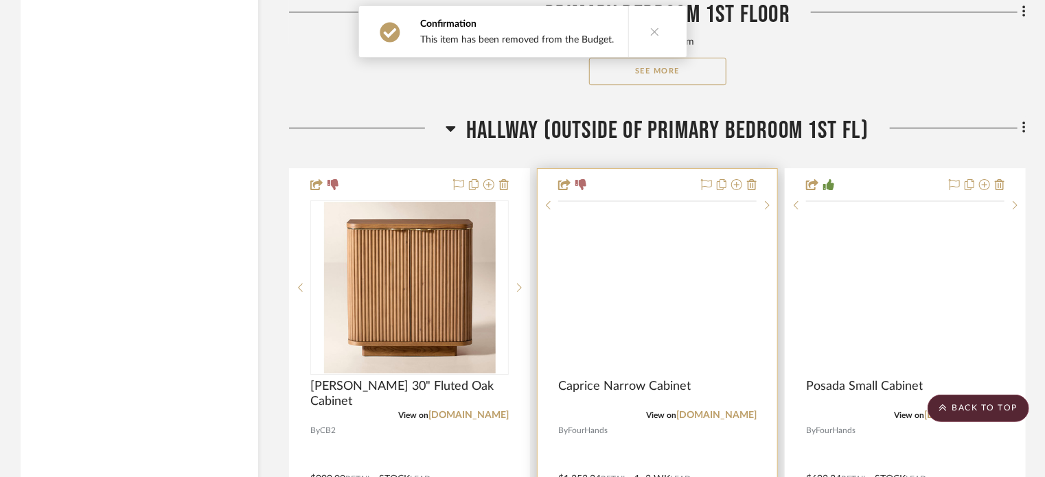
scroll to position [2198, 0]
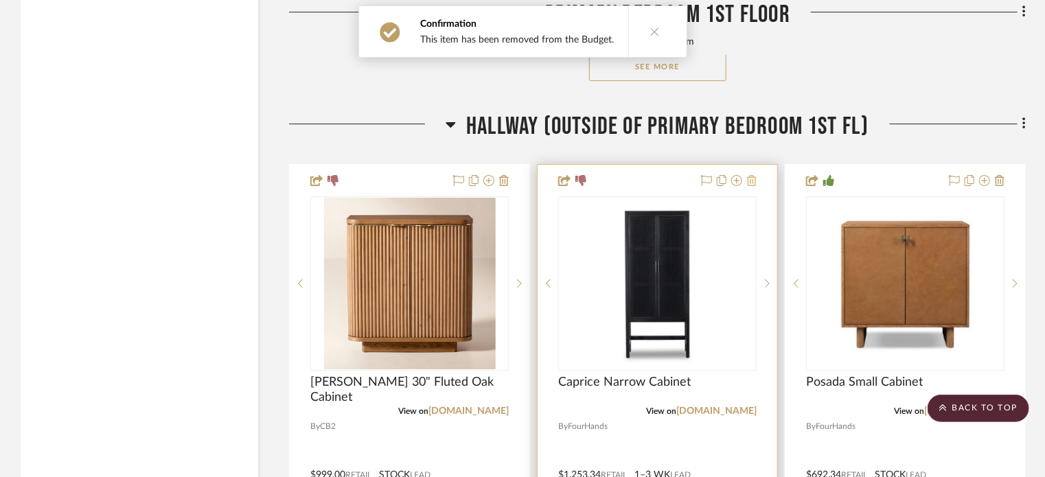
click at [752, 175] on icon at bounding box center [752, 180] width 10 height 11
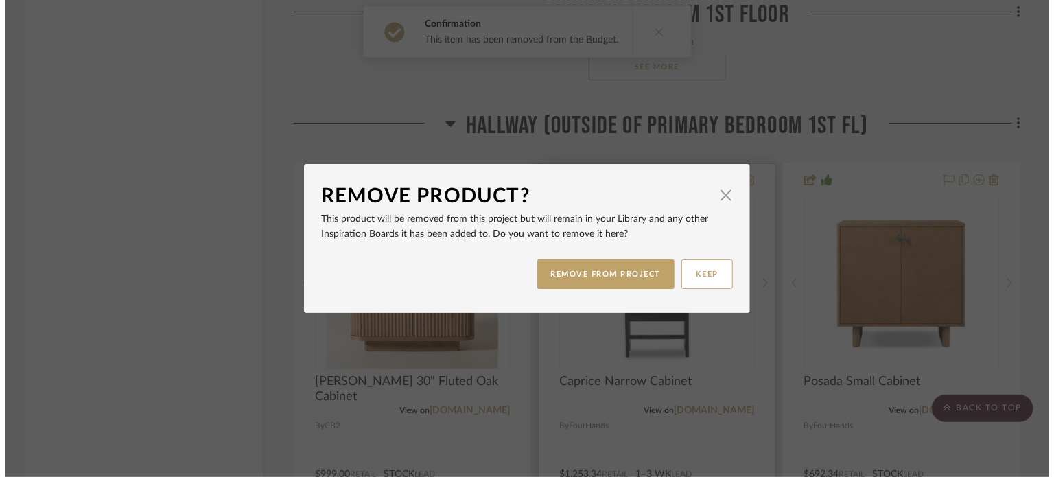
scroll to position [0, 0]
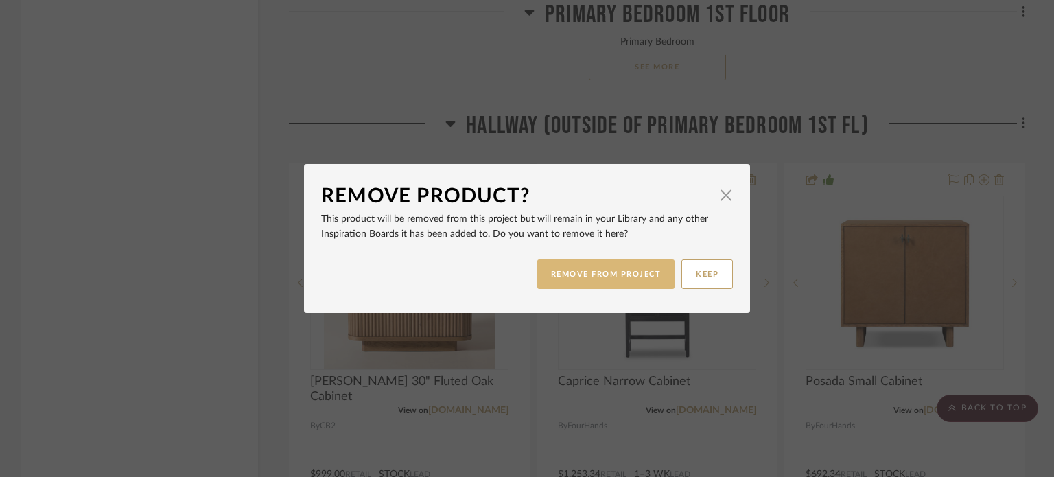
click at [595, 273] on button "REMOVE FROM PROJECT" at bounding box center [606, 274] width 138 height 30
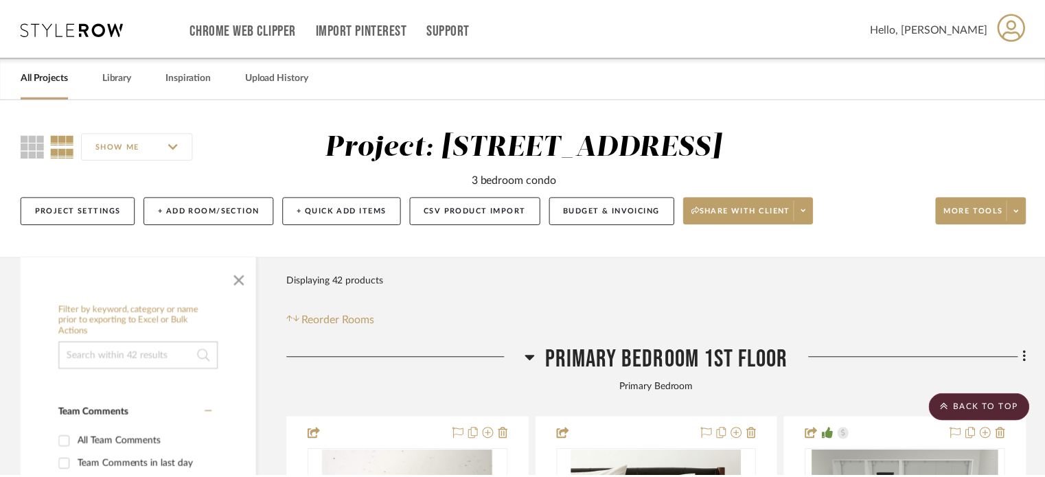
scroll to position [2198, 0]
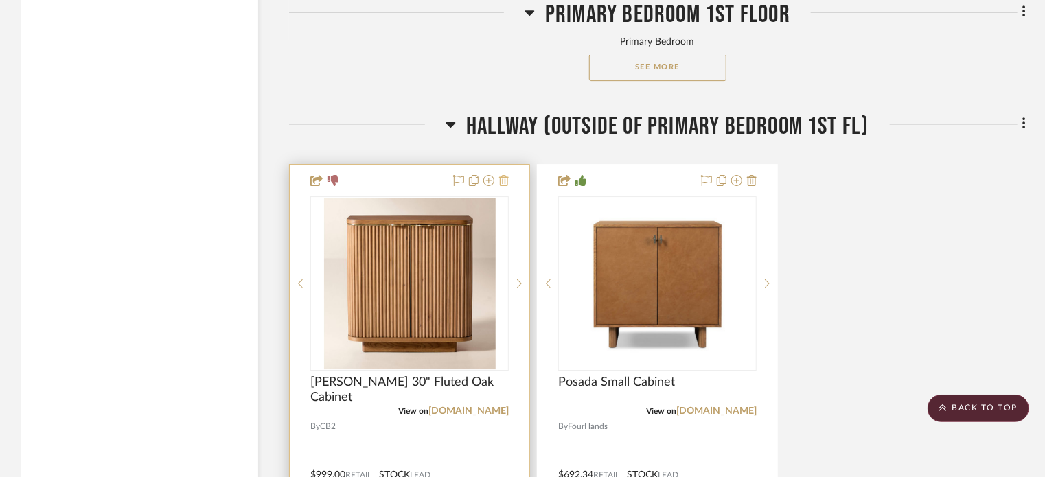
click at [504, 178] on icon at bounding box center [504, 180] width 10 height 11
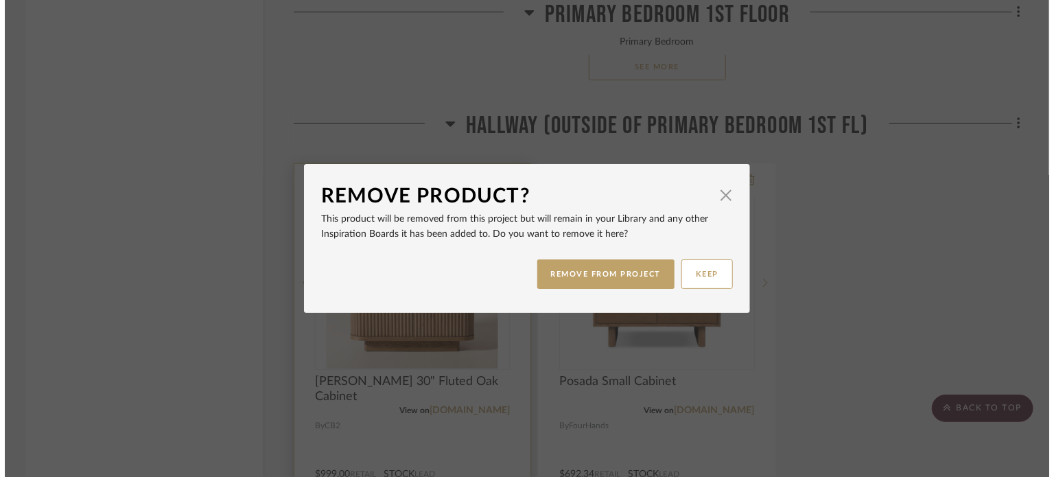
scroll to position [0, 0]
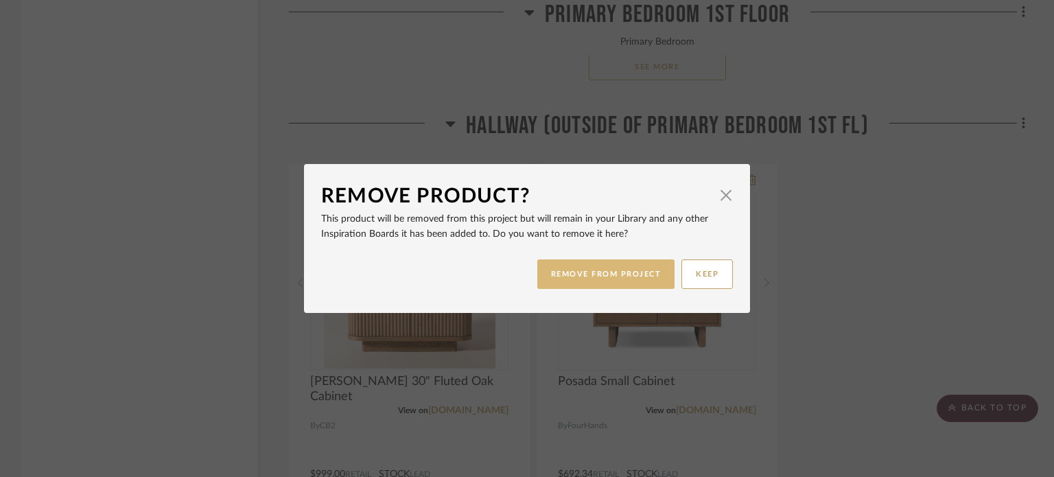
click at [596, 273] on button "REMOVE FROM PROJECT" at bounding box center [606, 274] width 138 height 30
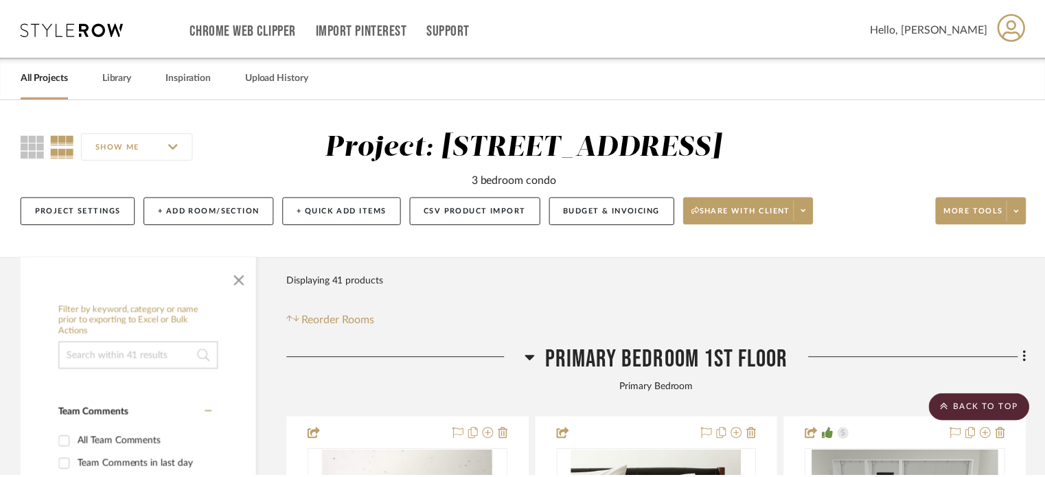
scroll to position [2198, 0]
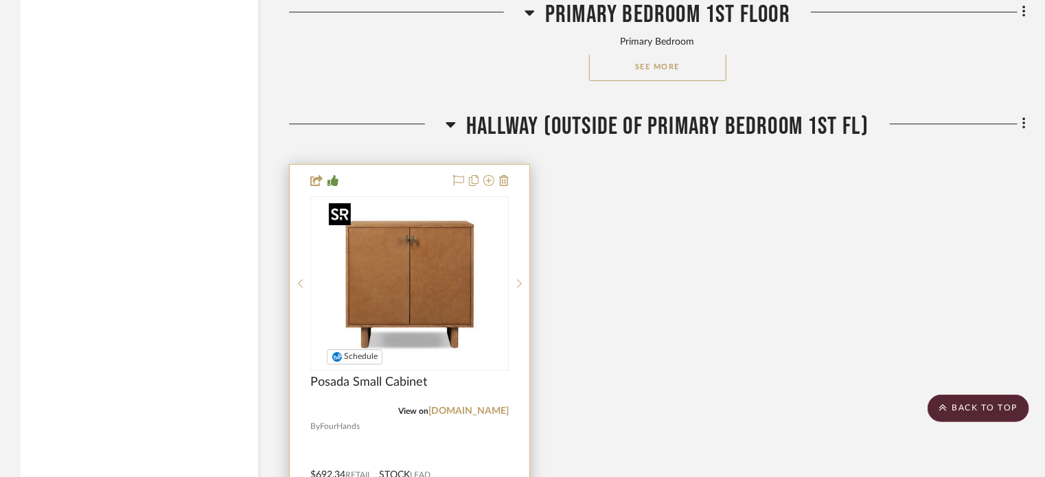
click at [437, 316] on img "0" at bounding box center [410, 284] width 172 height 172
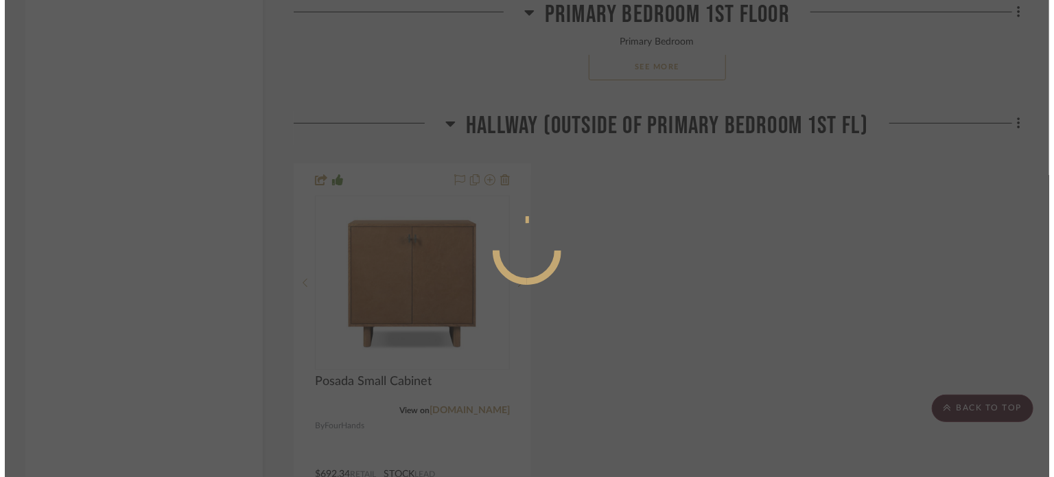
scroll to position [0, 0]
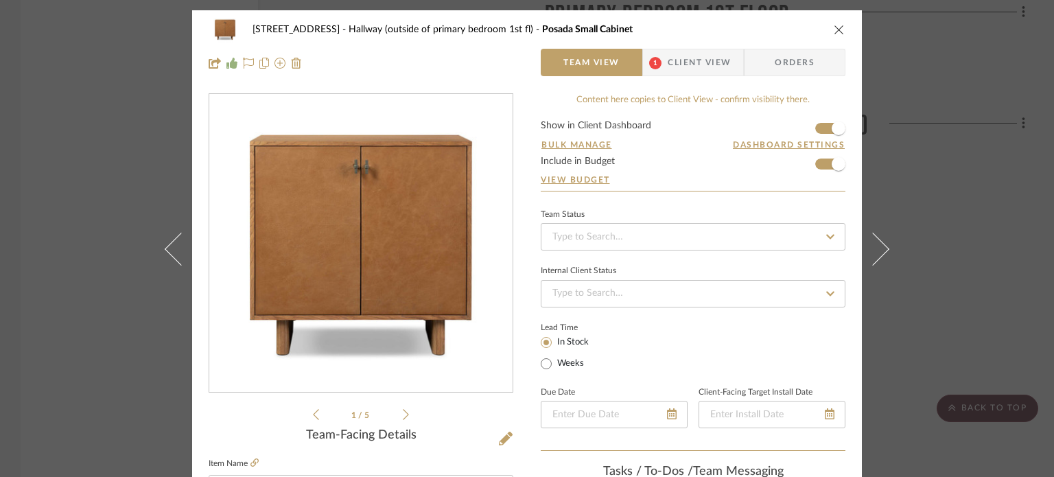
click at [834, 28] on icon "close" at bounding box center [839, 29] width 11 height 11
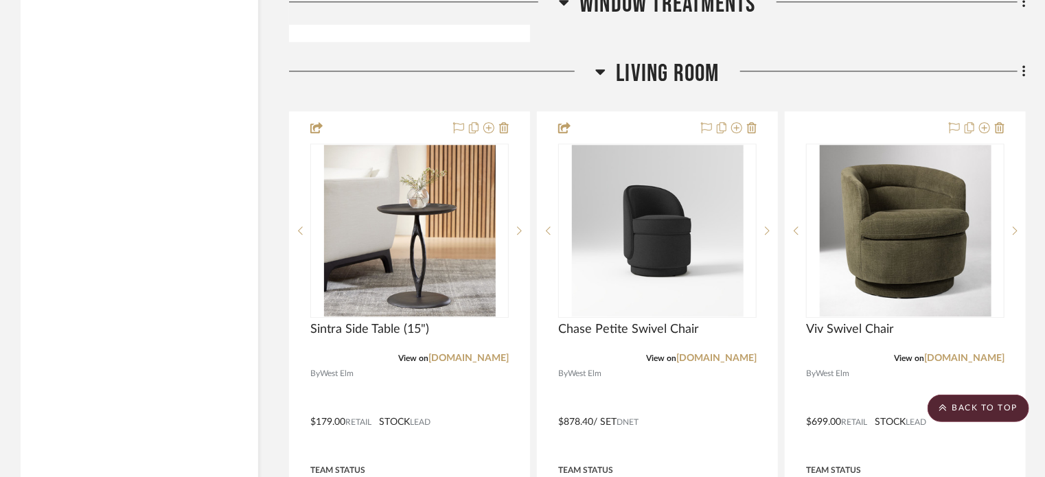
scroll to position [4326, 0]
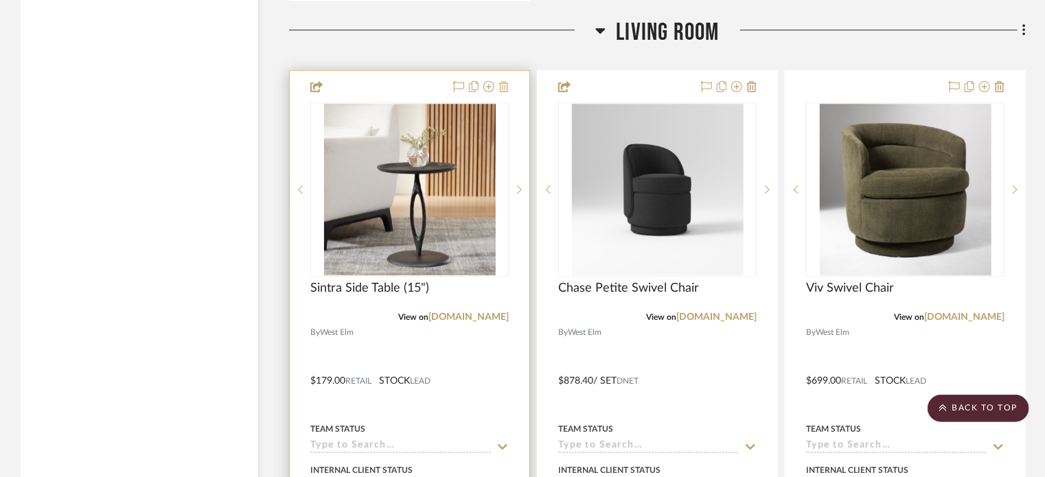
click at [508, 87] on icon at bounding box center [504, 86] width 10 height 11
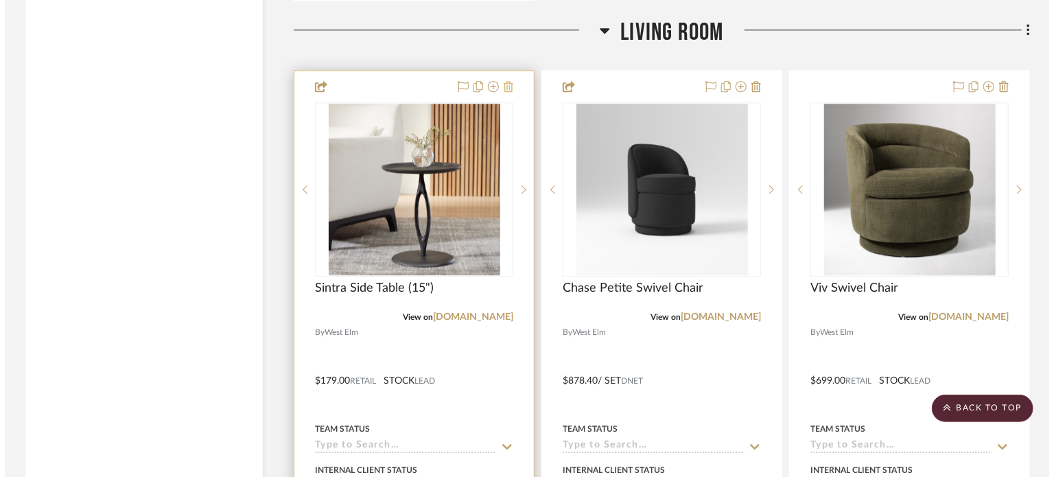
scroll to position [0, 0]
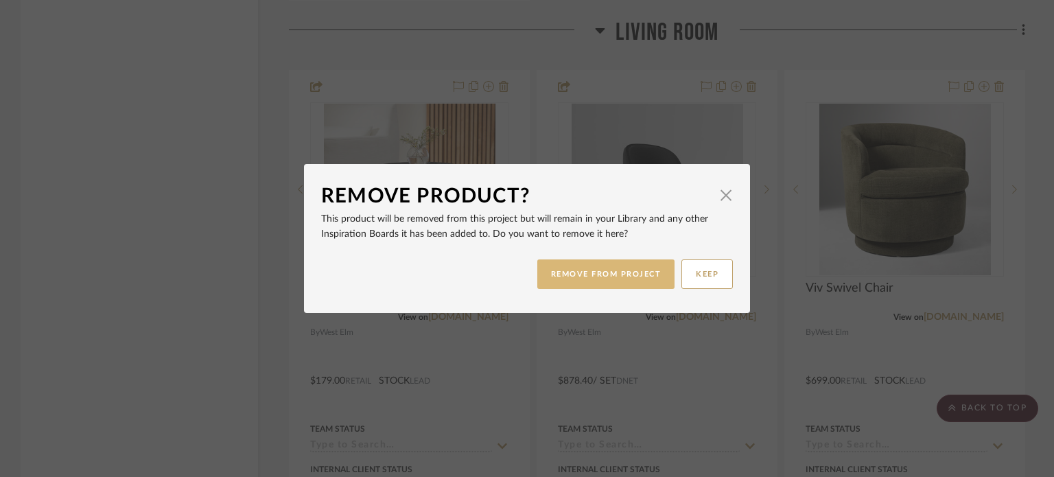
click at [604, 279] on button "REMOVE FROM PROJECT" at bounding box center [606, 274] width 138 height 30
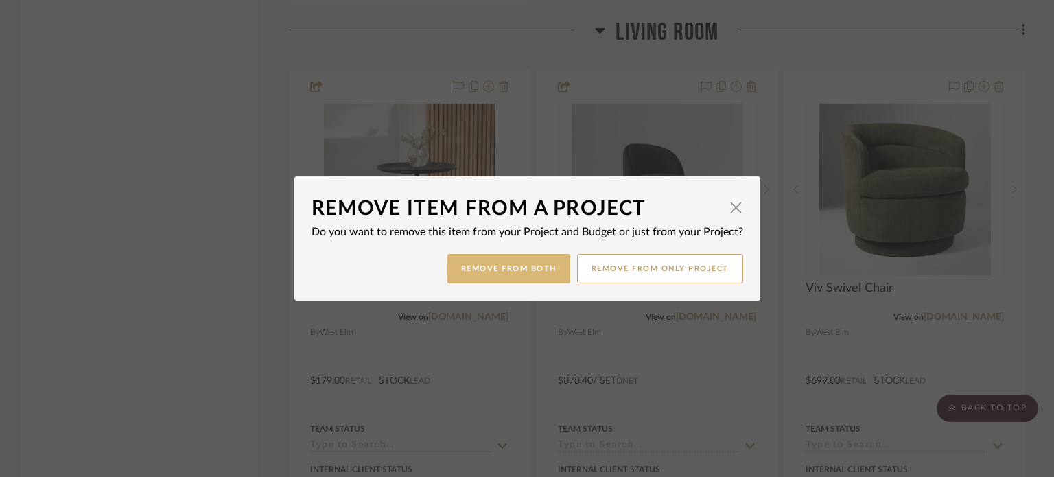
click at [479, 271] on button "Remove from Both" at bounding box center [509, 269] width 123 height 30
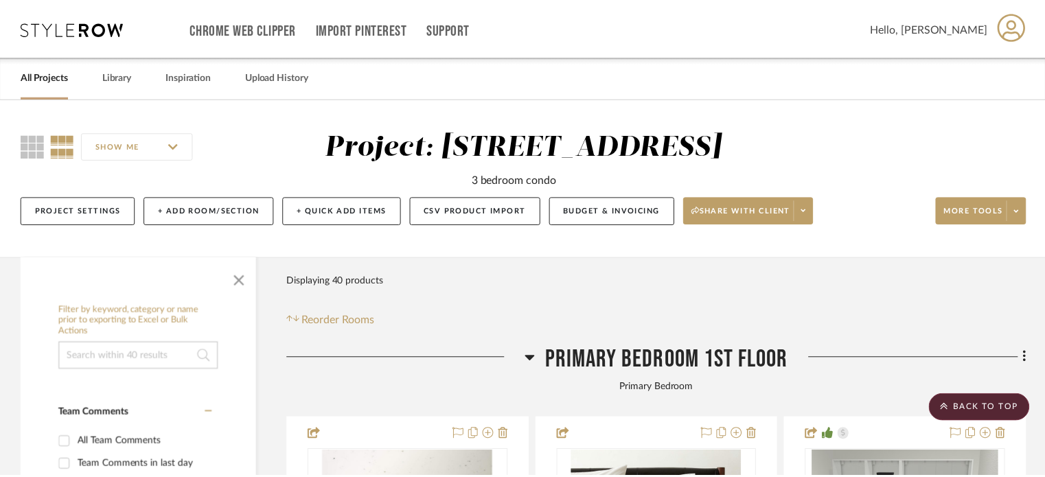
scroll to position [4326, 0]
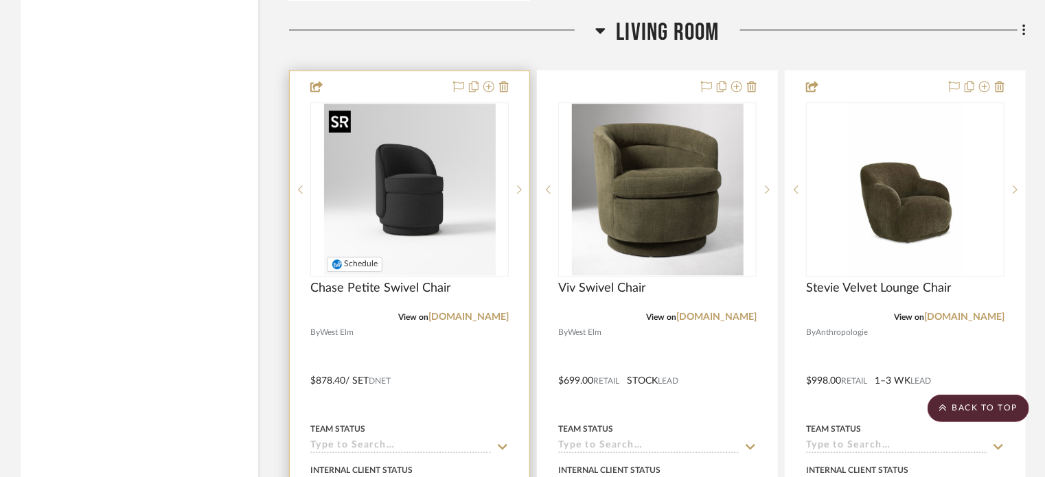
click at [437, 240] on img "0" at bounding box center [410, 190] width 172 height 172
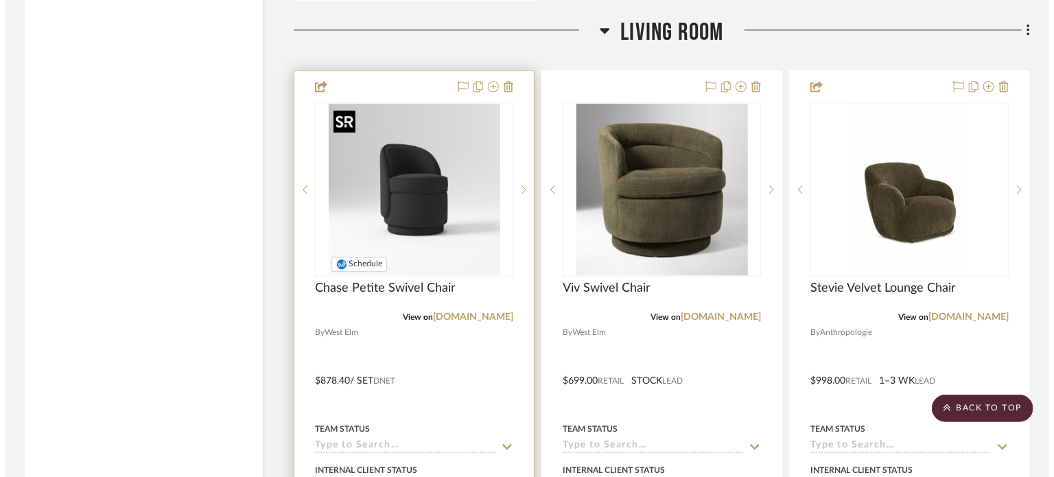
scroll to position [0, 0]
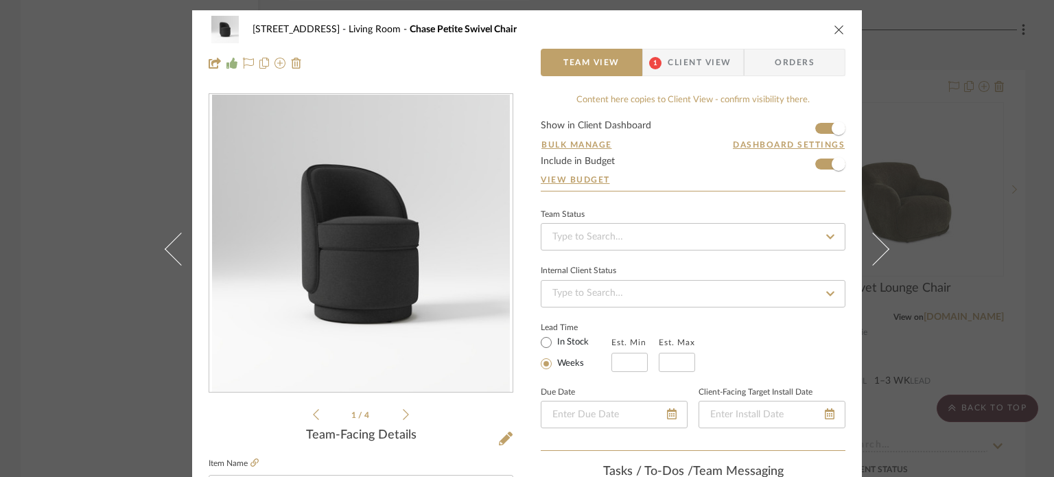
click at [834, 25] on icon "close" at bounding box center [839, 29] width 11 height 11
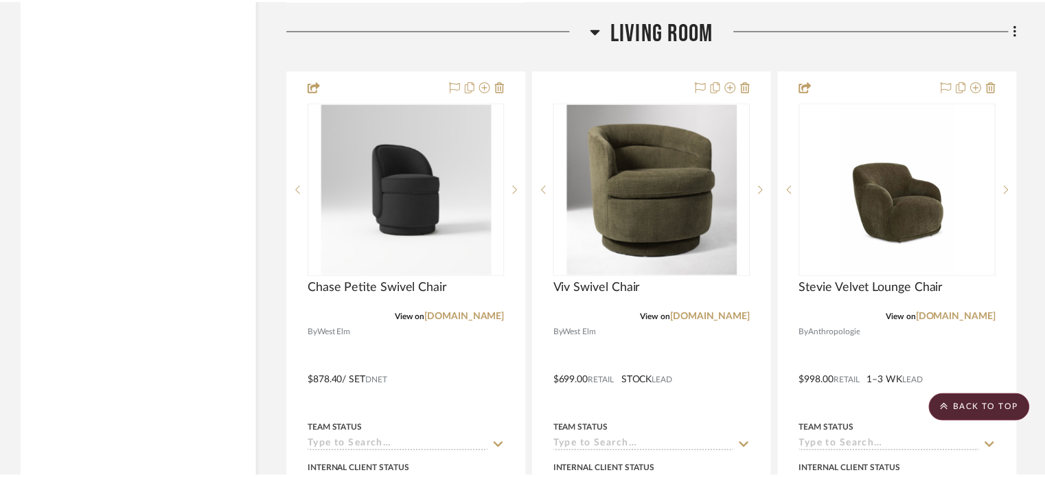
scroll to position [4326, 0]
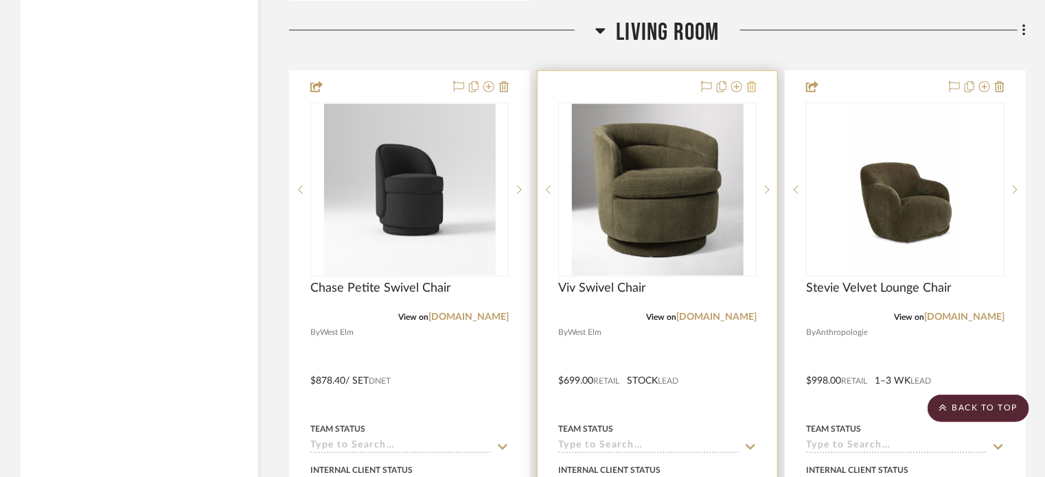
click at [751, 84] on icon at bounding box center [752, 86] width 10 height 11
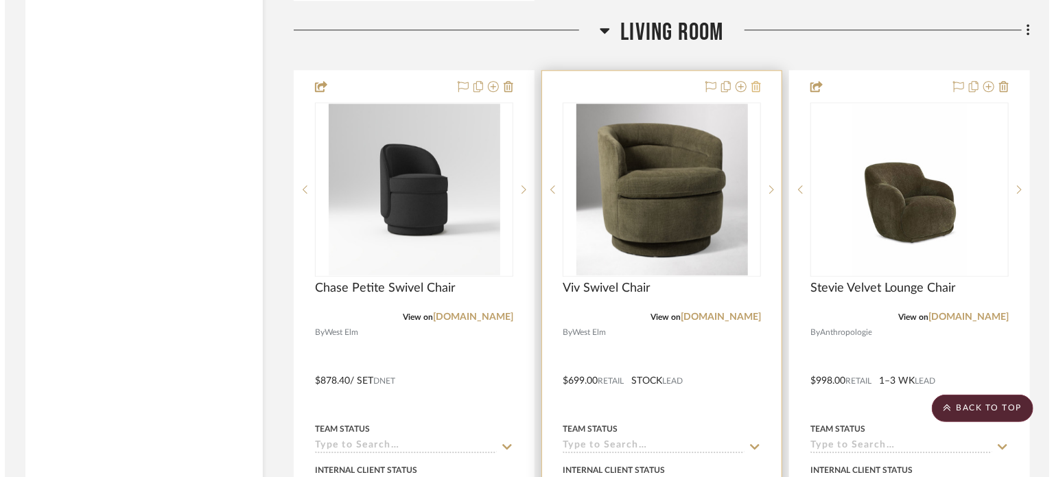
scroll to position [0, 0]
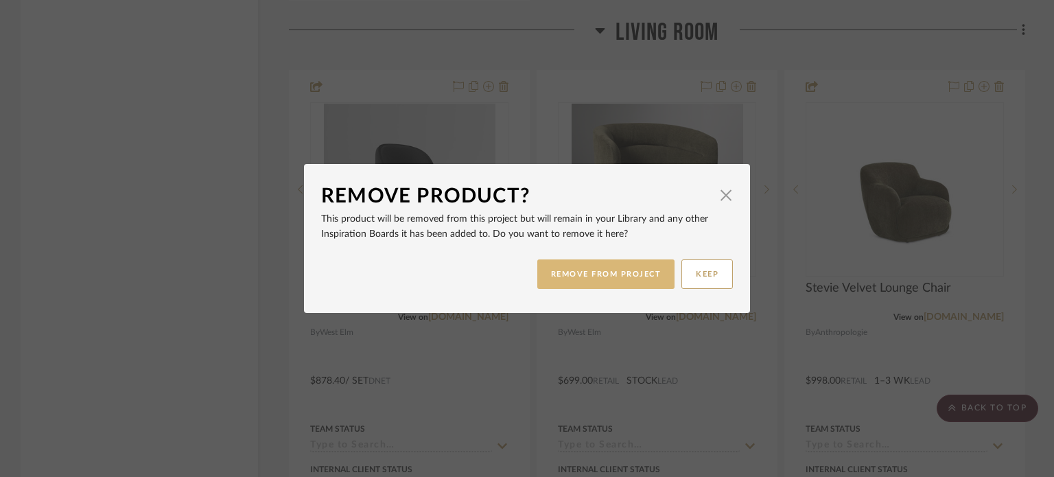
click at [621, 272] on button "REMOVE FROM PROJECT" at bounding box center [606, 274] width 138 height 30
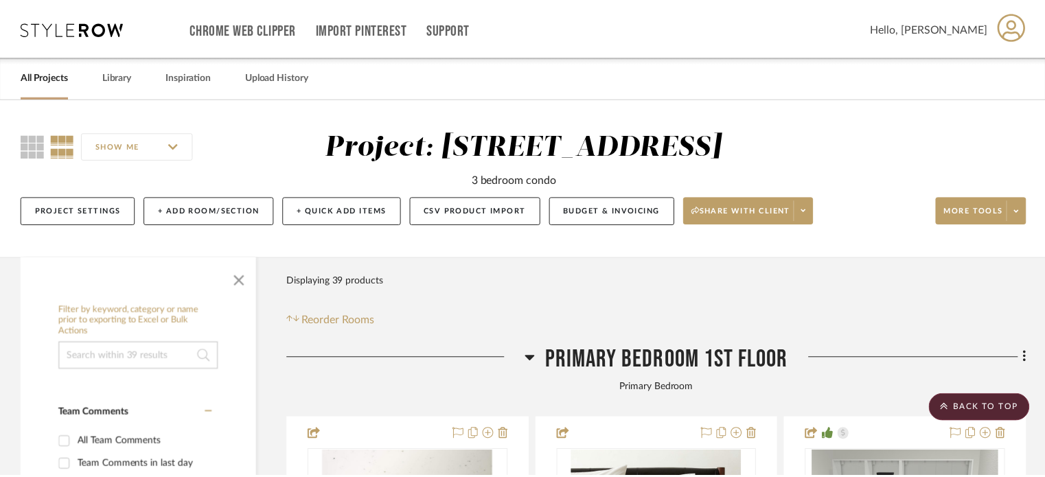
scroll to position [4326, 0]
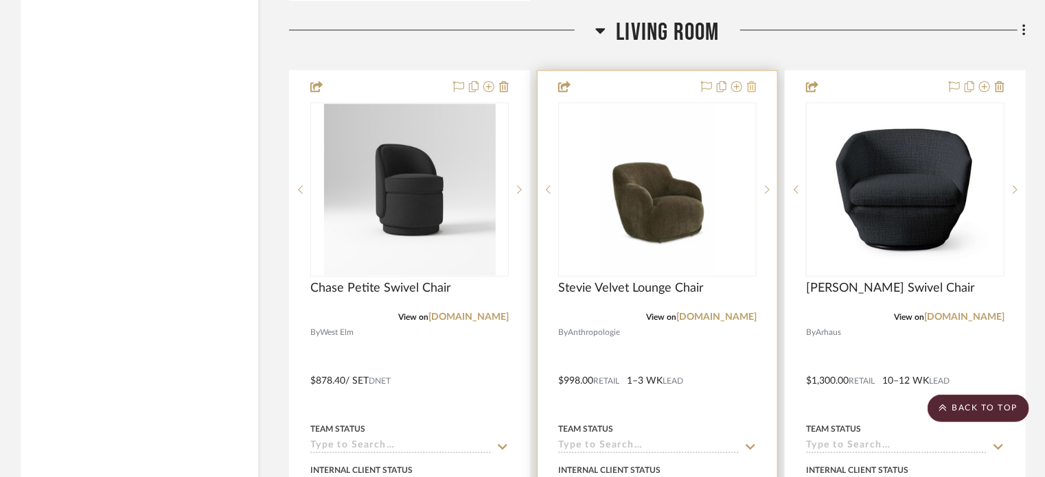
click at [750, 86] on icon at bounding box center [752, 86] width 10 height 11
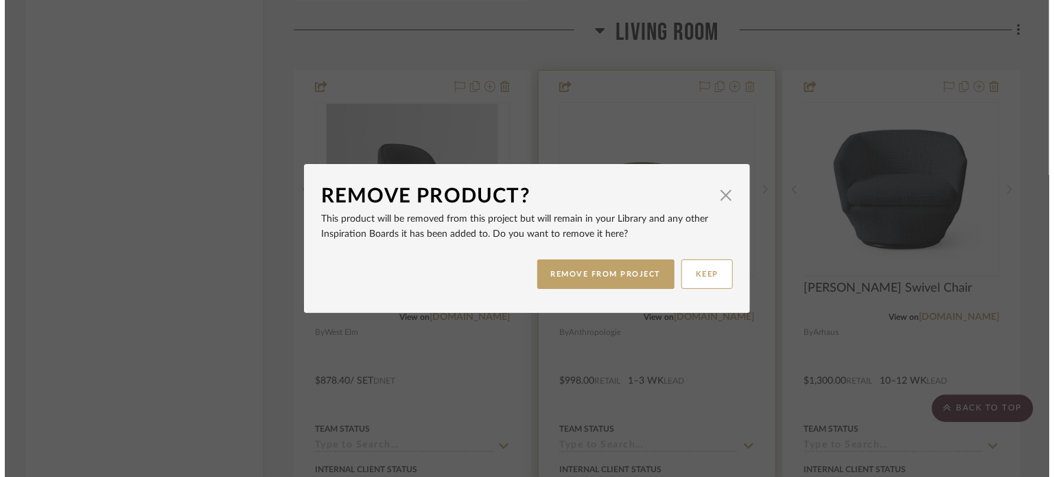
scroll to position [0, 0]
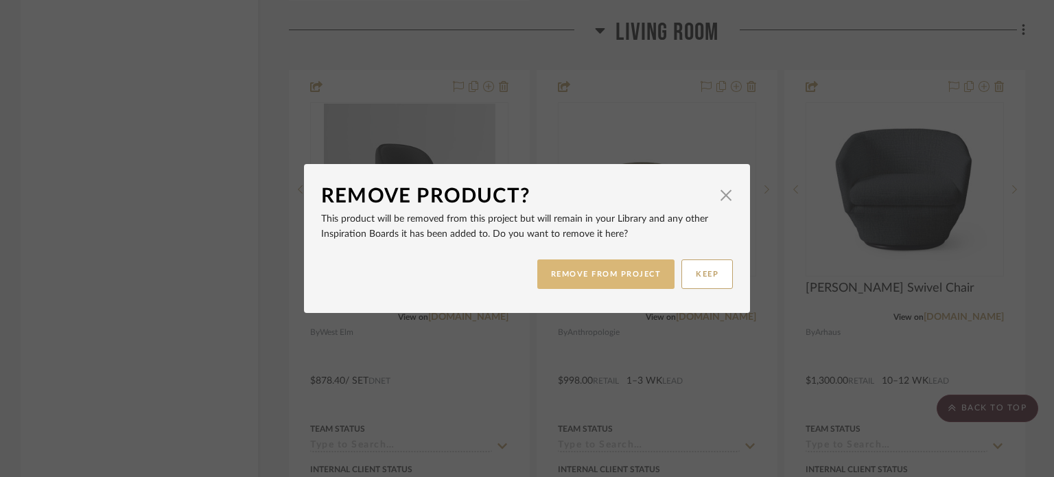
click at [615, 273] on button "REMOVE FROM PROJECT" at bounding box center [606, 274] width 138 height 30
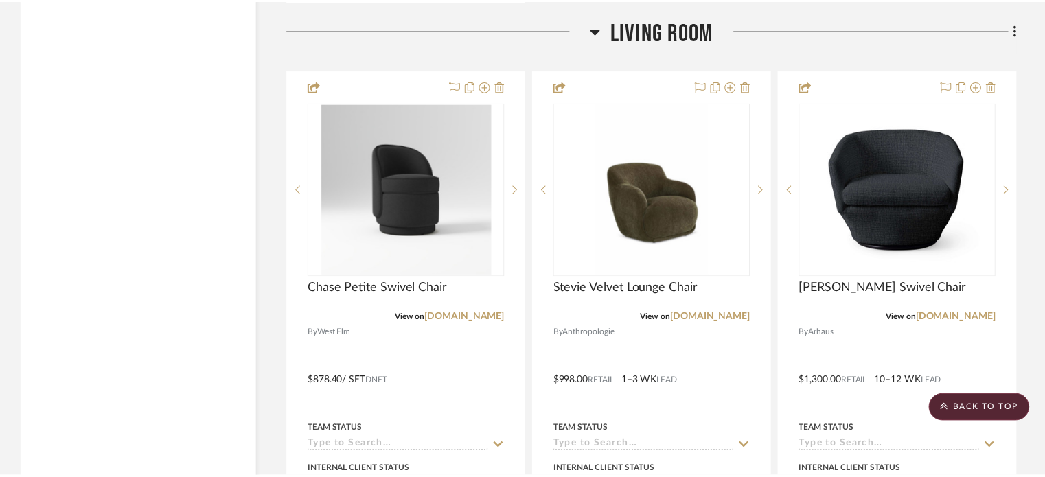
scroll to position [4326, 0]
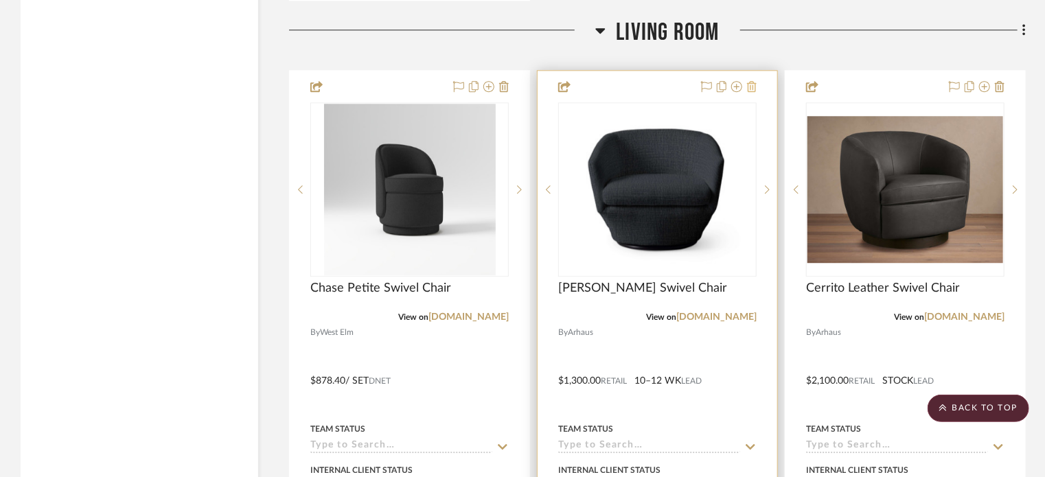
click at [754, 85] on icon at bounding box center [752, 86] width 10 height 11
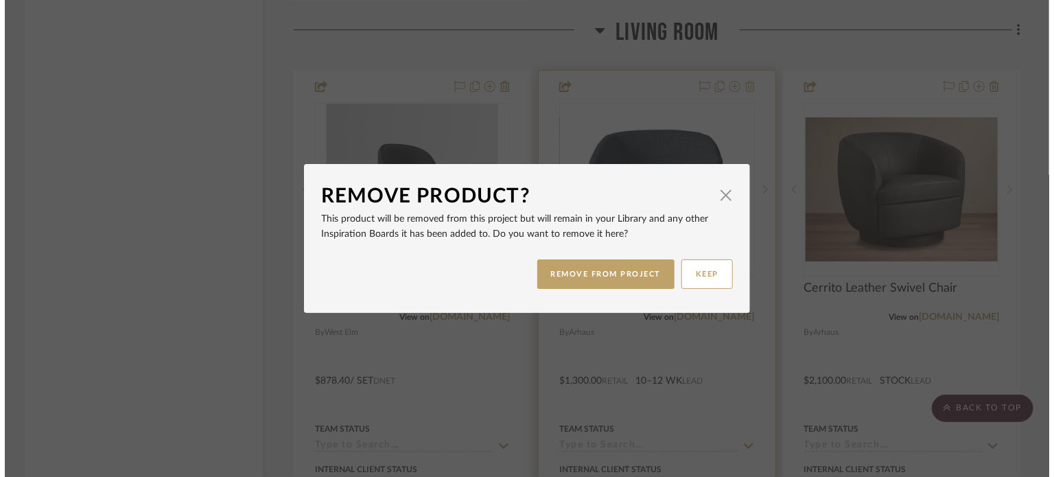
scroll to position [0, 0]
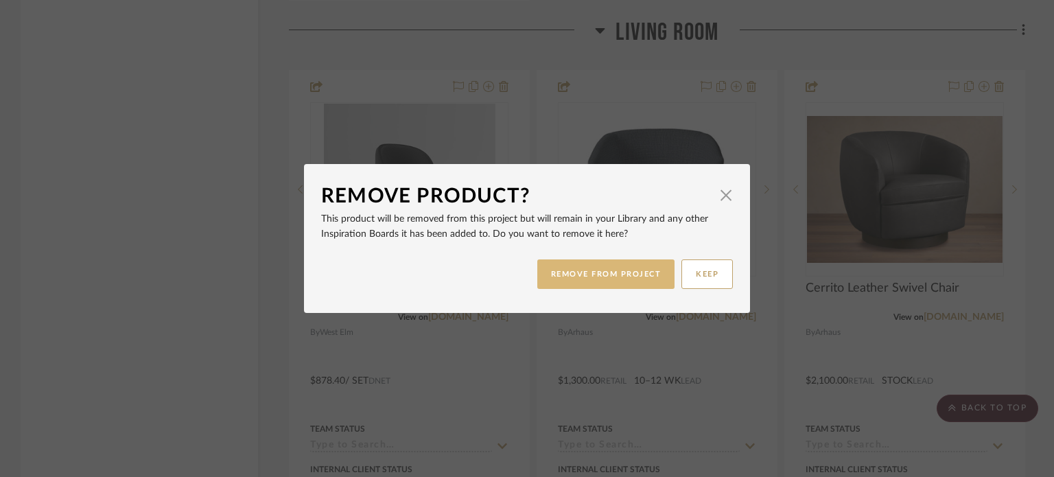
click at [604, 268] on button "REMOVE FROM PROJECT" at bounding box center [606, 274] width 138 height 30
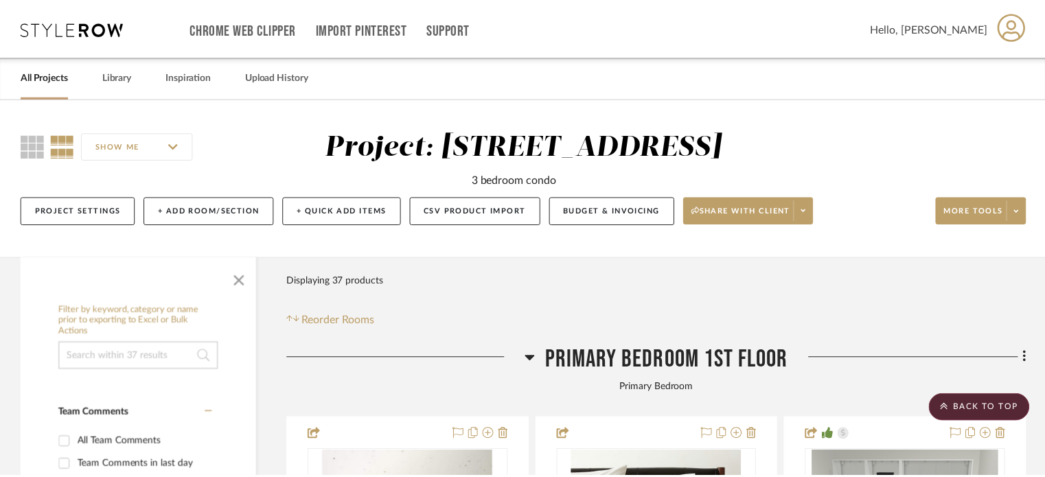
scroll to position [4326, 0]
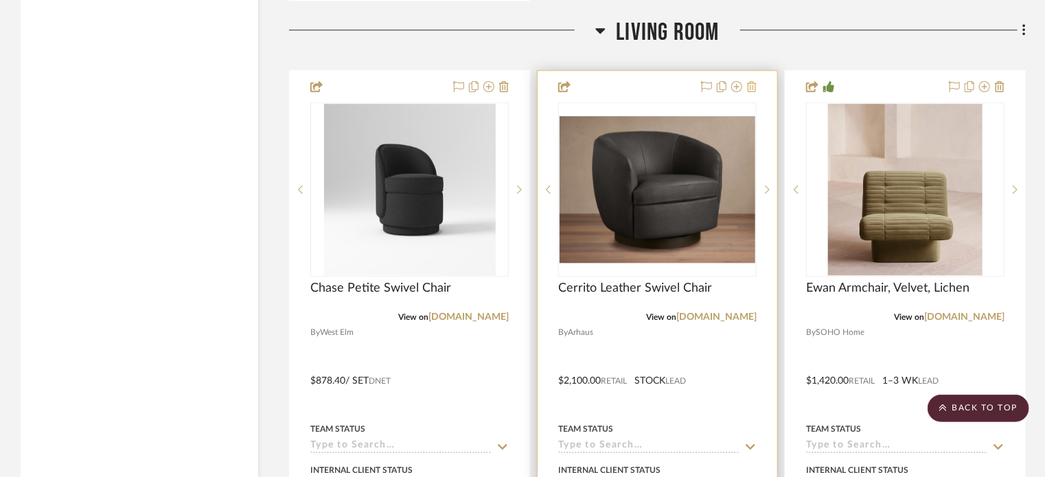
click at [751, 85] on icon at bounding box center [752, 86] width 10 height 11
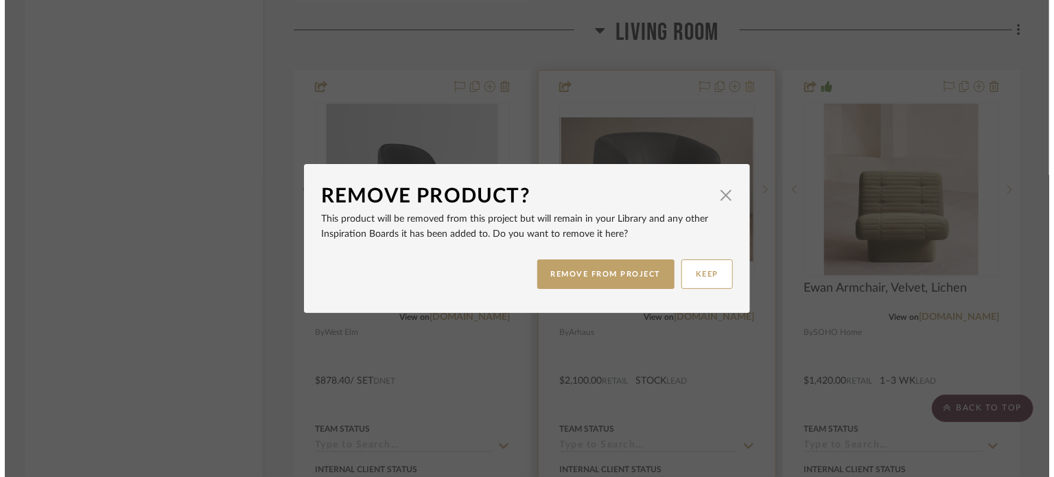
scroll to position [0, 0]
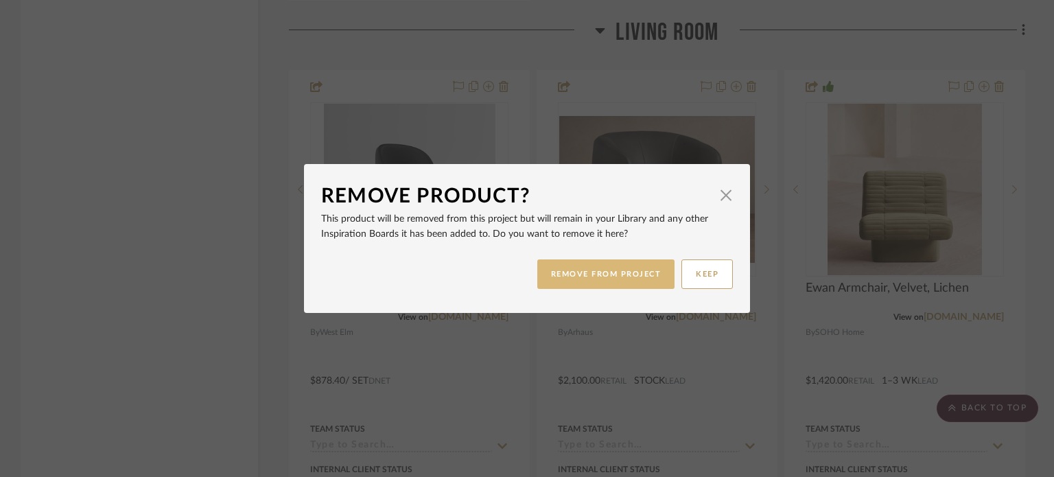
click at [633, 269] on button "REMOVE FROM PROJECT" at bounding box center [606, 274] width 138 height 30
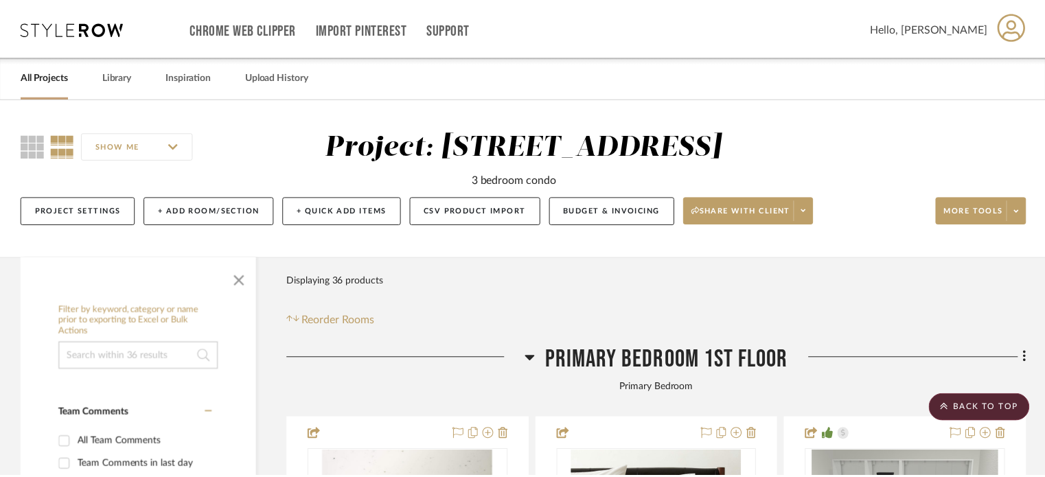
scroll to position [4326, 0]
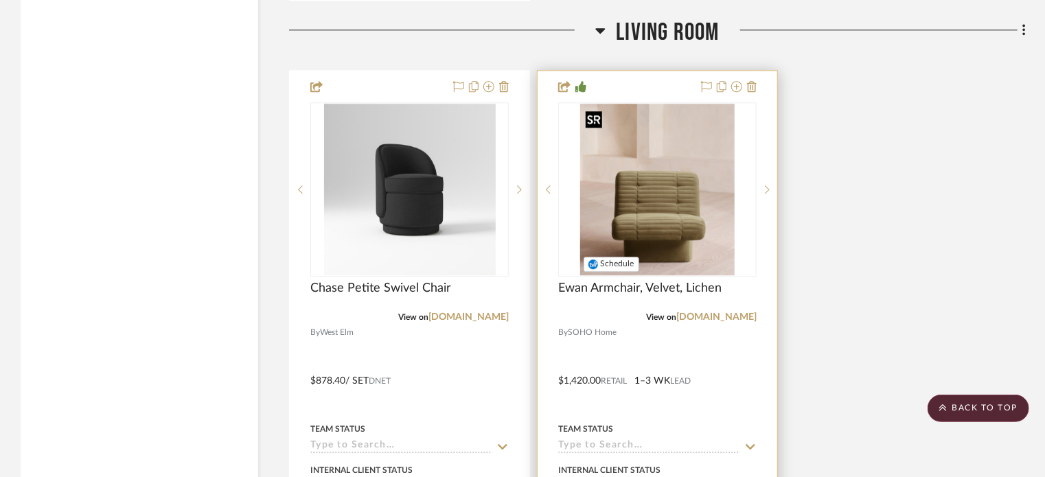
click at [0, 0] on img at bounding box center [0, 0] width 0 height 0
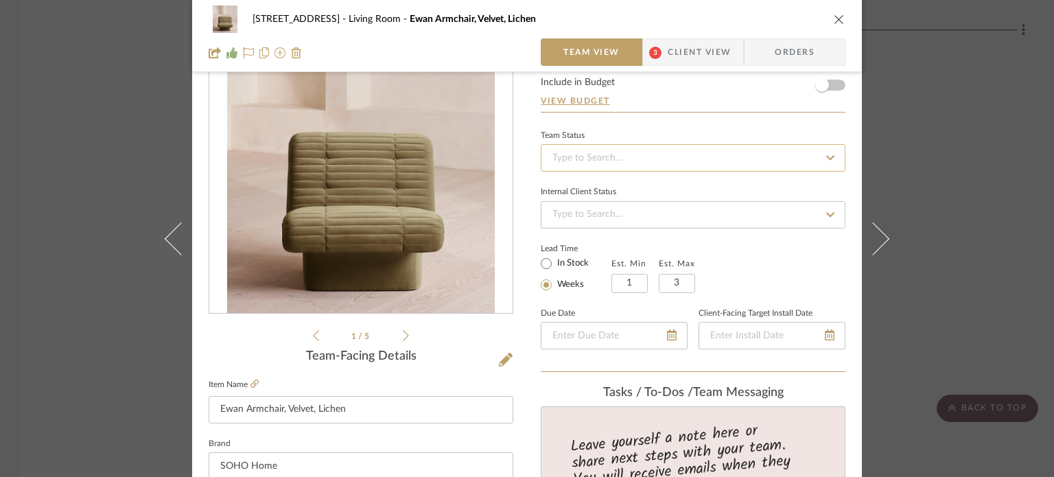
scroll to position [0, 0]
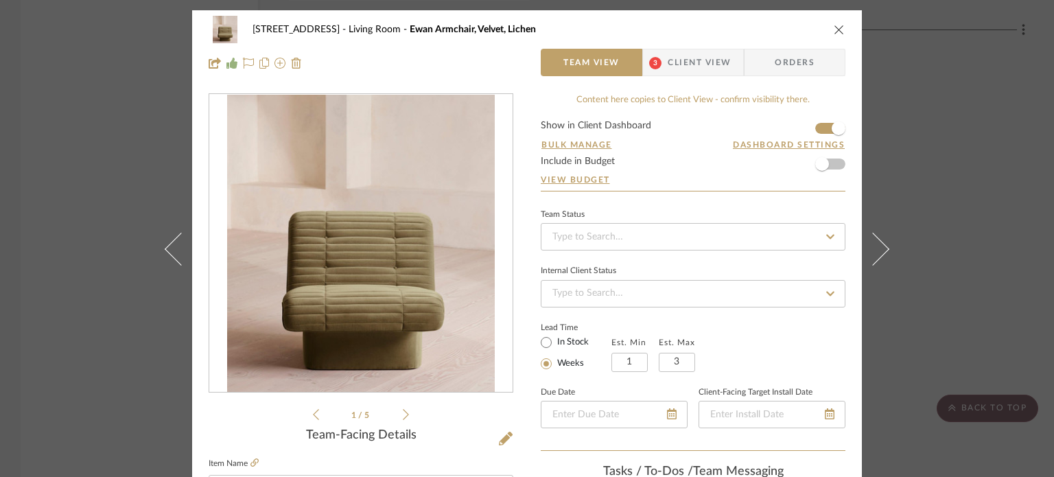
click at [831, 23] on div "2323 Race St Living Room Ewan Armchair, Velvet, Lichen" at bounding box center [527, 29] width 637 height 27
click at [834, 27] on icon "close" at bounding box center [839, 29] width 11 height 11
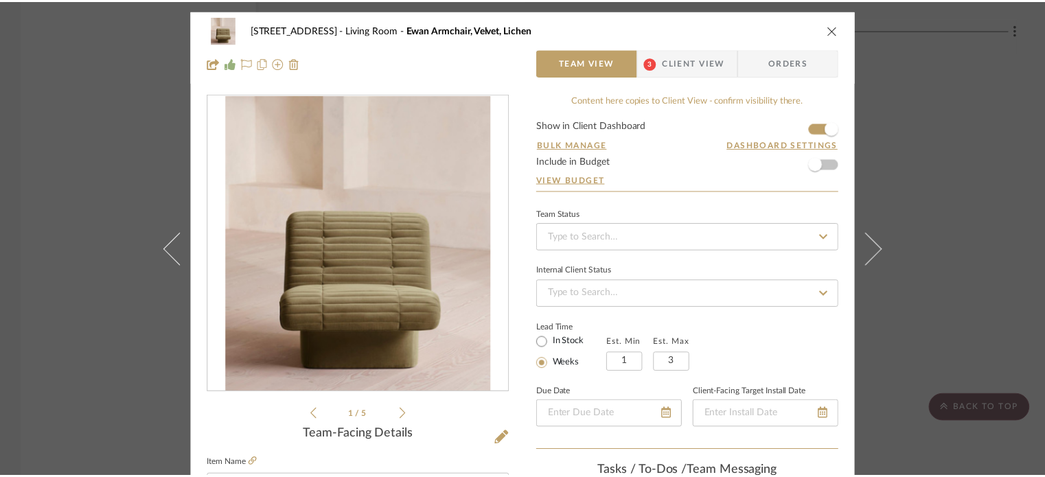
scroll to position [4326, 0]
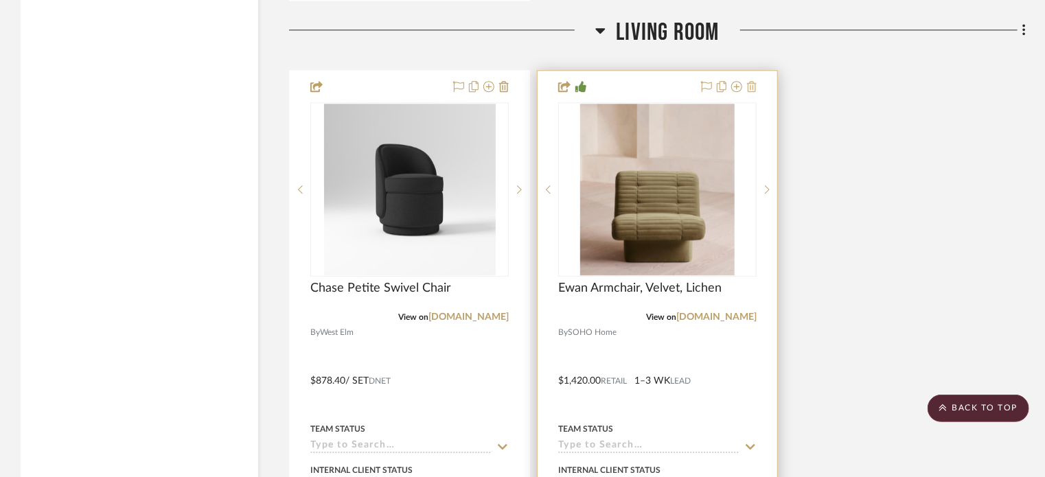
click at [754, 91] on icon at bounding box center [752, 86] width 10 height 11
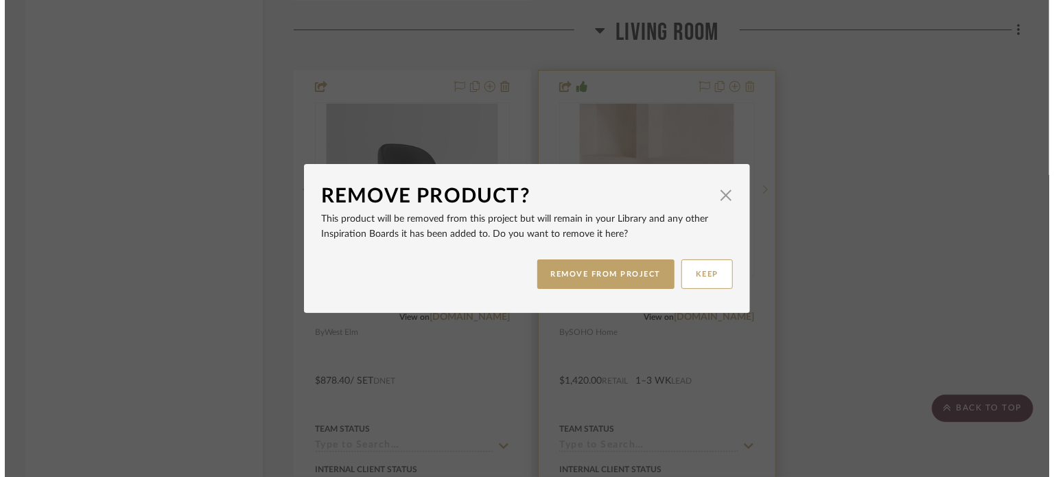
scroll to position [0, 0]
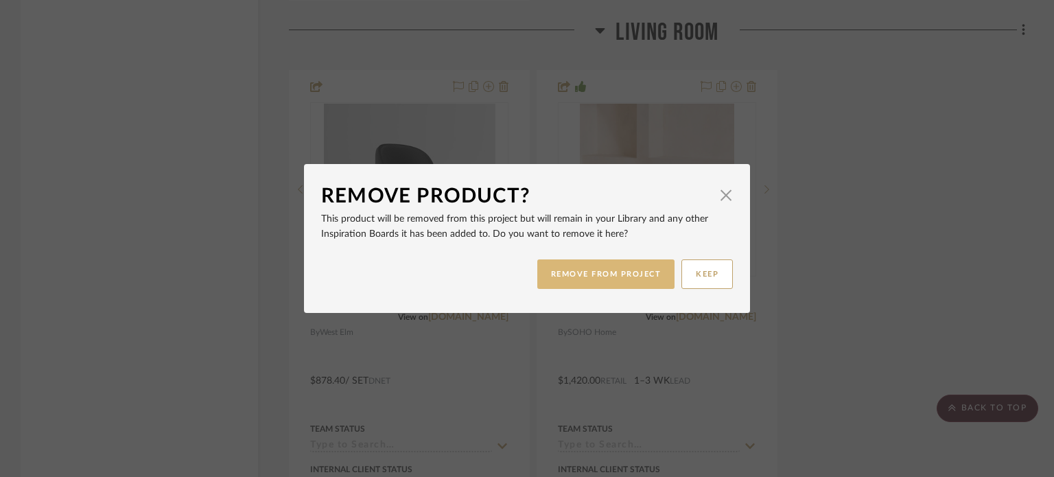
click at [618, 272] on button "REMOVE FROM PROJECT" at bounding box center [606, 274] width 138 height 30
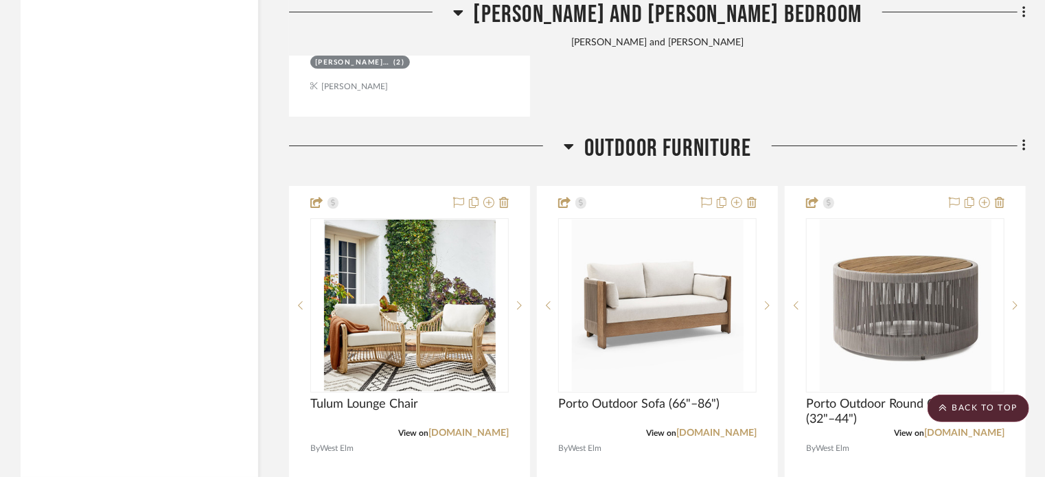
scroll to position [10366, 0]
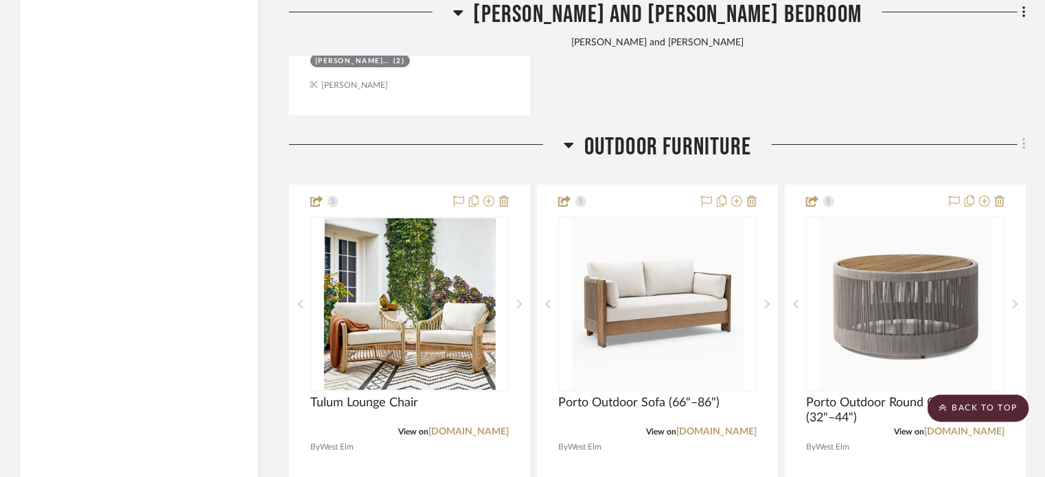
click at [1023, 149] on icon at bounding box center [1023, 145] width 3 height 12
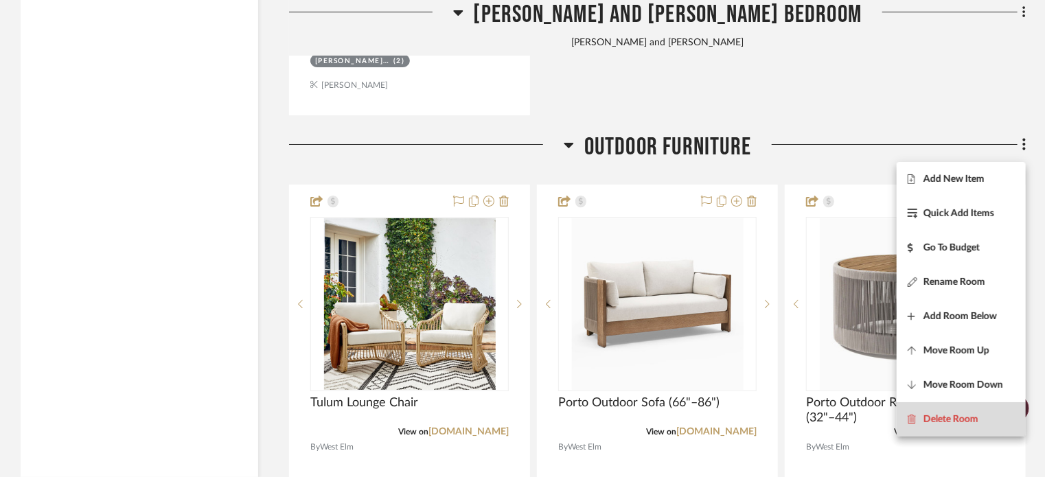
click at [967, 417] on span "Delete Room" at bounding box center [950, 419] width 55 height 12
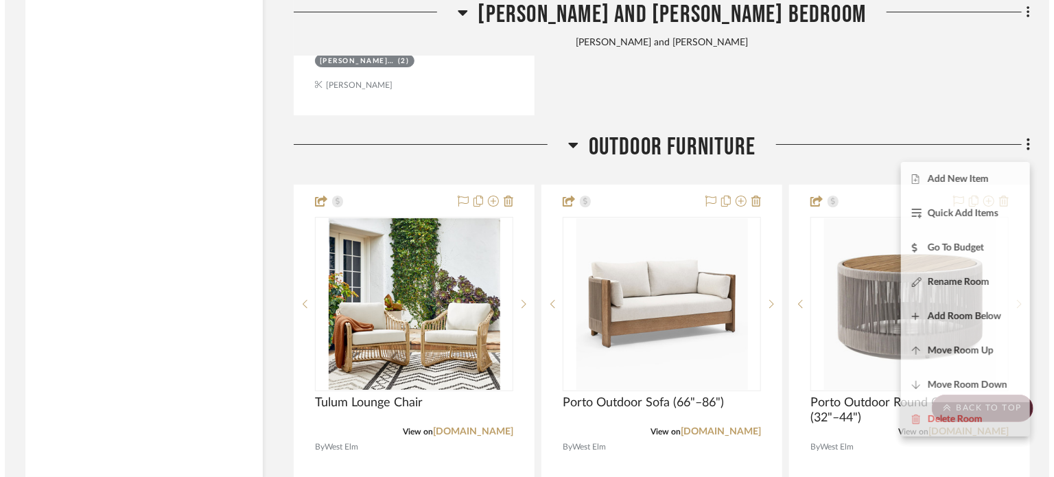
scroll to position [0, 0]
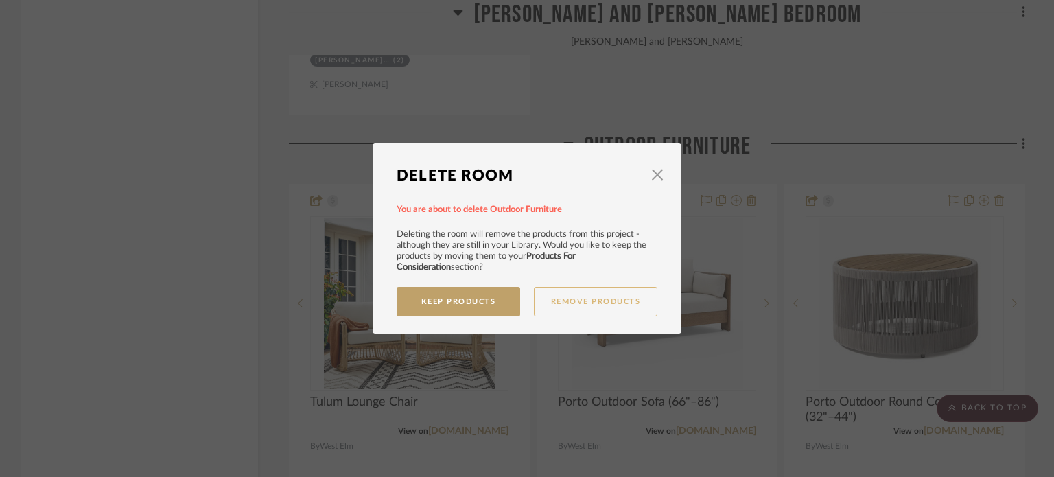
click at [590, 294] on button "Remove Products" at bounding box center [596, 302] width 124 height 30
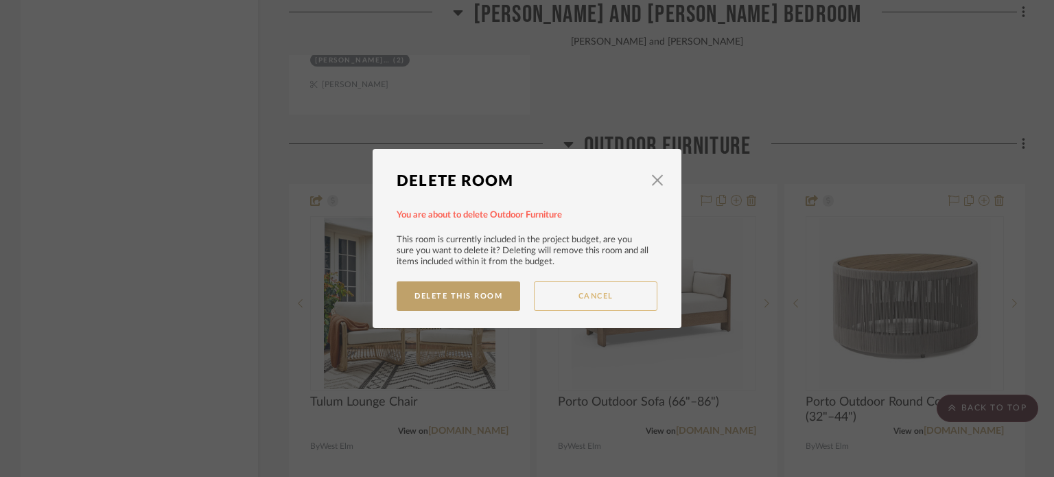
click at [588, 295] on button "Cancel" at bounding box center [596, 296] width 124 height 30
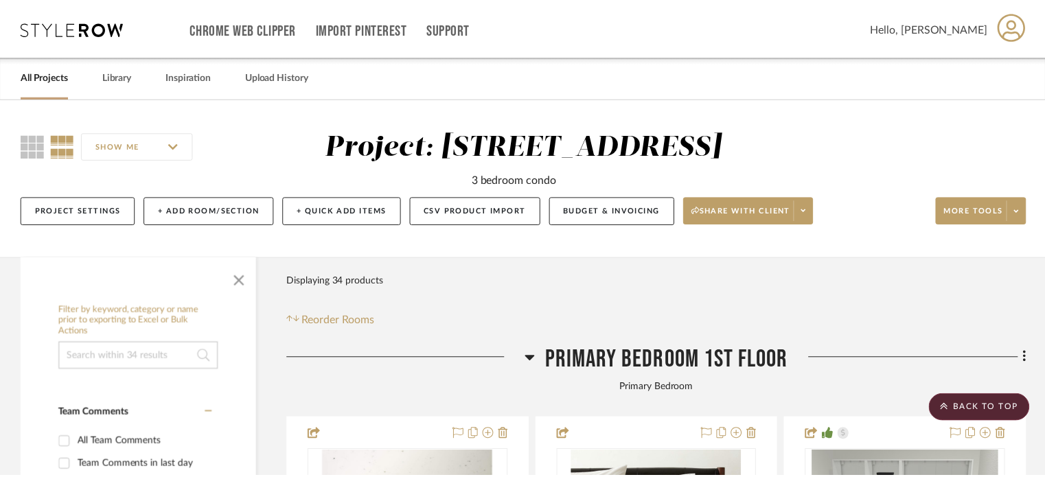
scroll to position [10366, 0]
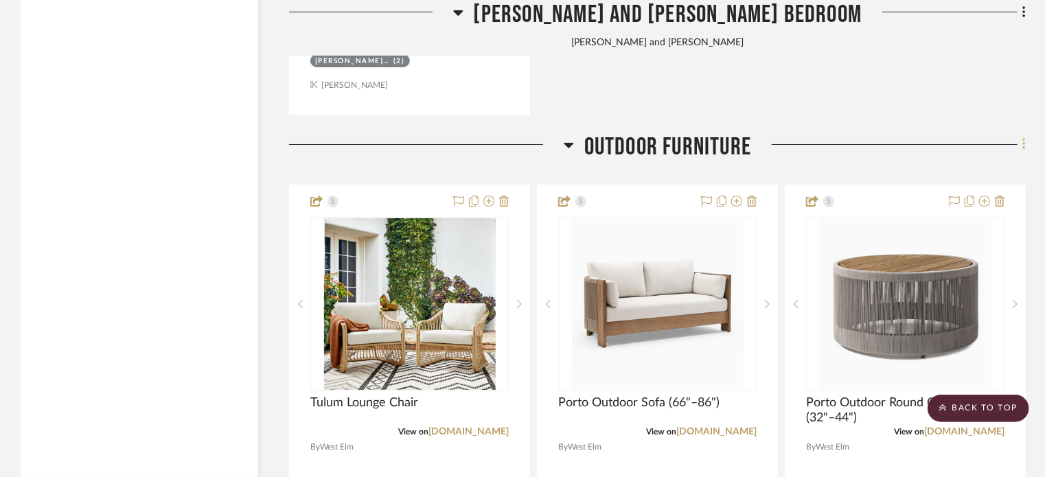
click at [1019, 150] on fa-icon at bounding box center [1021, 146] width 9 height 23
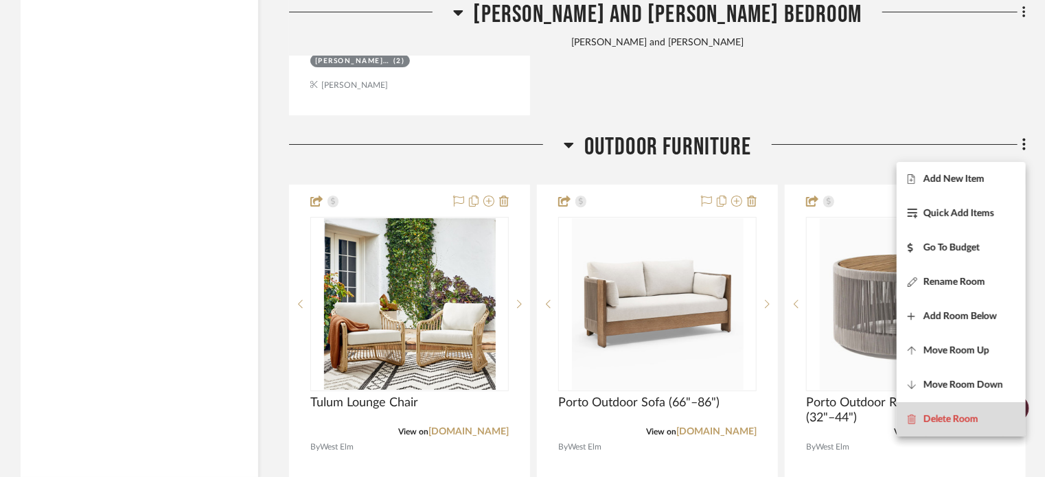
click at [941, 416] on span "Delete Room" at bounding box center [950, 419] width 55 height 12
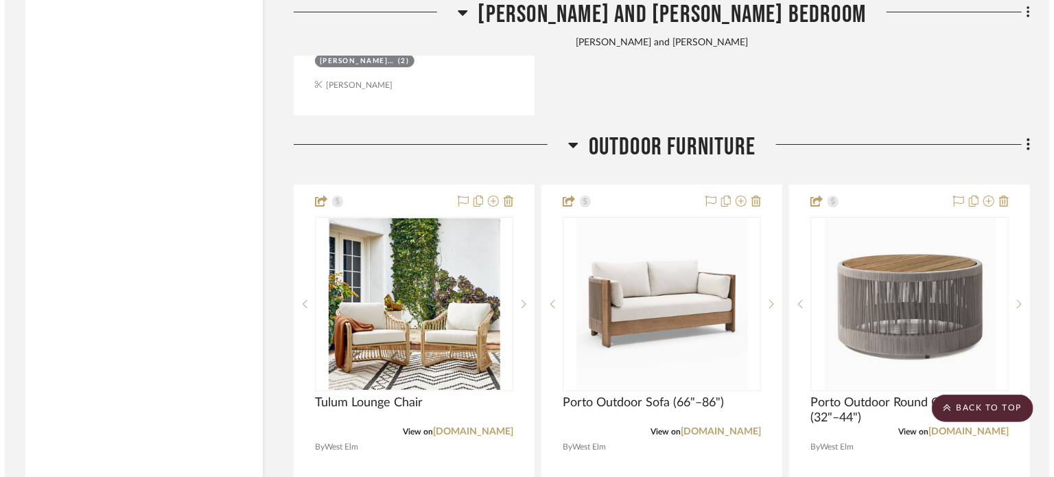
scroll to position [0, 0]
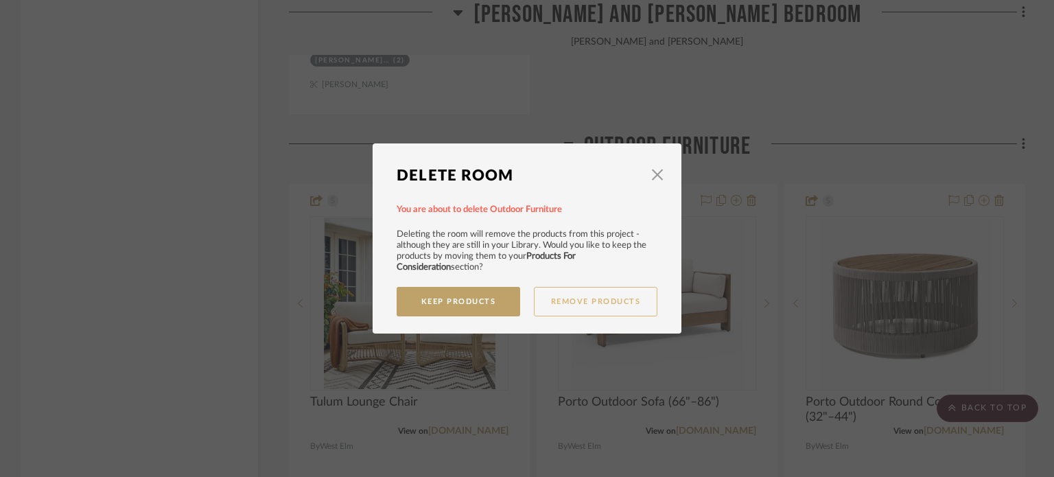
click at [575, 293] on button "Remove Products" at bounding box center [596, 302] width 124 height 30
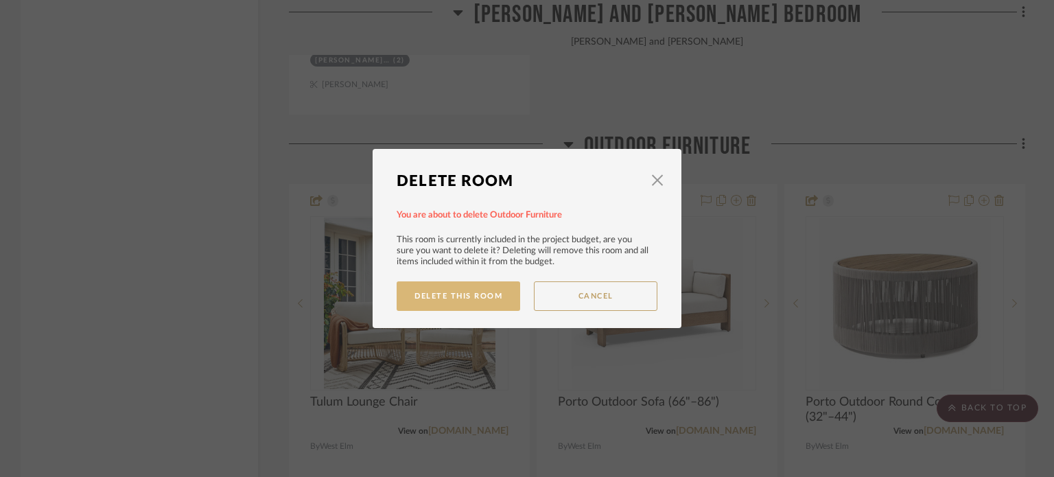
click at [465, 298] on button "Delete This Room" at bounding box center [459, 296] width 124 height 30
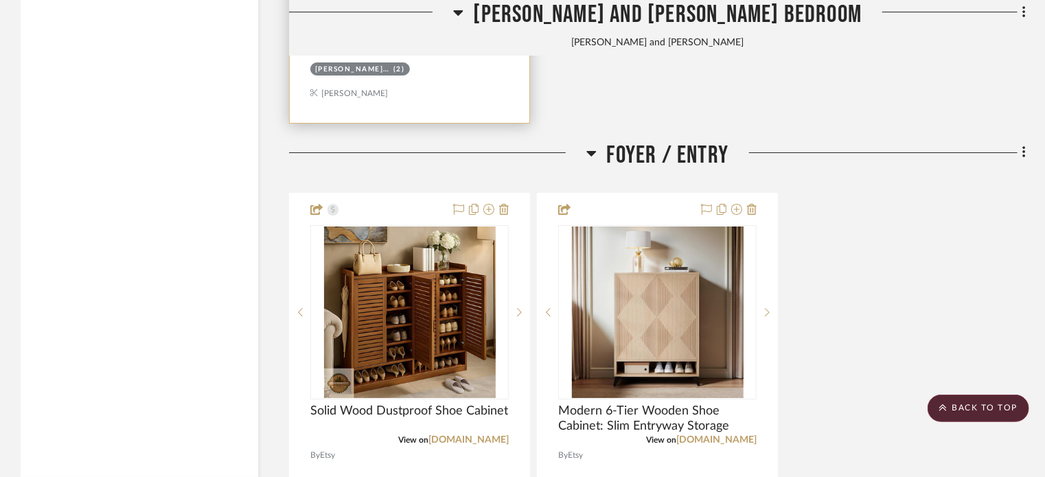
scroll to position [10229, 0]
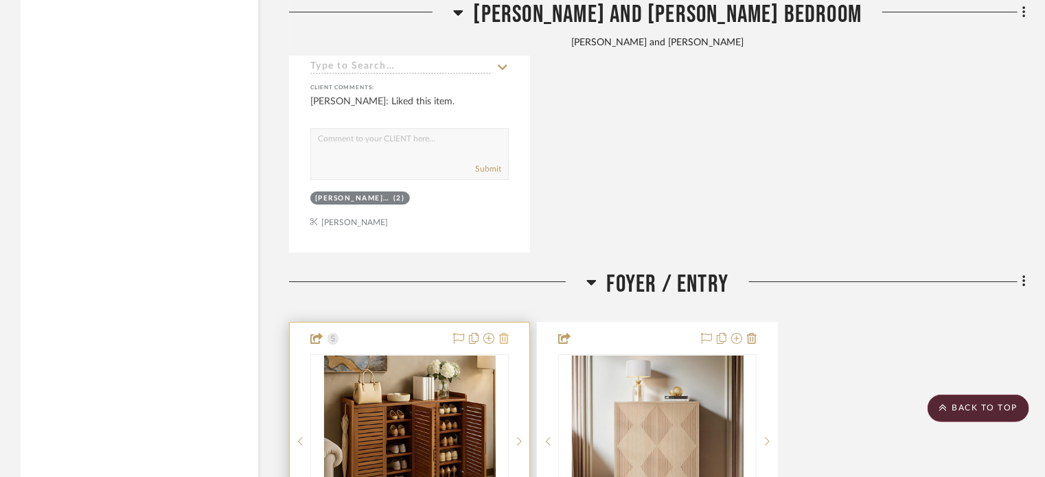
click at [504, 336] on button at bounding box center [504, 339] width 10 height 16
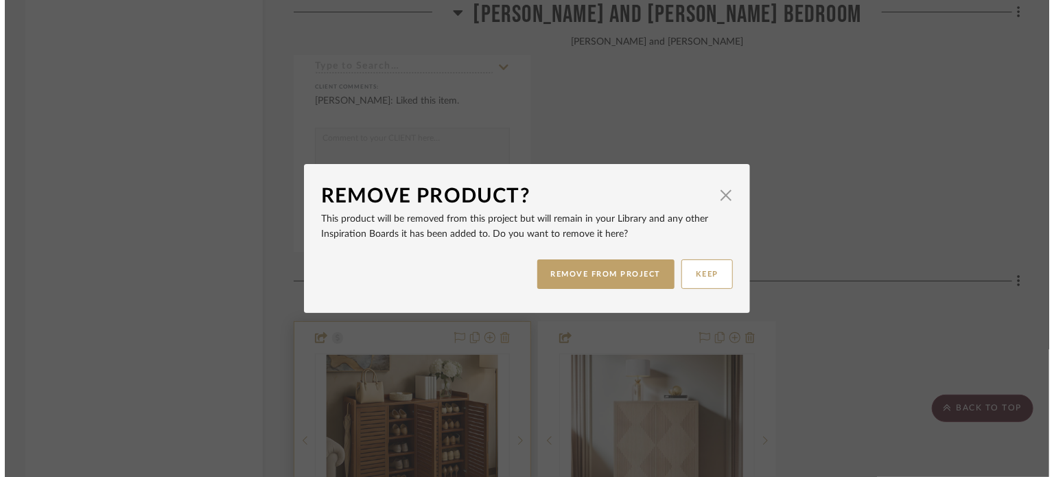
scroll to position [0, 0]
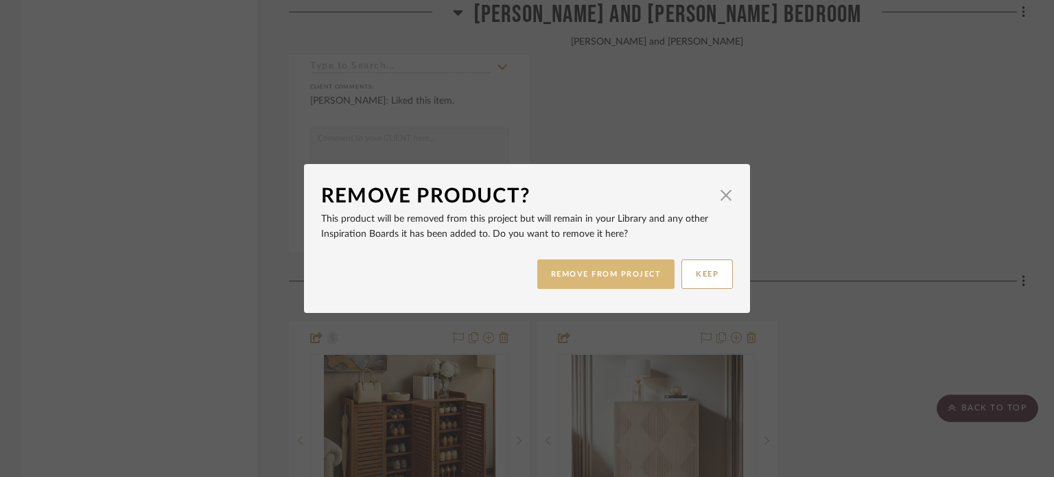
click at [594, 273] on button "REMOVE FROM PROJECT" at bounding box center [606, 274] width 138 height 30
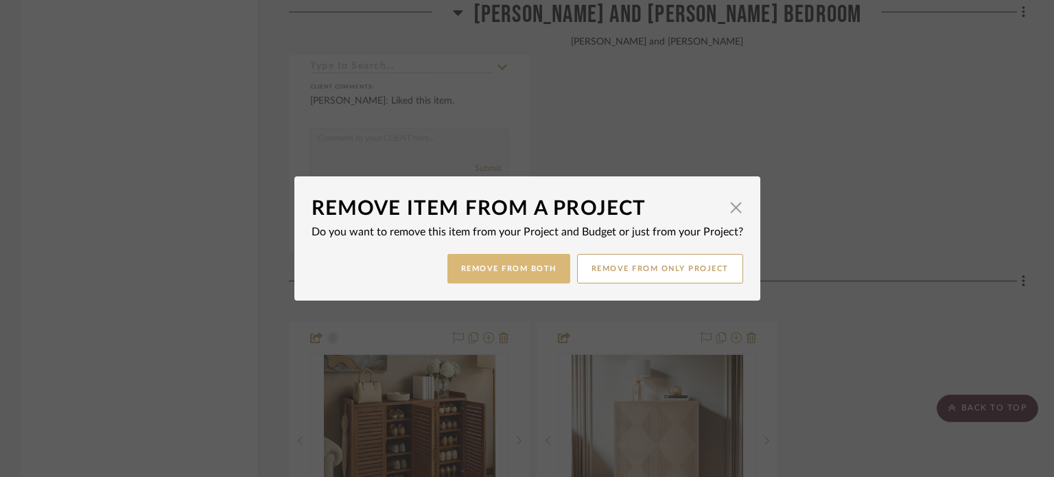
click at [525, 270] on button "Remove from Both" at bounding box center [509, 269] width 123 height 30
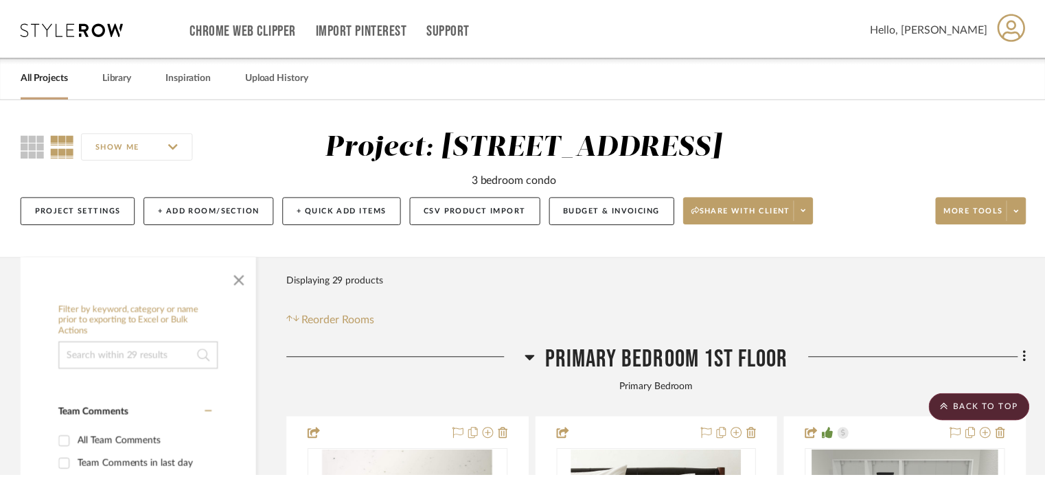
scroll to position [10229, 0]
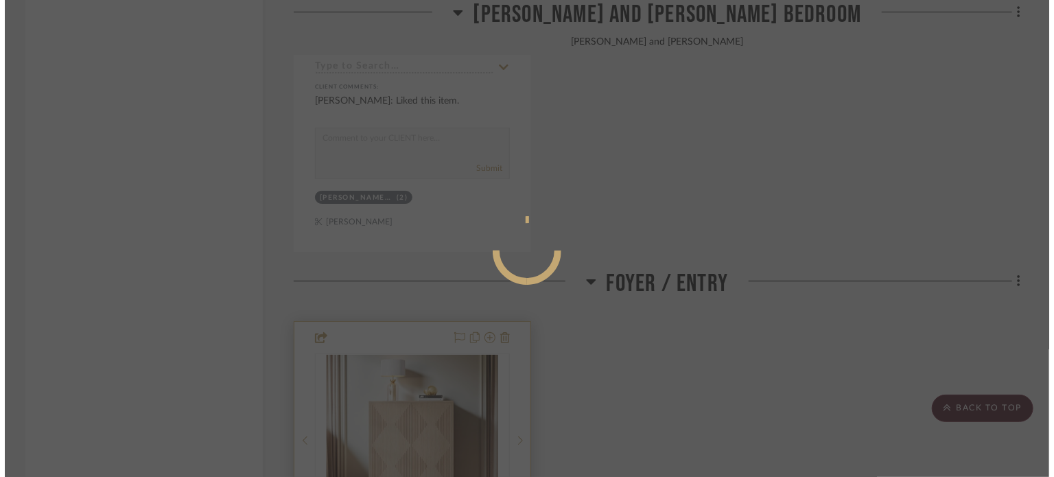
scroll to position [0, 0]
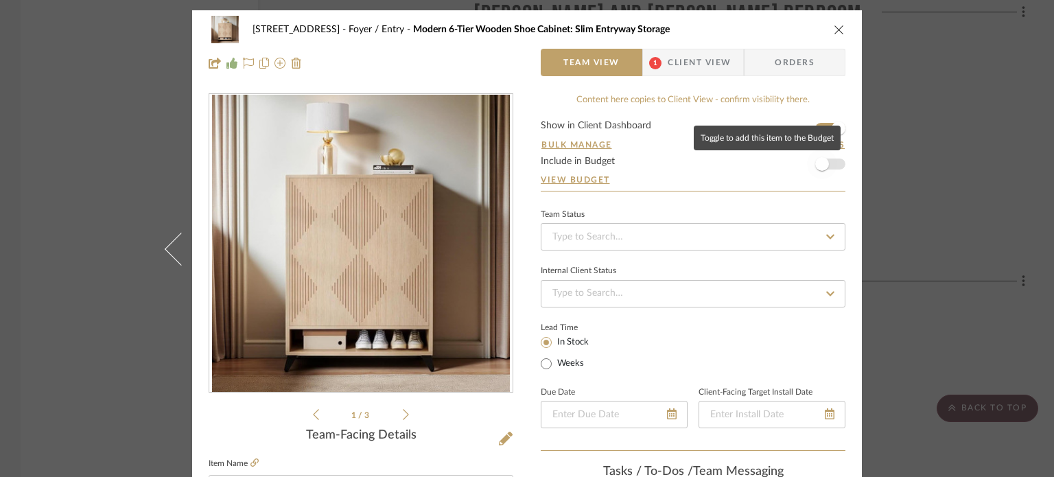
click at [823, 160] on span "button" at bounding box center [822, 164] width 14 height 14
click at [124, 170] on div "2323 Race St Foyer / Entry Modern 6-Tier Wooden Shoe Cabinet: Slim Entryway Sto…" at bounding box center [527, 238] width 1054 height 477
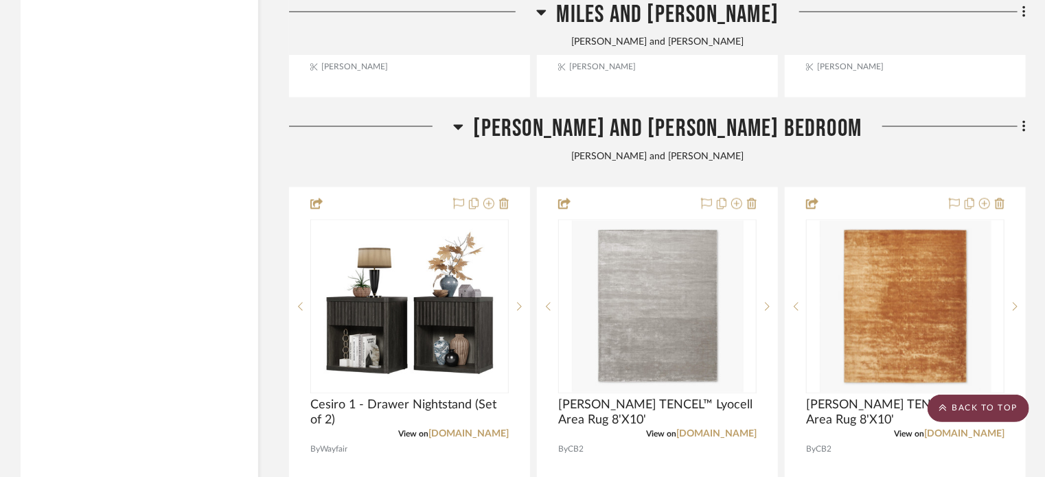
scroll to position [9062, 0]
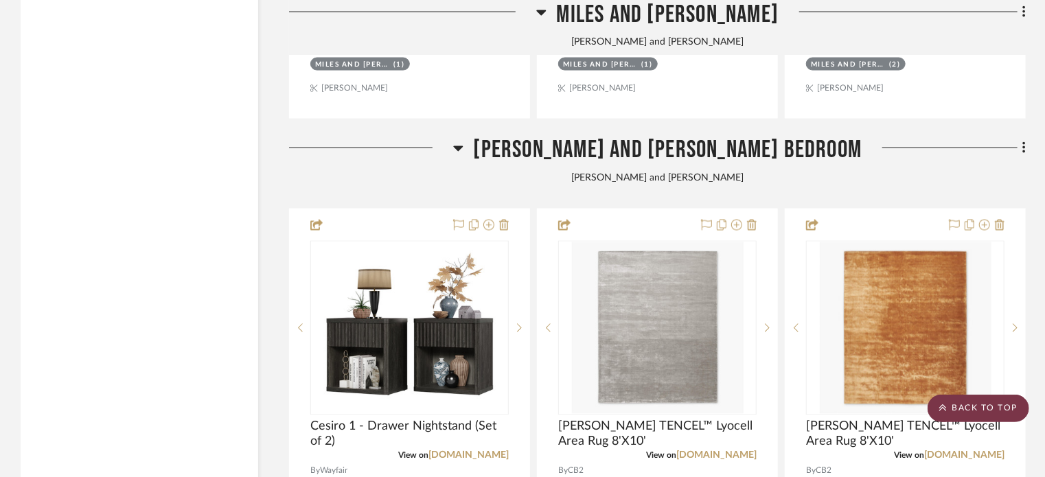
click at [984, 405] on scroll-to-top-button "BACK TO TOP" at bounding box center [978, 408] width 102 height 27
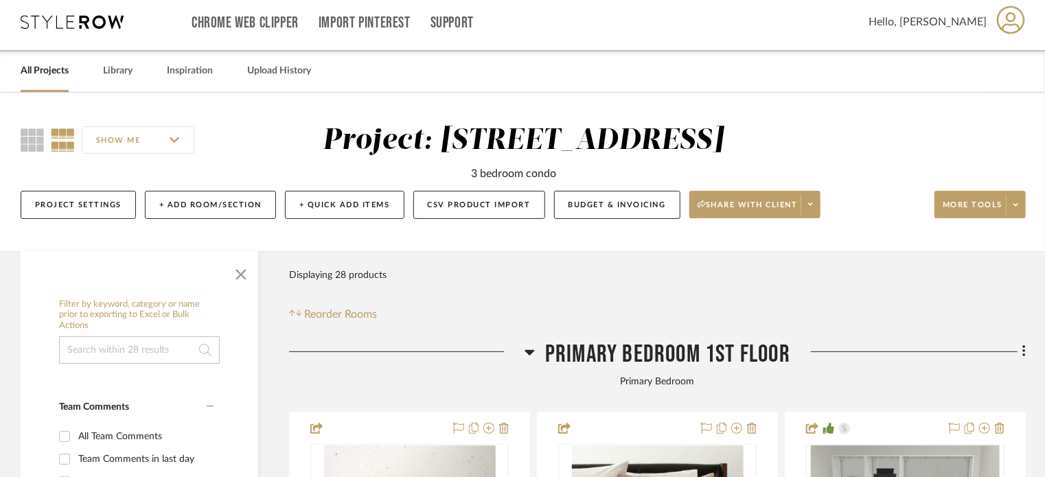
scroll to position [0, 0]
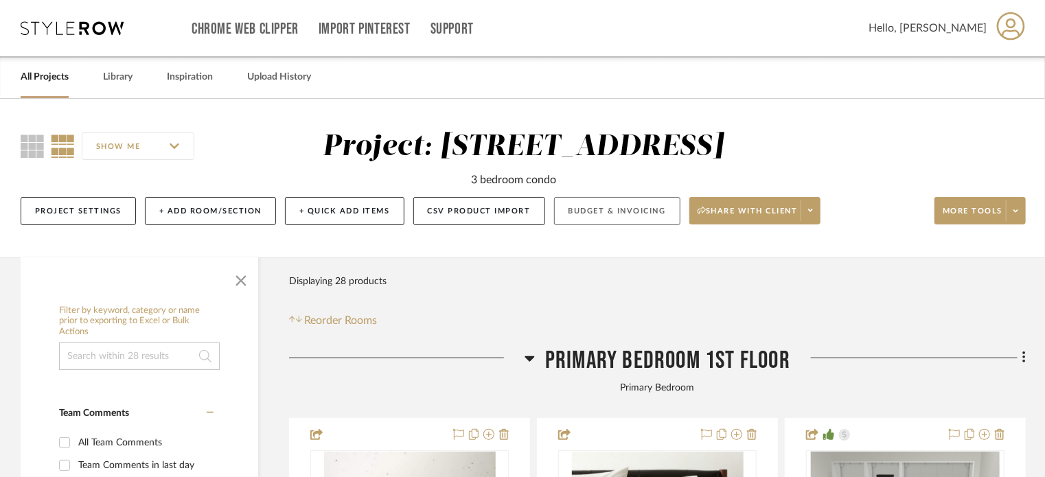
click at [624, 208] on button "Budget & Invoicing" at bounding box center [617, 211] width 126 height 28
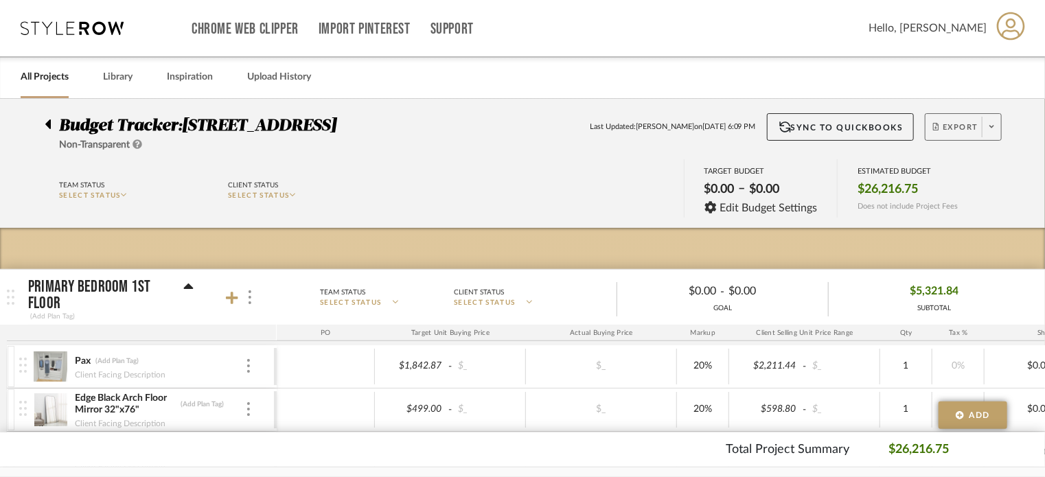
click at [960, 123] on span "Export" at bounding box center [955, 132] width 45 height 21
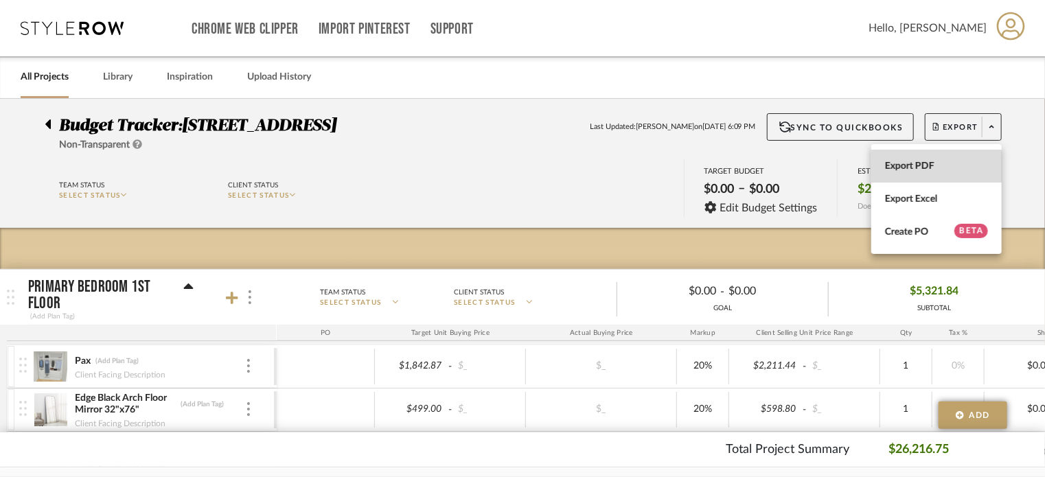
click at [920, 170] on span "Export PDF" at bounding box center [936, 167] width 103 height 12
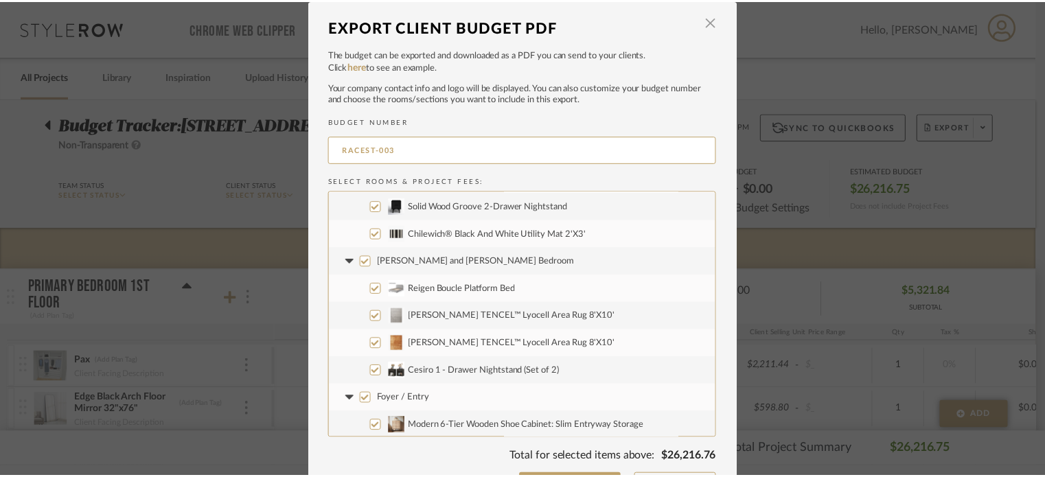
scroll to position [796, 0]
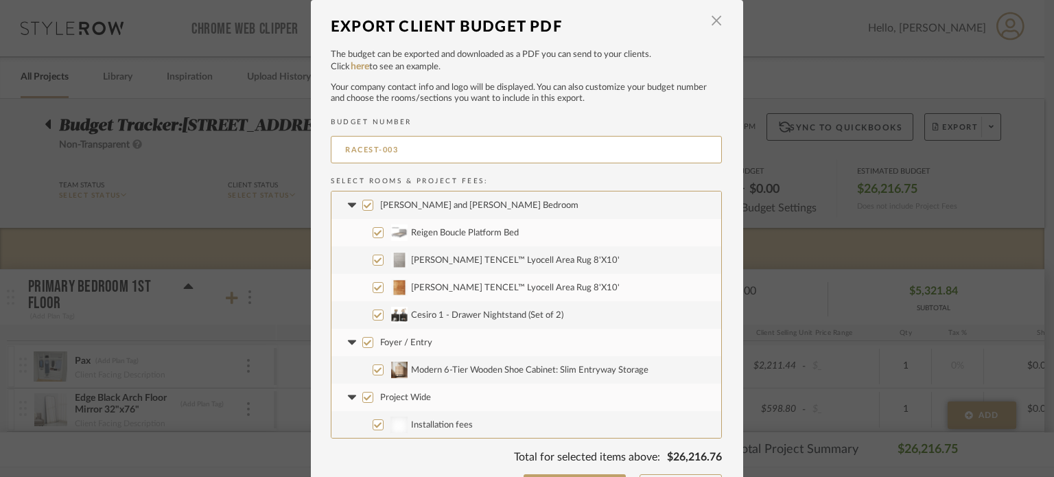
click at [365, 94] on p "Your company contact info and logo will be displayed. You can also customize yo…" at bounding box center [526, 93] width 391 height 22
click at [708, 19] on span "button" at bounding box center [716, 21] width 27 height 27
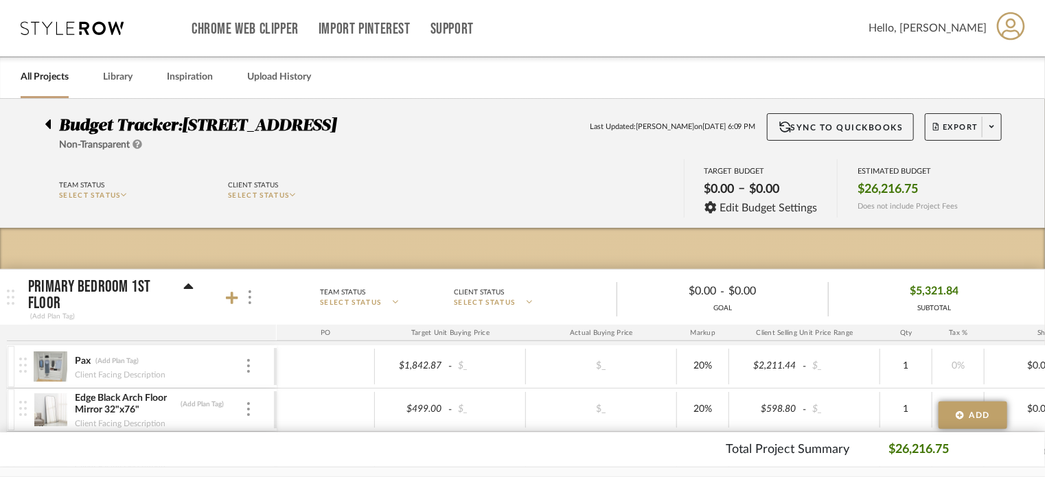
click at [49, 126] on icon at bounding box center [47, 124] width 5 height 10
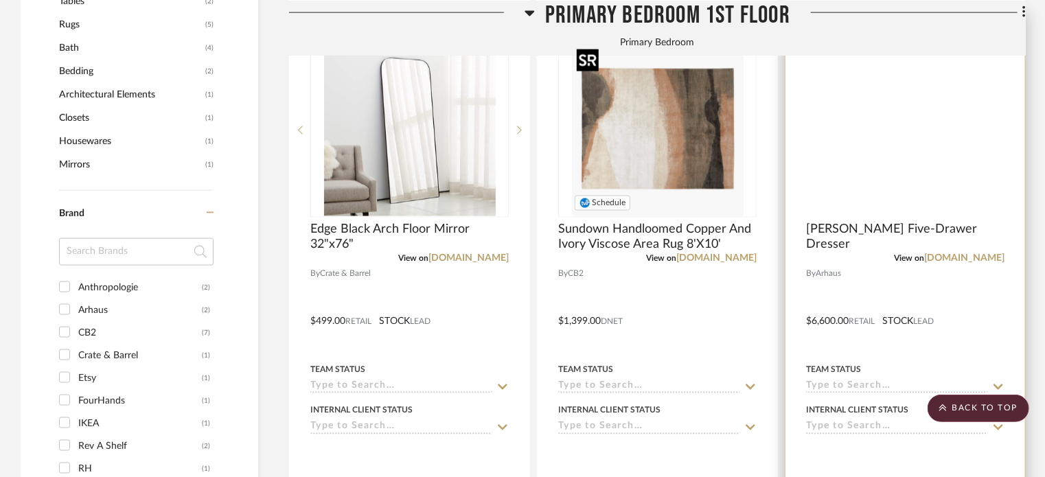
scroll to position [1030, 0]
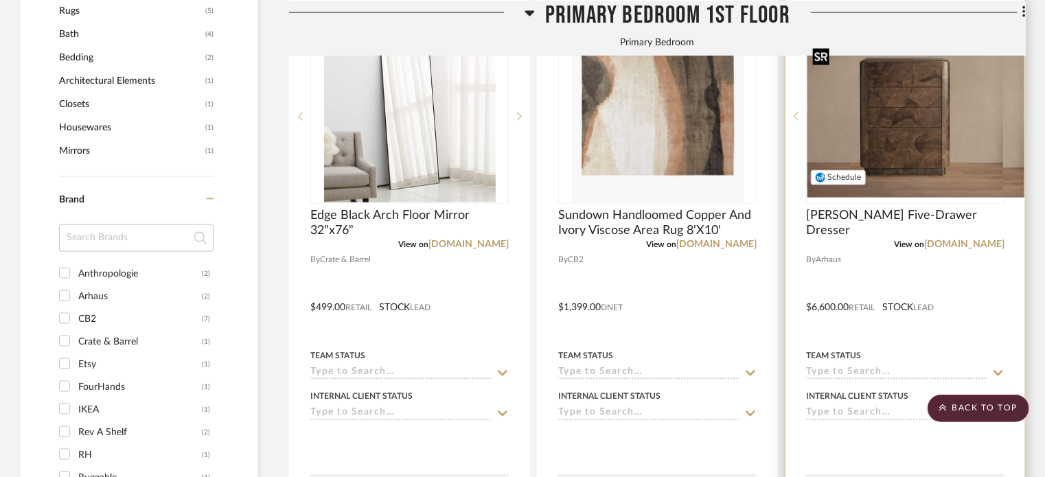
click at [922, 128] on img "0" at bounding box center [915, 116] width 217 height 163
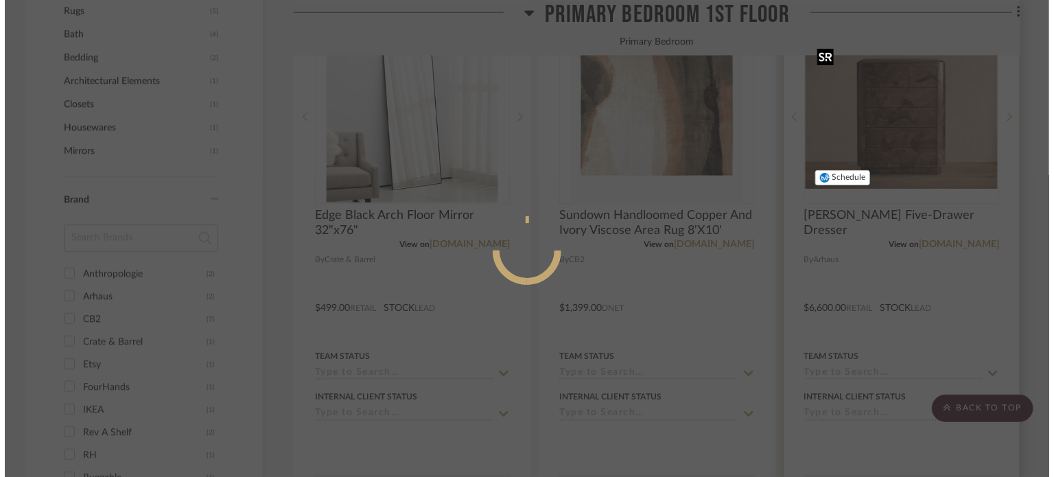
scroll to position [0, 0]
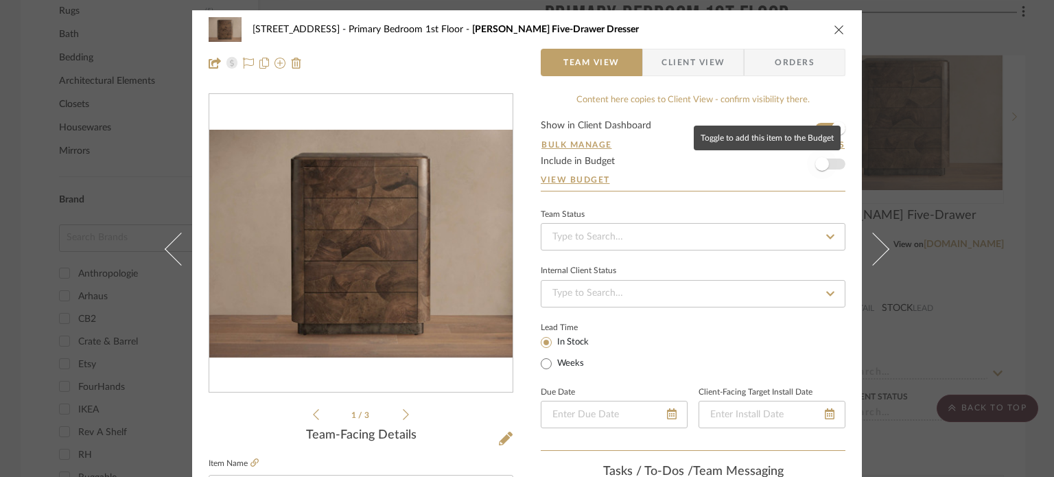
click at [824, 163] on span "button" at bounding box center [822, 164] width 14 height 14
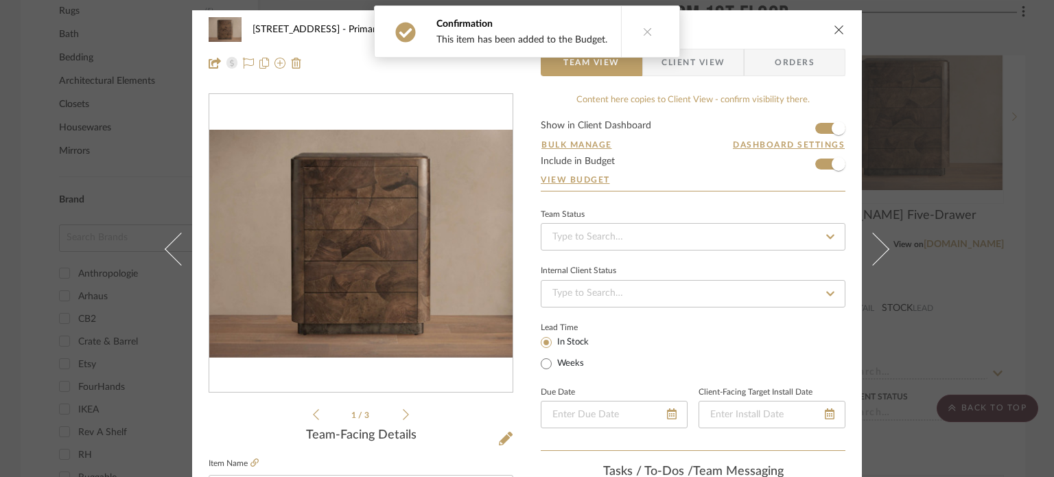
click at [838, 27] on icon "close" at bounding box center [839, 29] width 11 height 11
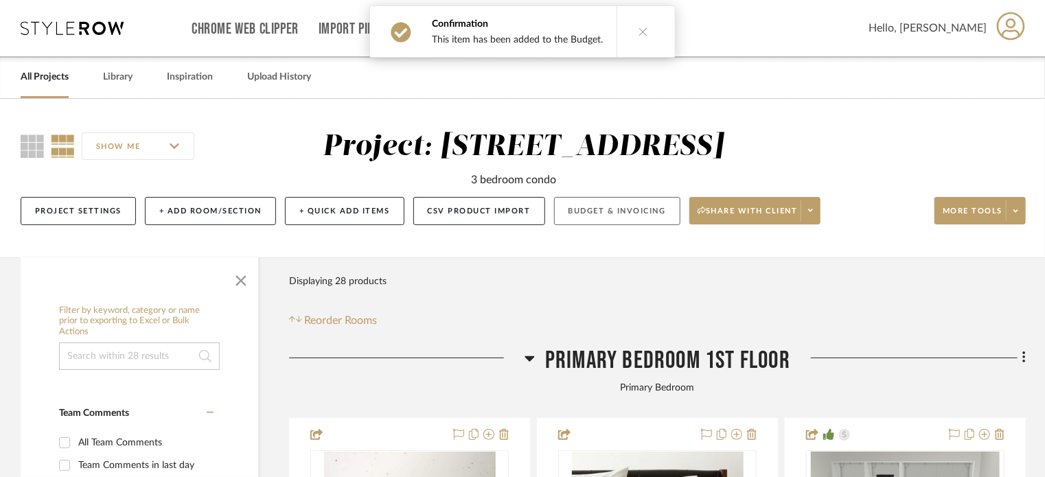
click at [628, 208] on button "Budget & Invoicing" at bounding box center [617, 211] width 126 height 28
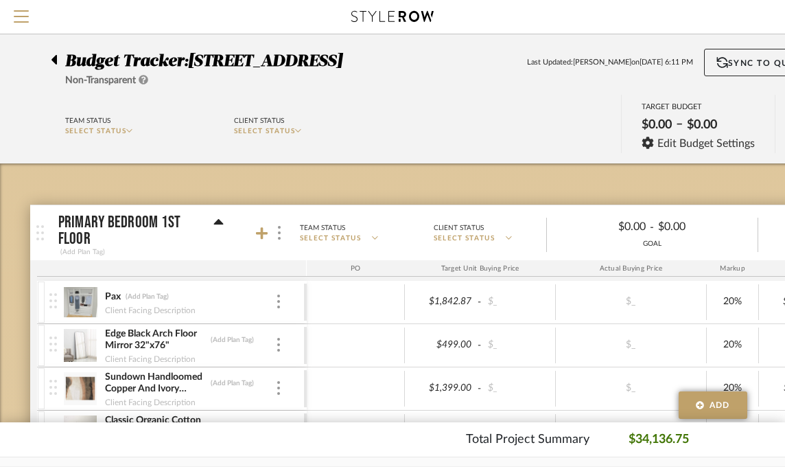
click at [55, 62] on icon at bounding box center [53, 60] width 5 height 10
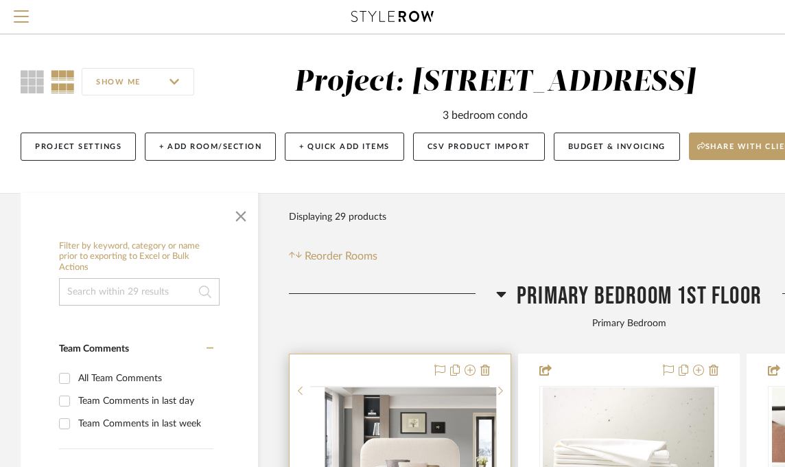
scroll to position [275, 0]
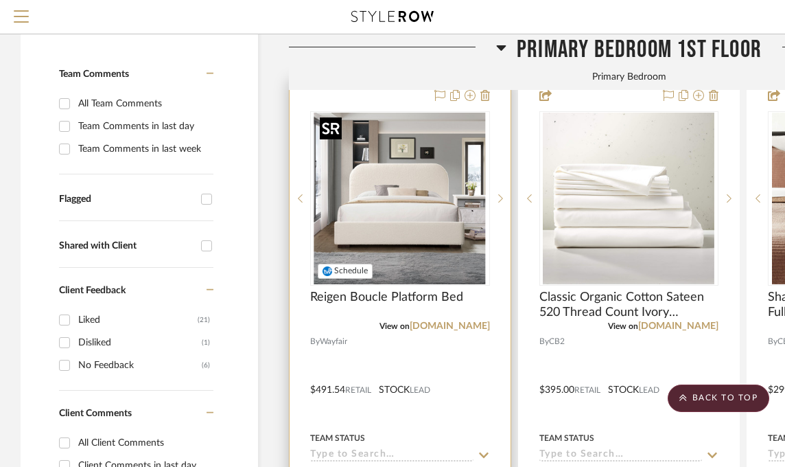
click at [380, 213] on img "0" at bounding box center [400, 199] width 172 height 172
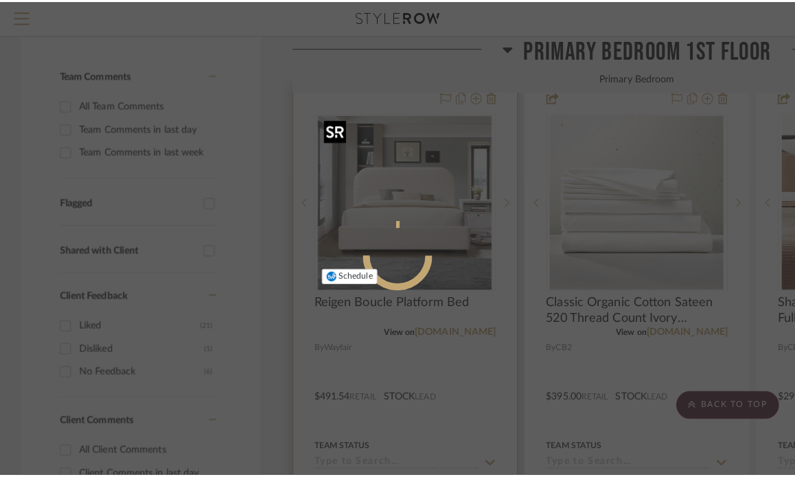
scroll to position [0, 0]
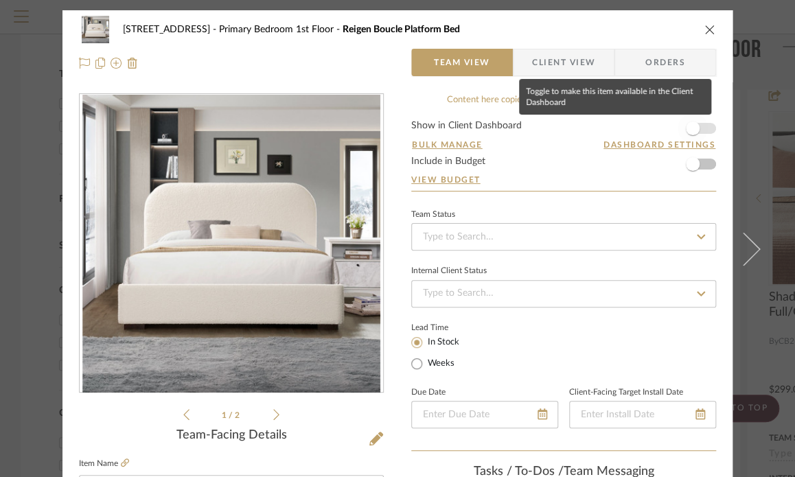
click at [677, 124] on span "button" at bounding box center [692, 128] width 30 height 30
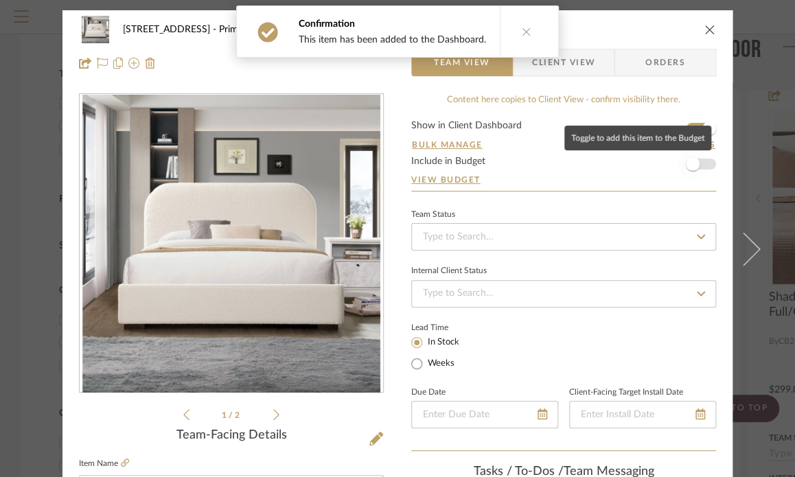
click at [687, 158] on span "button" at bounding box center [693, 164] width 14 height 14
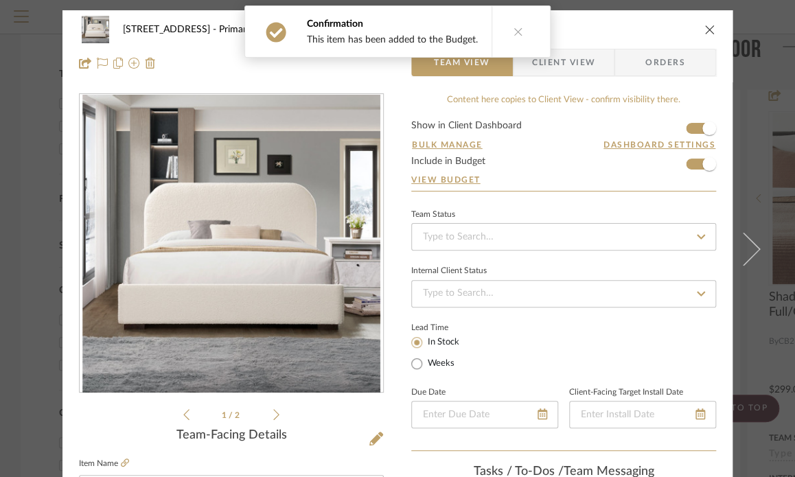
click at [704, 30] on icon "close" at bounding box center [709, 29] width 11 height 11
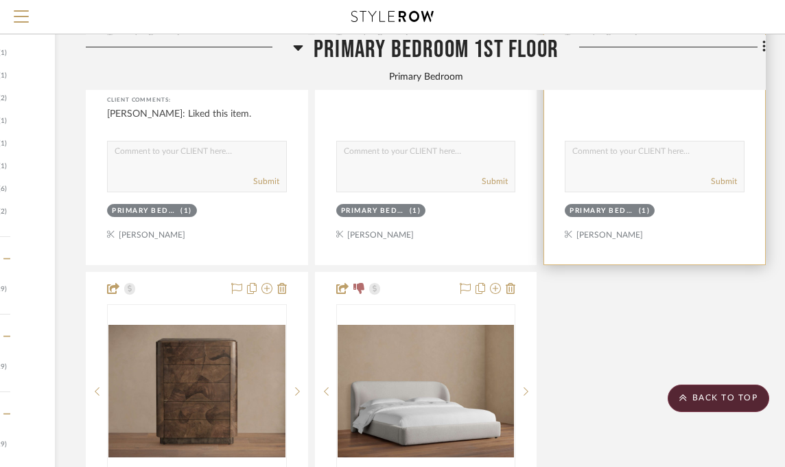
scroll to position [1441, 203]
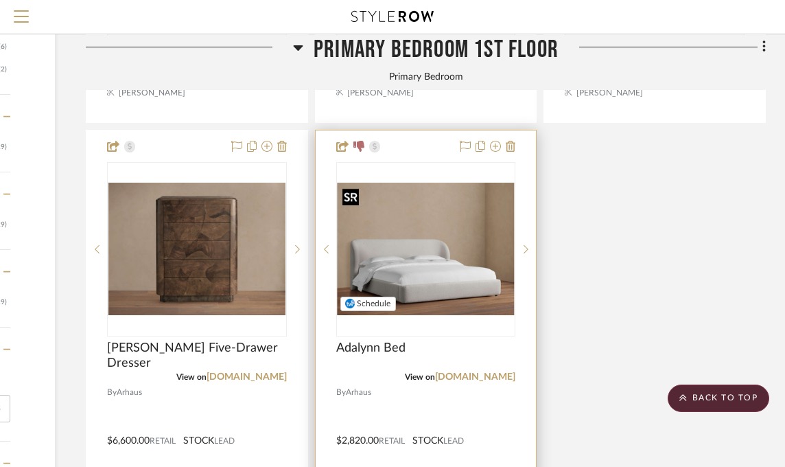
click at [0, 0] on img at bounding box center [0, 0] width 0 height 0
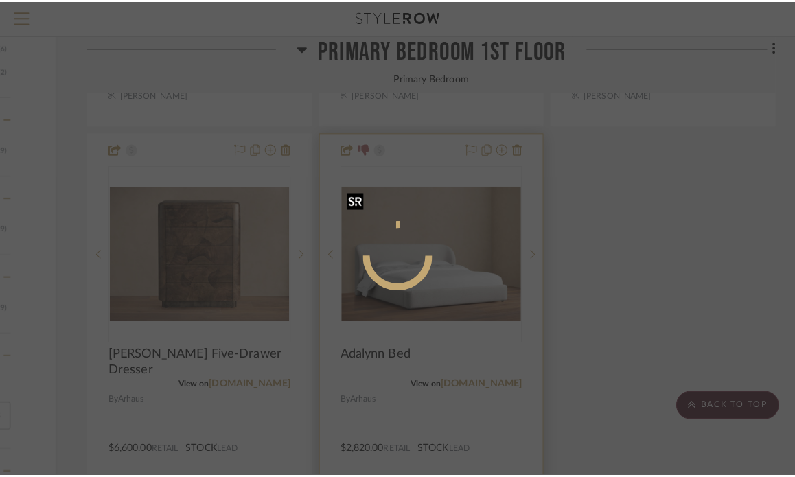
scroll to position [0, 0]
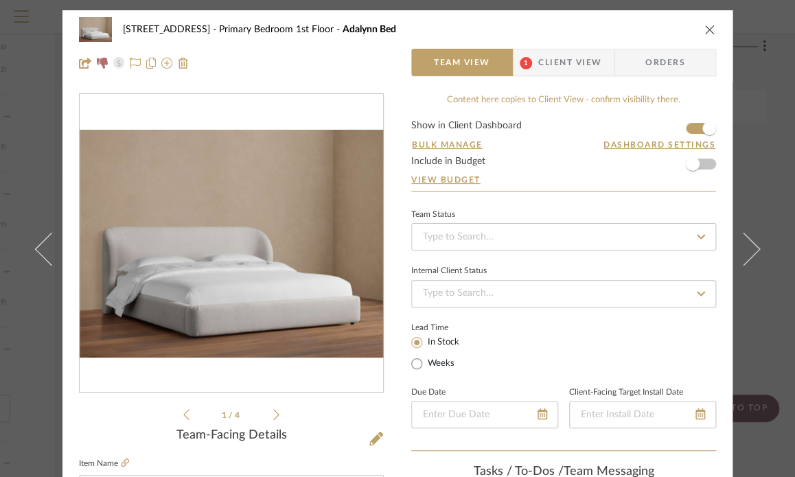
click at [706, 25] on icon "close" at bounding box center [709, 29] width 11 height 11
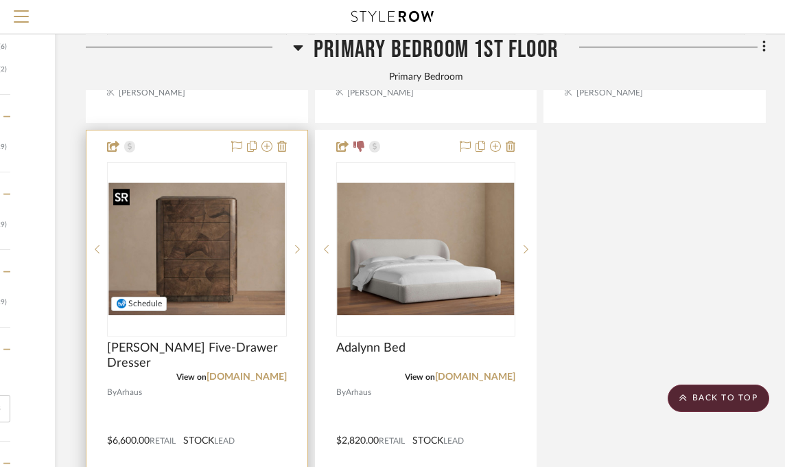
click at [0, 0] on img at bounding box center [0, 0] width 0 height 0
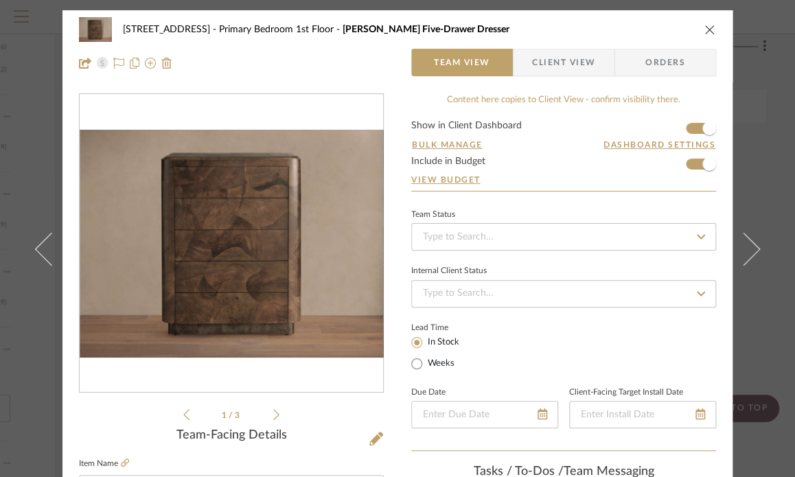
click at [713, 26] on div "2323 Race St Primary Bedroom 1st Floor Polanco Five-Drawer Dresser Team View Cl…" at bounding box center [397, 46] width 670 height 72
click at [710, 27] on icon "close" at bounding box center [709, 29] width 11 height 11
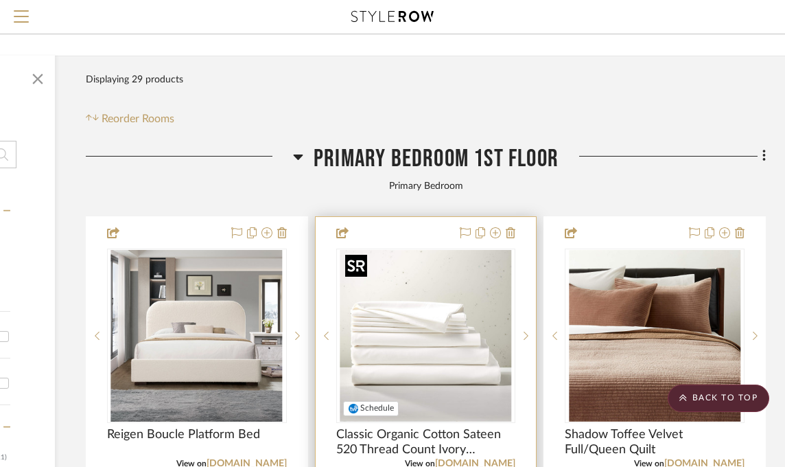
click at [449, 283] on img "0" at bounding box center [426, 336] width 172 height 172
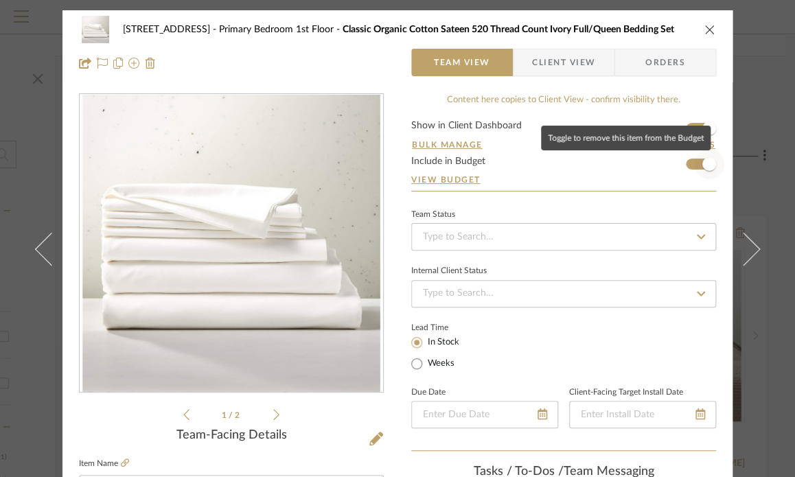
click at [702, 158] on span "button" at bounding box center [709, 164] width 14 height 14
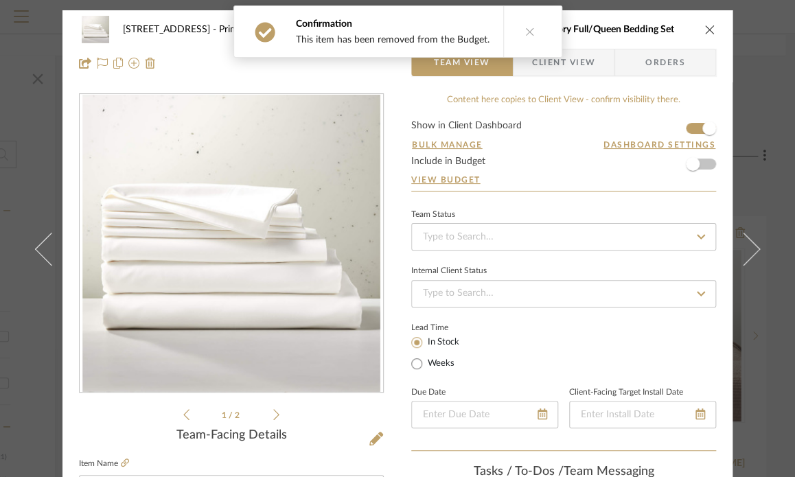
click at [704, 27] on icon "close" at bounding box center [709, 29] width 11 height 11
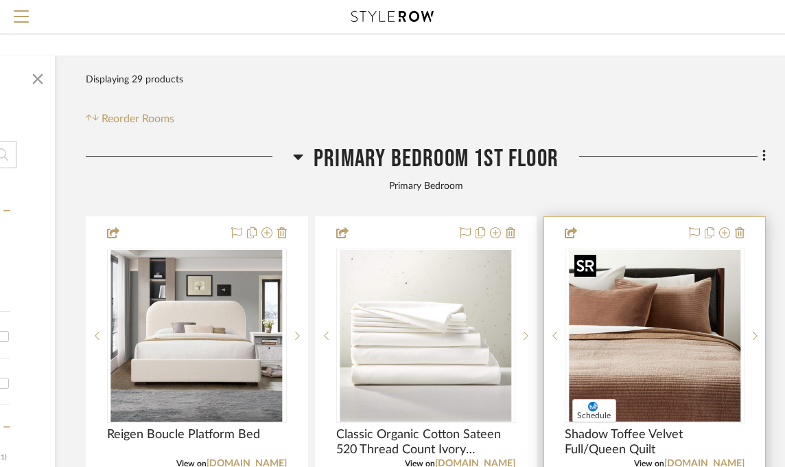
click at [686, 322] on img "0" at bounding box center [655, 336] width 172 height 172
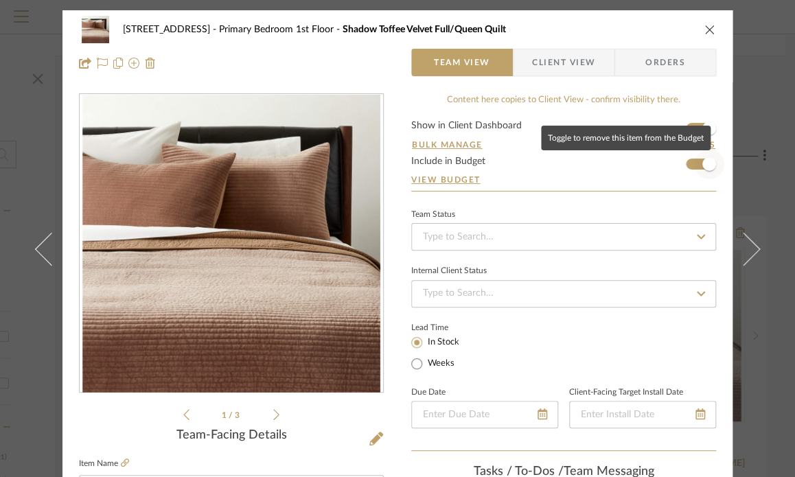
click at [702, 165] on span "button" at bounding box center [709, 164] width 14 height 14
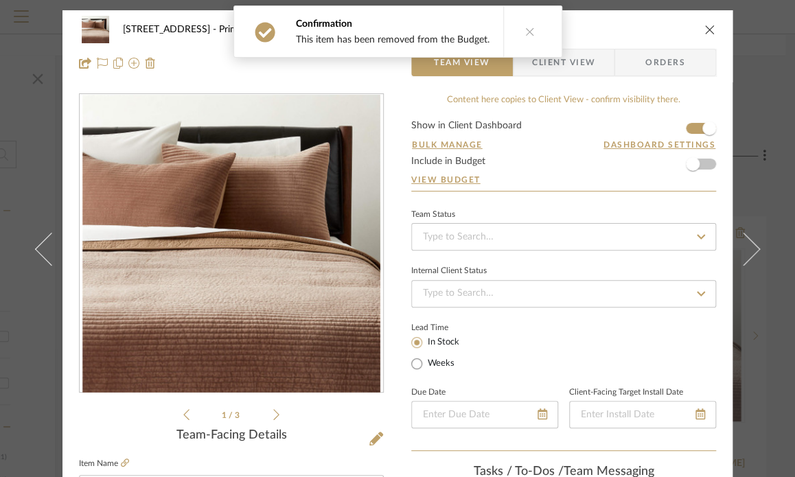
click at [704, 29] on icon "close" at bounding box center [709, 29] width 11 height 11
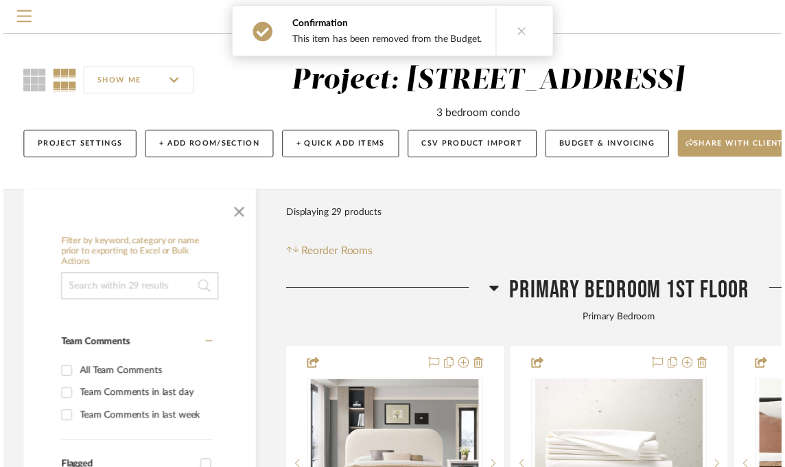
scroll to position [137, 203]
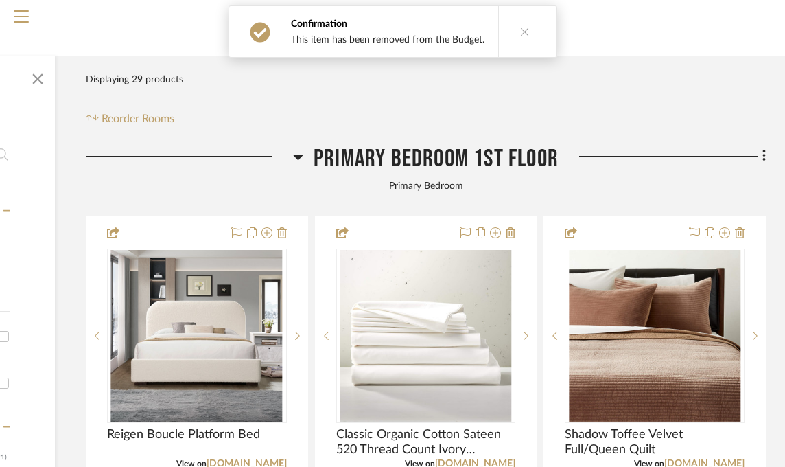
click at [724, 184] on div "Primary Bedroom" at bounding box center [426, 186] width 680 height 15
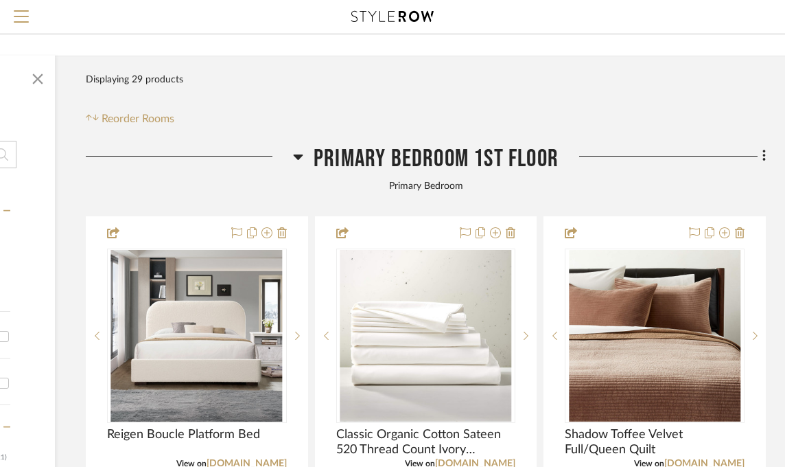
scroll to position [0, 203]
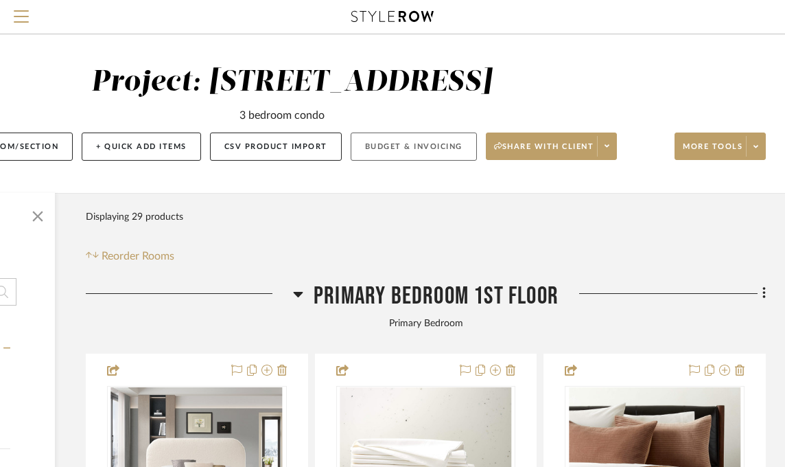
click at [416, 144] on button "Budget & Invoicing" at bounding box center [414, 146] width 126 height 28
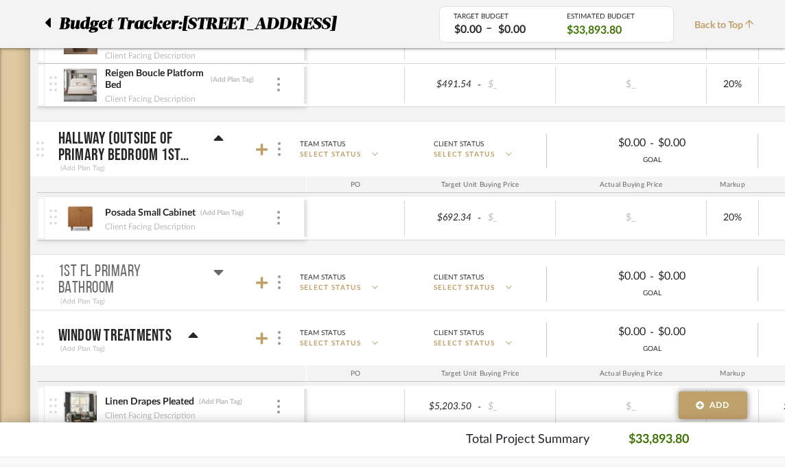
scroll to position [206, 0]
